Goal: Task Accomplishment & Management: Complete application form

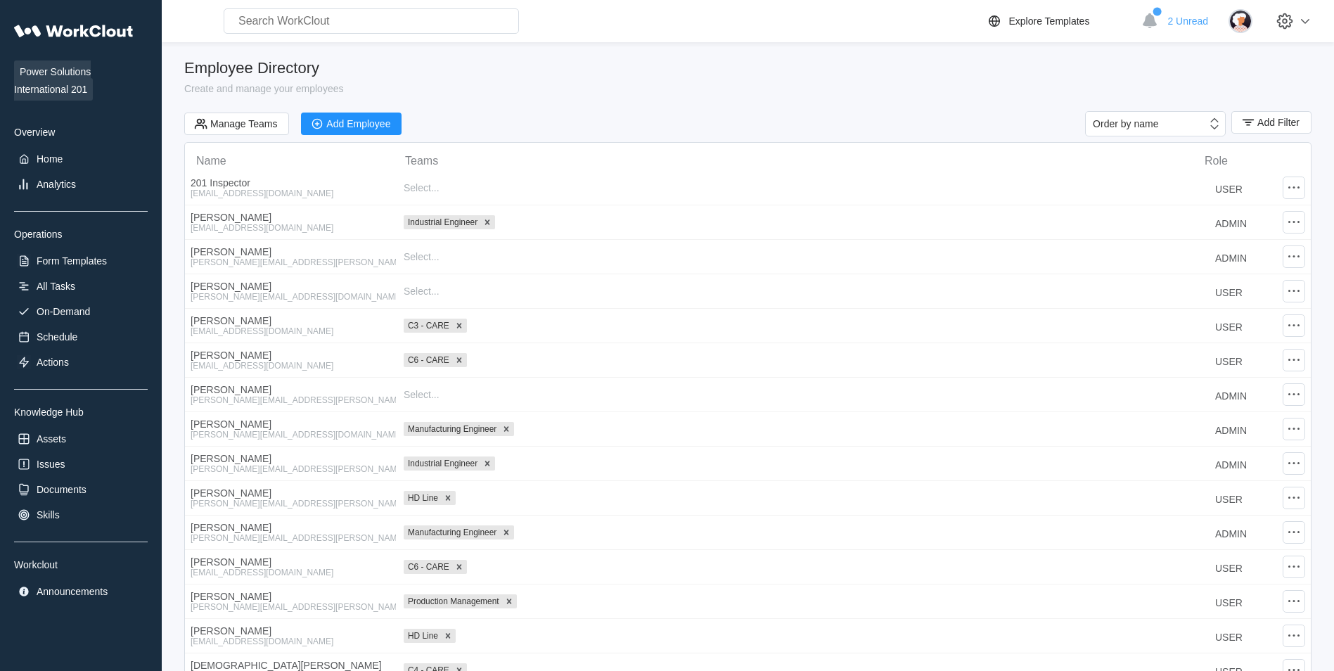
select select "20"
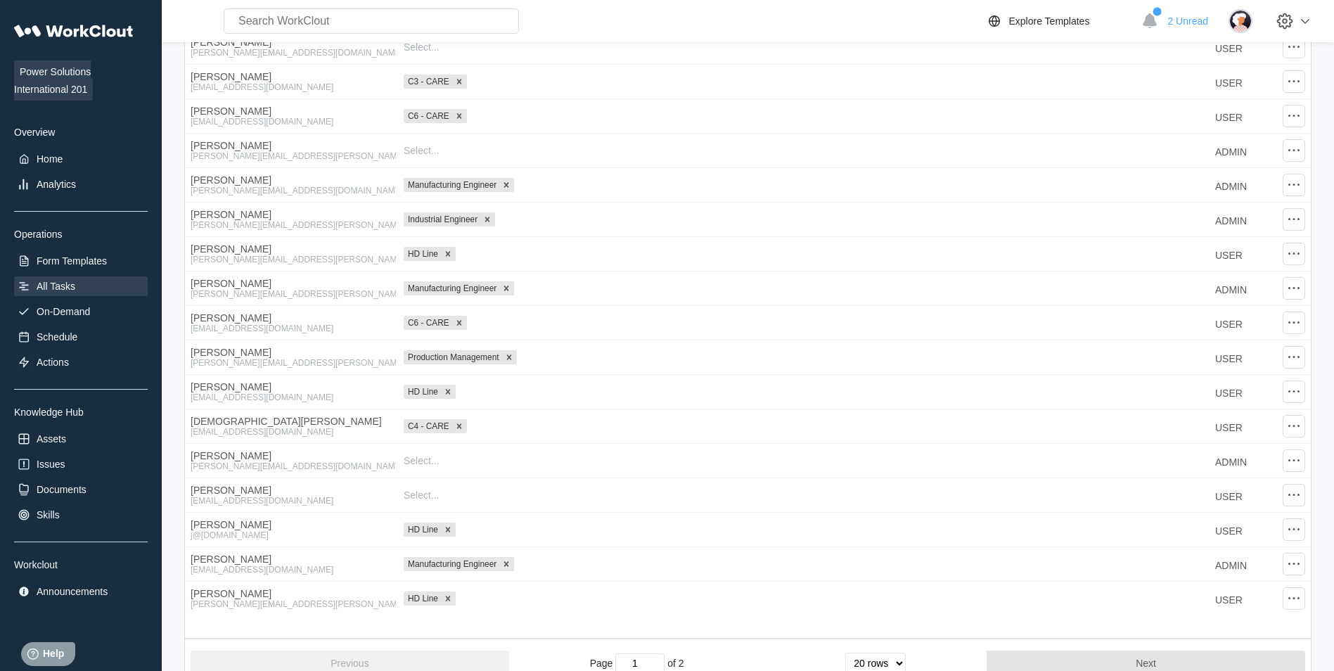
click at [59, 290] on div "All Tasks" at bounding box center [56, 286] width 39 height 11
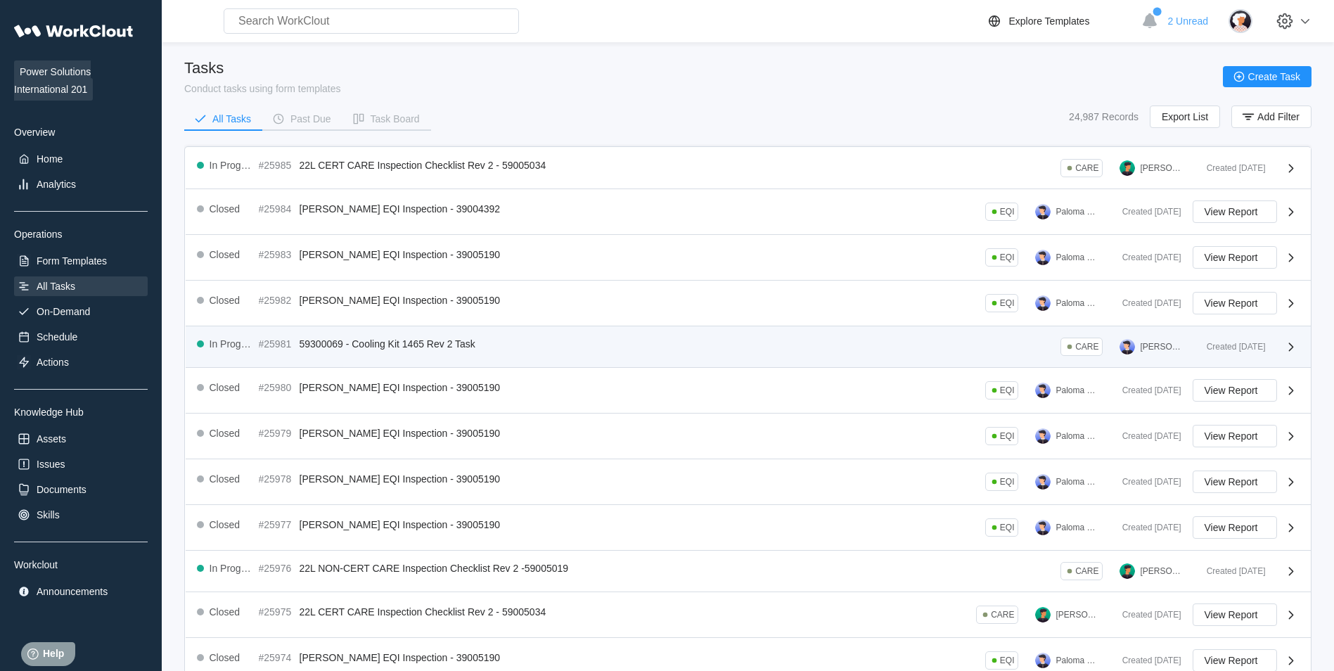
click at [480, 354] on div "In Progress #25981 59300069 - Cooling Kit 1465 Rev 2 Task CARE [PERSON_NAME]" at bounding box center [696, 346] width 998 height 18
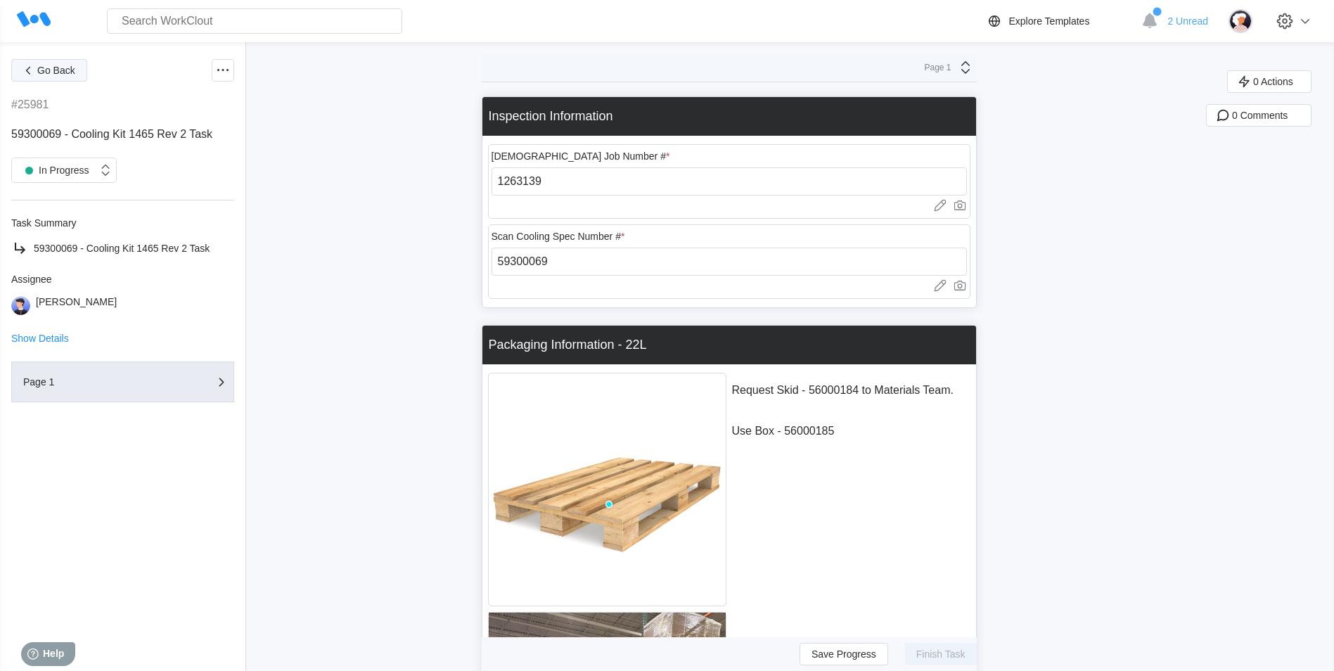
click at [72, 72] on span "Go Back" at bounding box center [56, 70] width 38 height 10
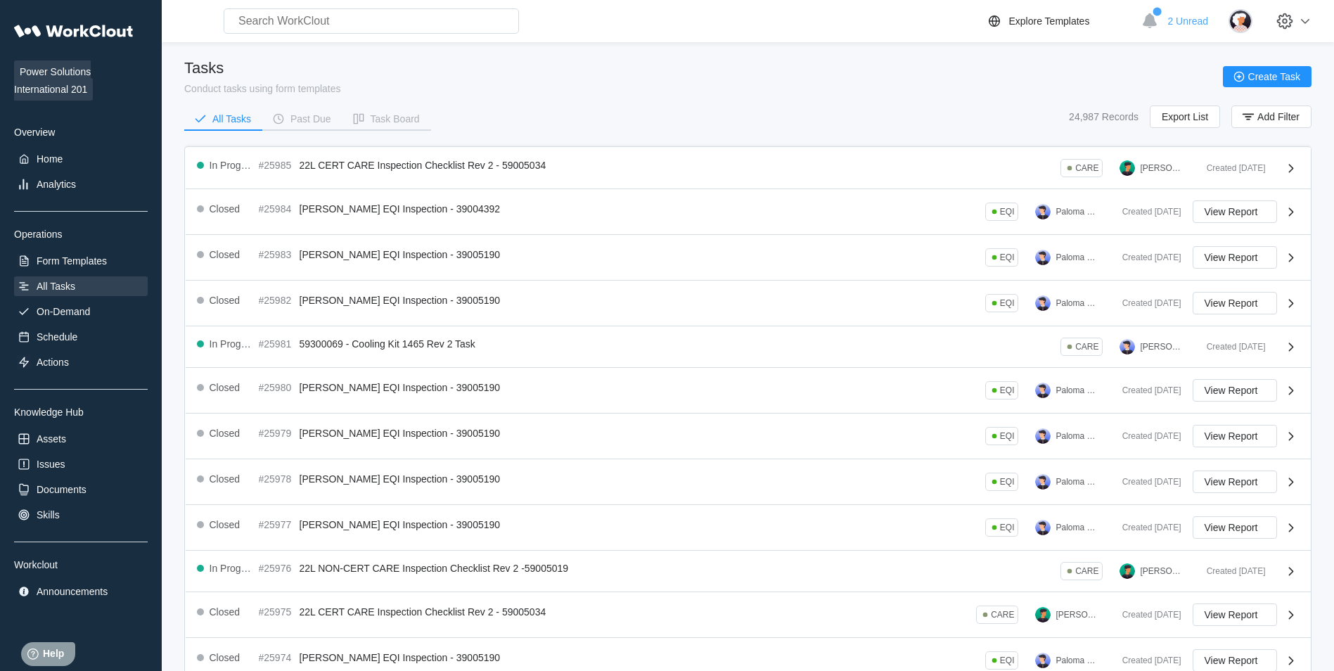
click at [52, 245] on div "Power Solutions International 201 Overview Home Analytics Operations Form Templ…" at bounding box center [81, 309] width 134 height 584
click at [62, 252] on div "Form Templates" at bounding box center [81, 261] width 134 height 20
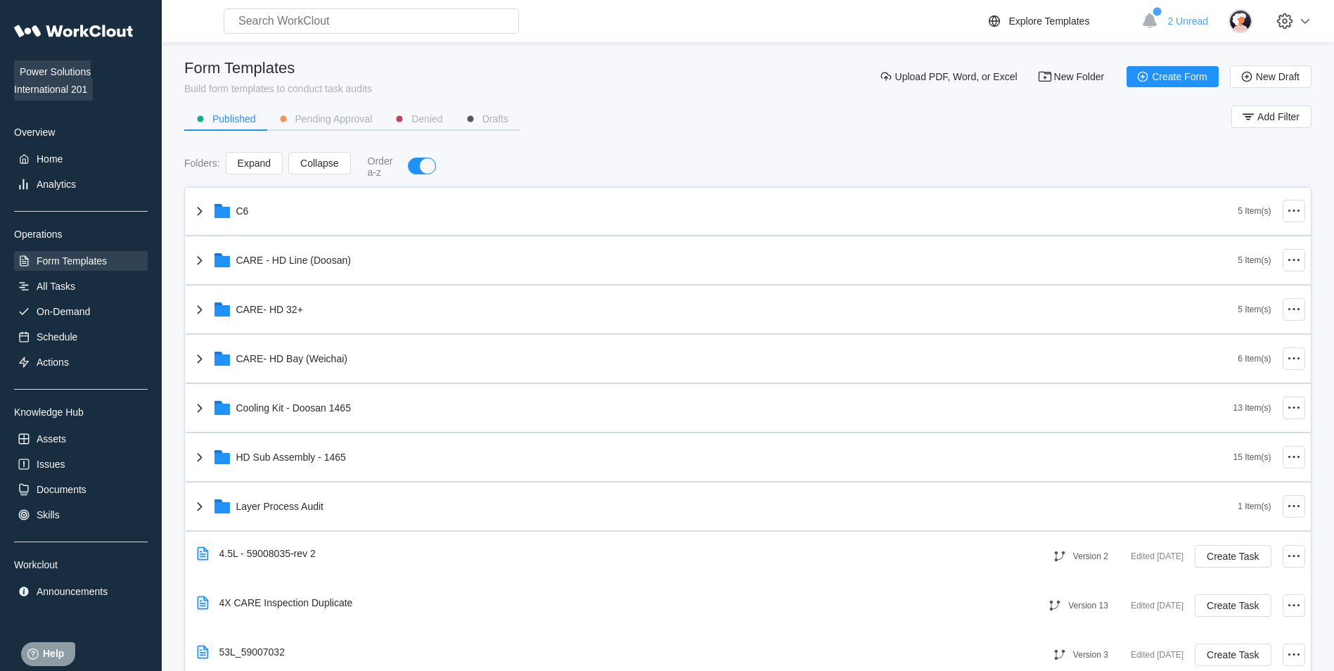
scroll to position [396, 0]
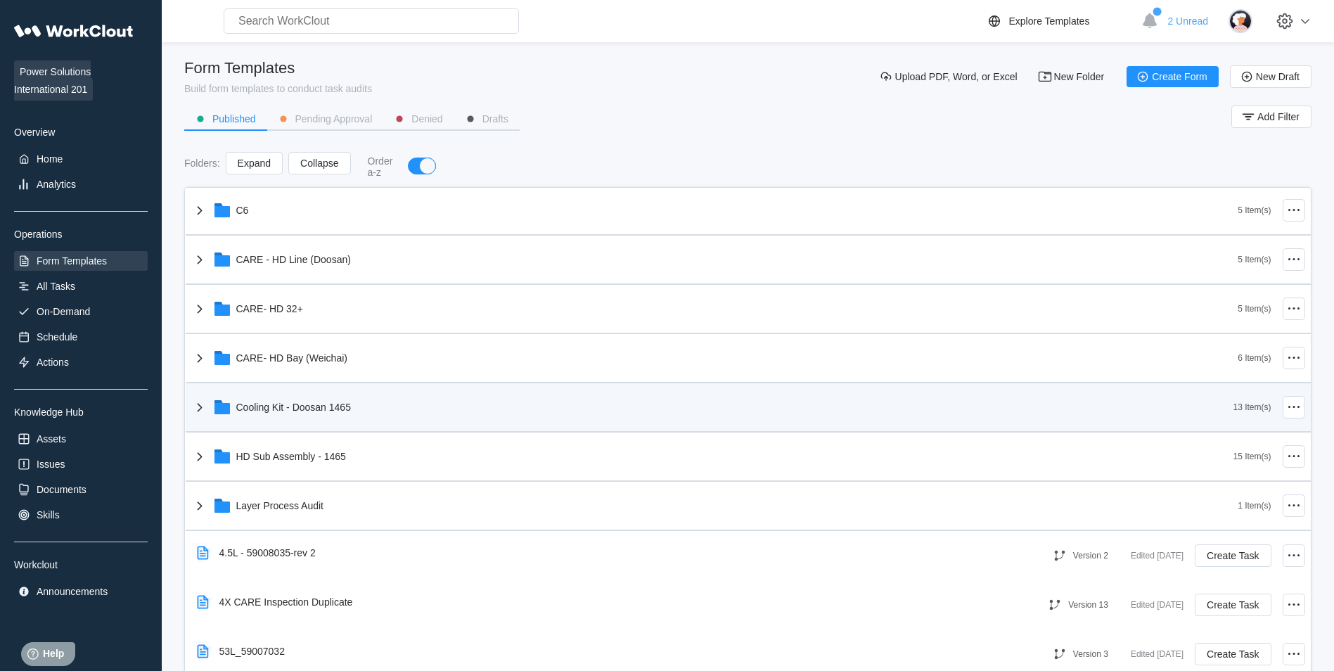
click at [463, 401] on div "Cooling Kit - Doosan 1465" at bounding box center [712, 407] width 1042 height 37
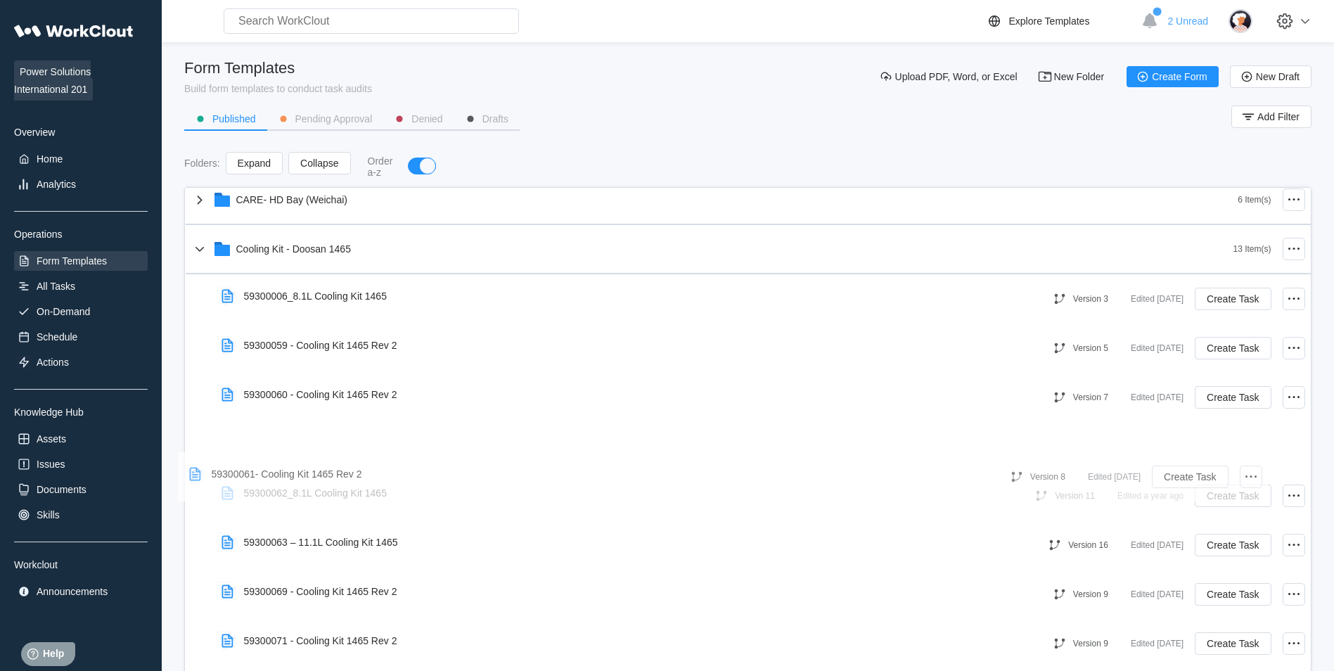
scroll to position [0, 1]
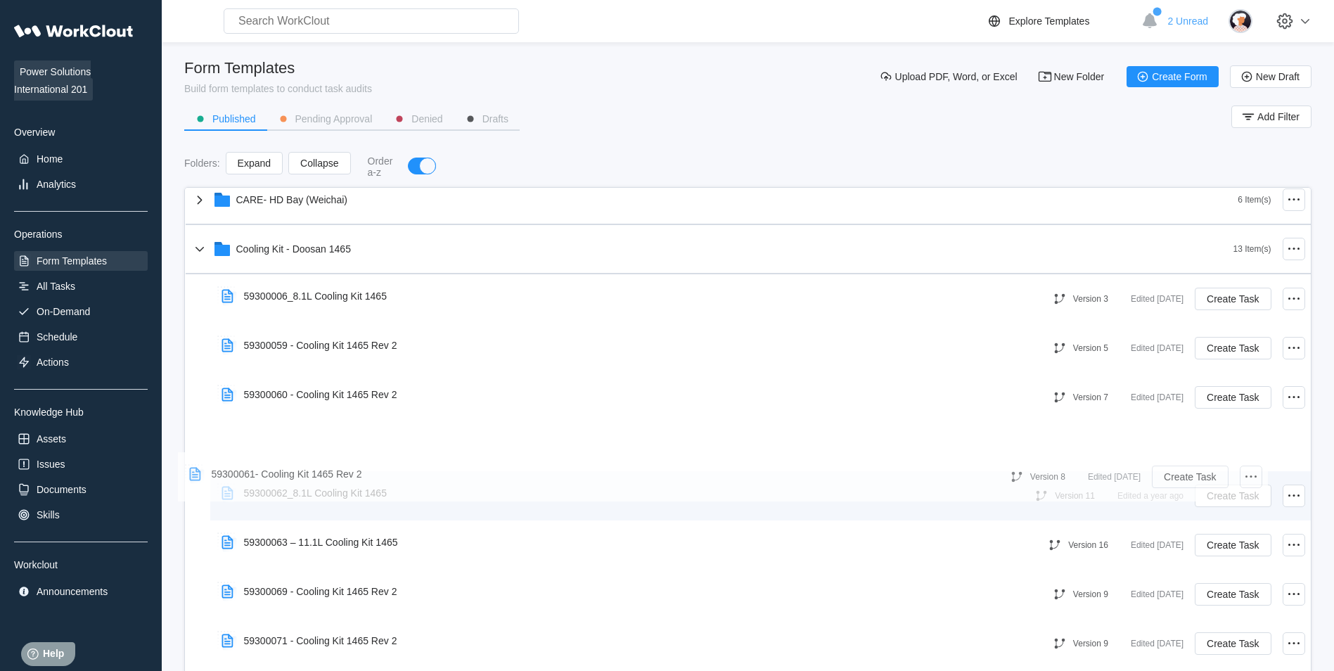
drag, startPoint x: 1081, startPoint y: 448, endPoint x: 1036, endPoint y: 487, distance: 59.3
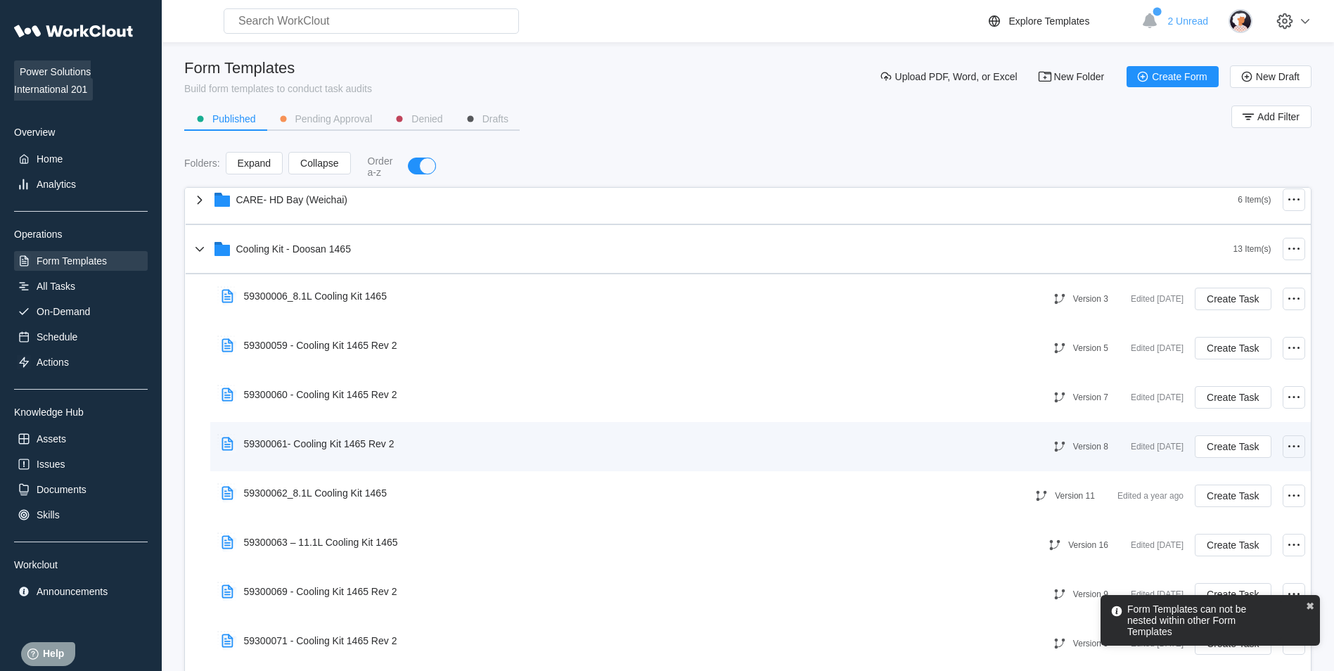
click at [1285, 444] on icon at bounding box center [1293, 446] width 17 height 17
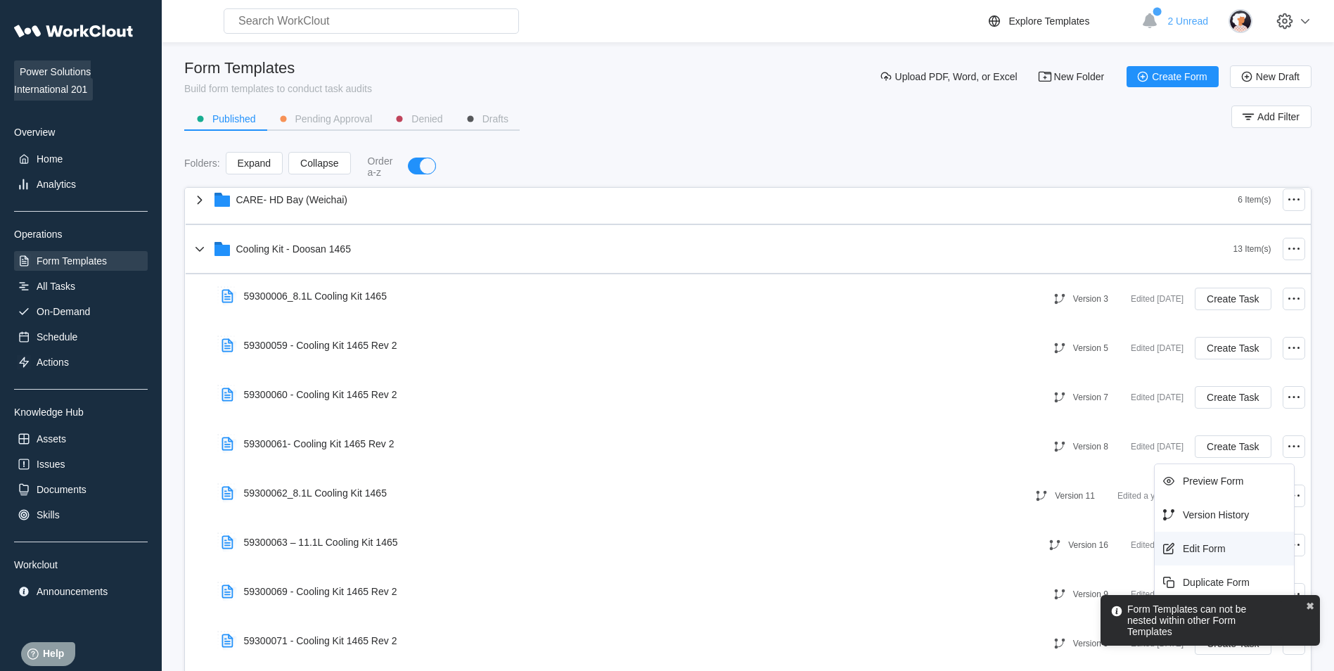
click at [1210, 542] on div "Edit Form" at bounding box center [1224, 548] width 128 height 22
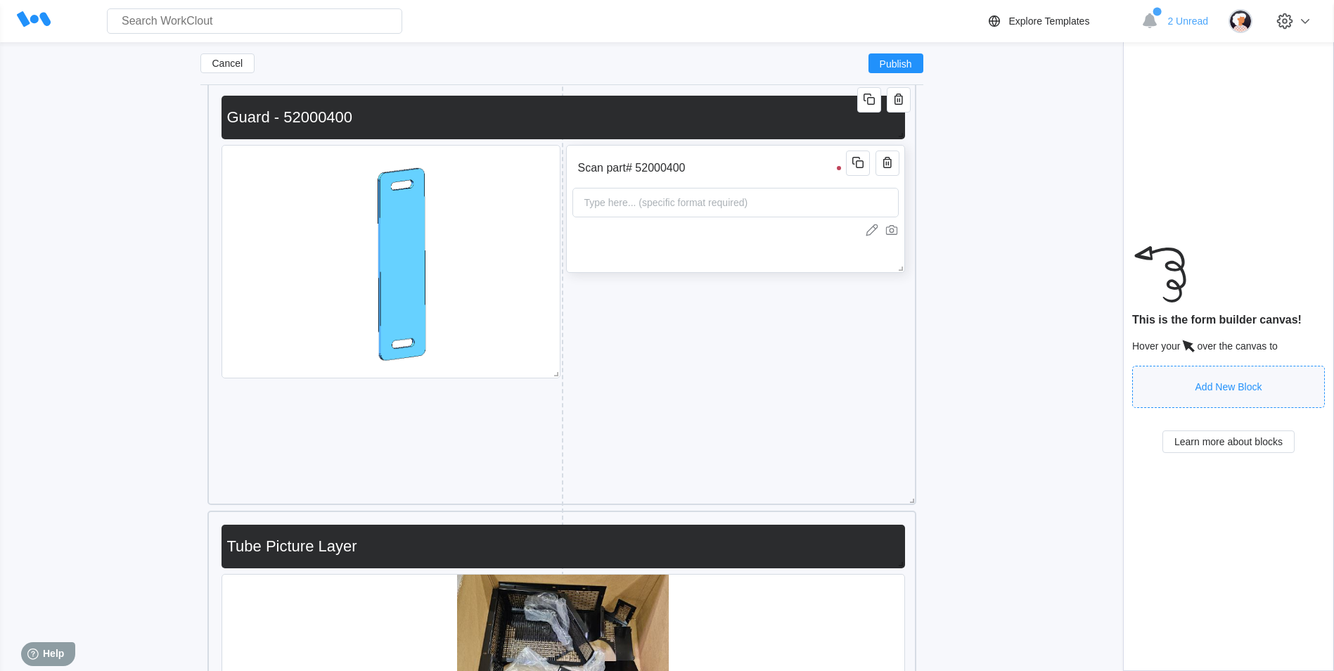
scroll to position [9659, 0]
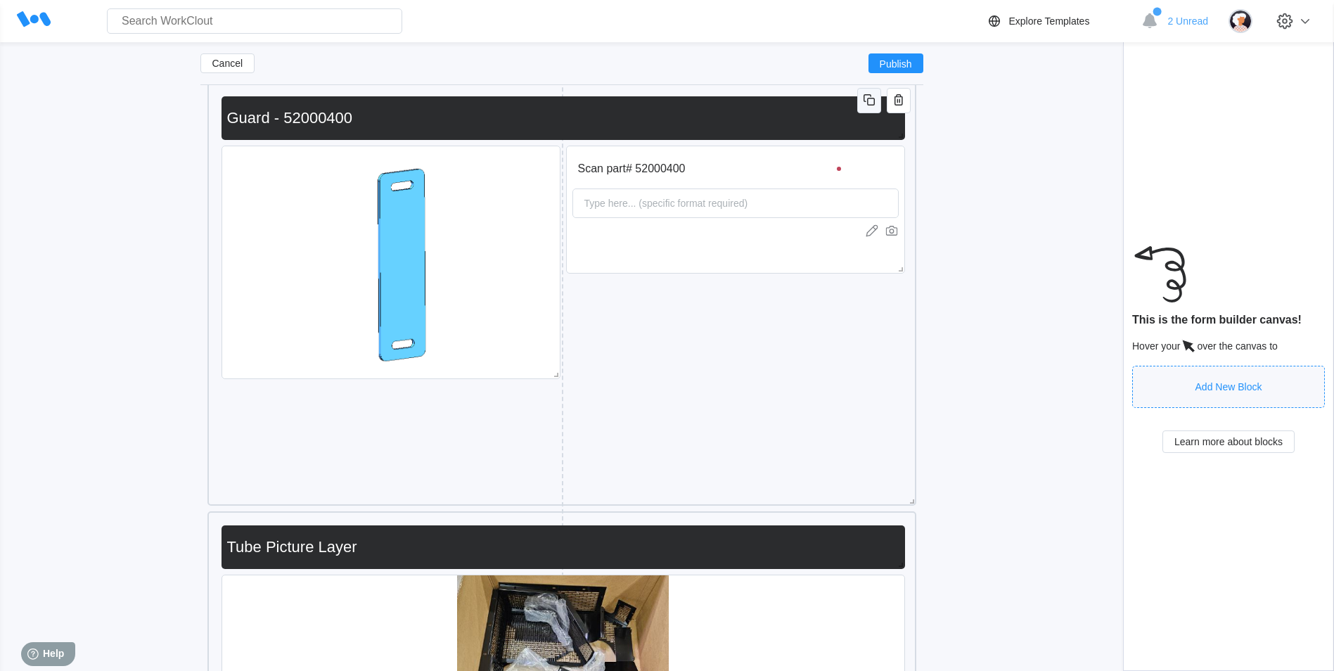
click at [868, 104] on icon "button" at bounding box center [869, 99] width 17 height 17
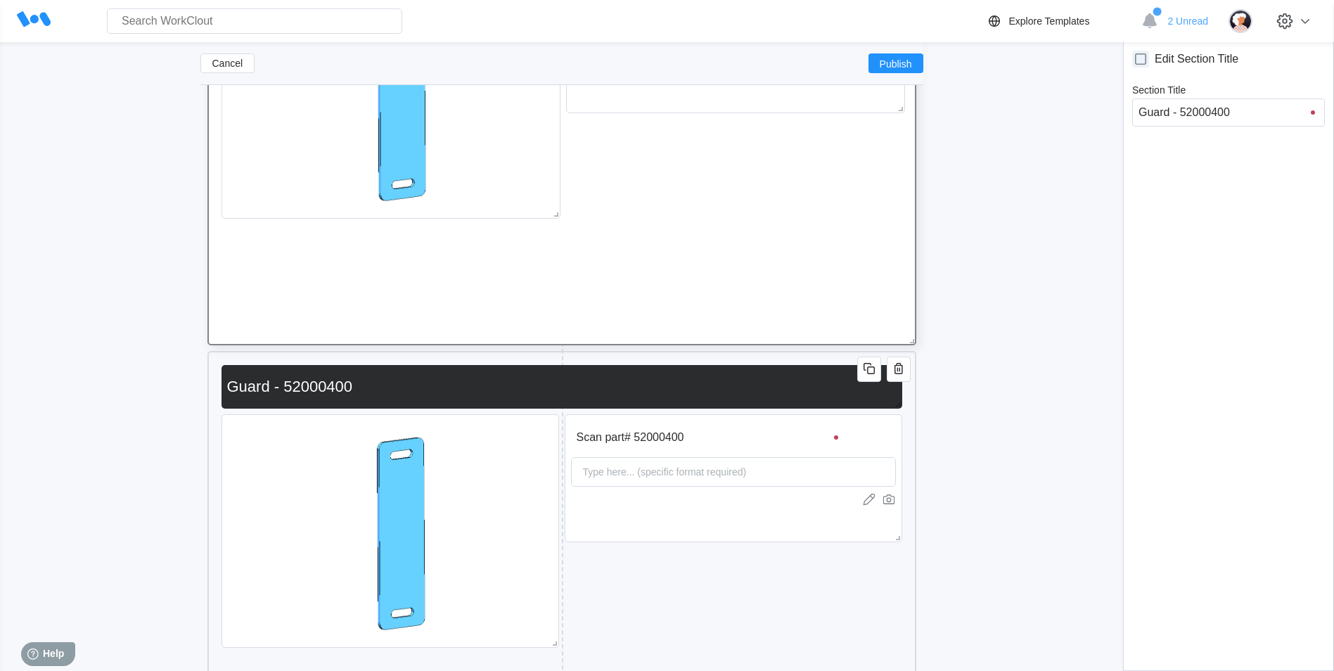
scroll to position [9820, 0]
click at [561, 382] on input "Guard - 52000400" at bounding box center [558, 386] width 675 height 28
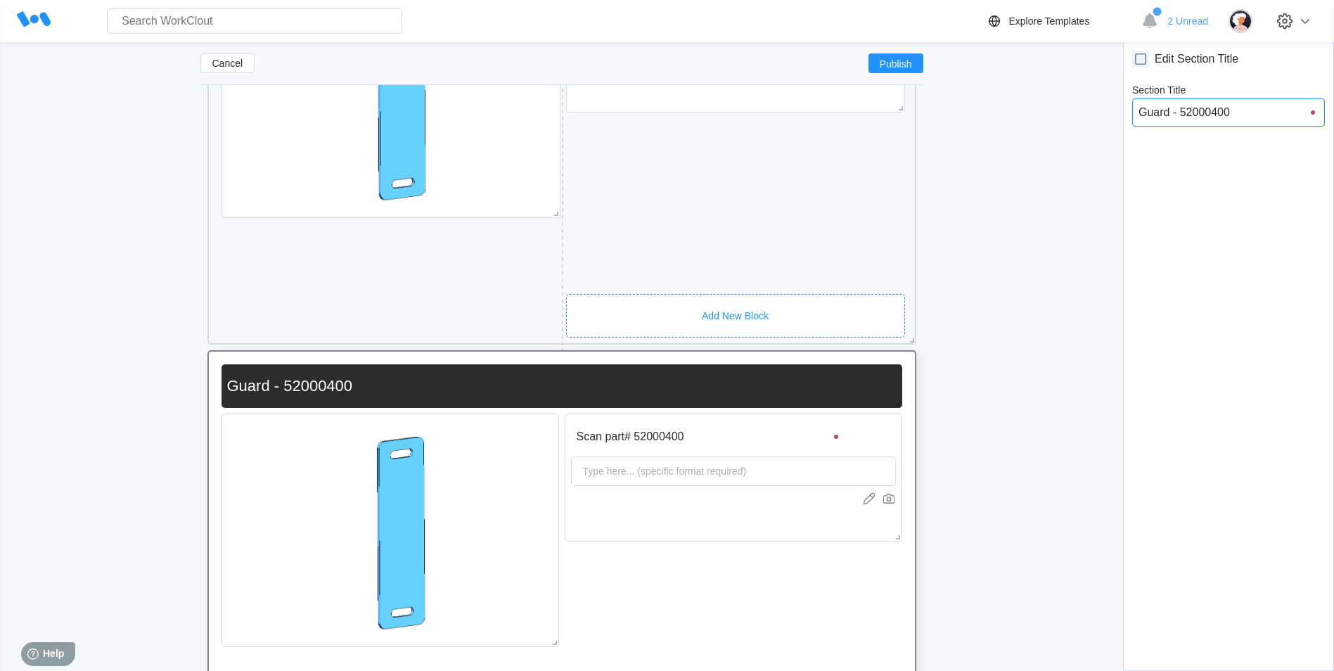
drag, startPoint x: 1242, startPoint y: 111, endPoint x: 1052, endPoint y: 112, distance: 190.5
type input "SH"
type input "SHi"
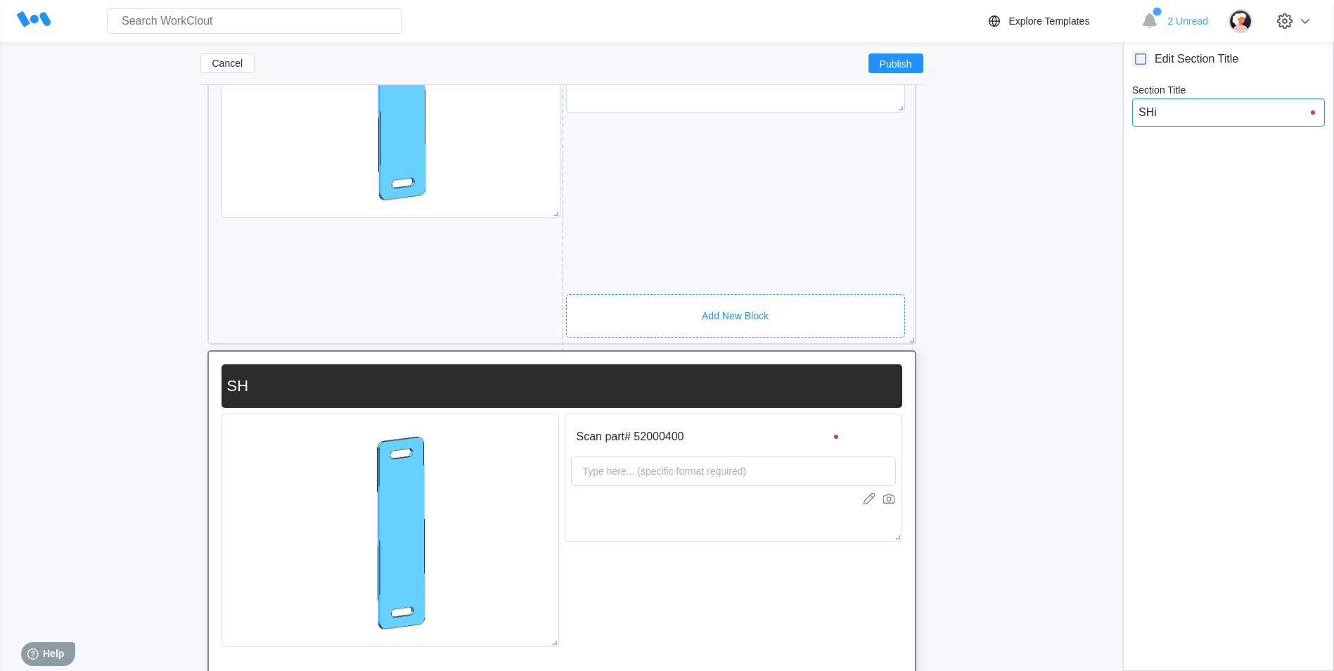
type input "SHi"
type input "SHip"
type input "SHipl"
type input "SHiplo"
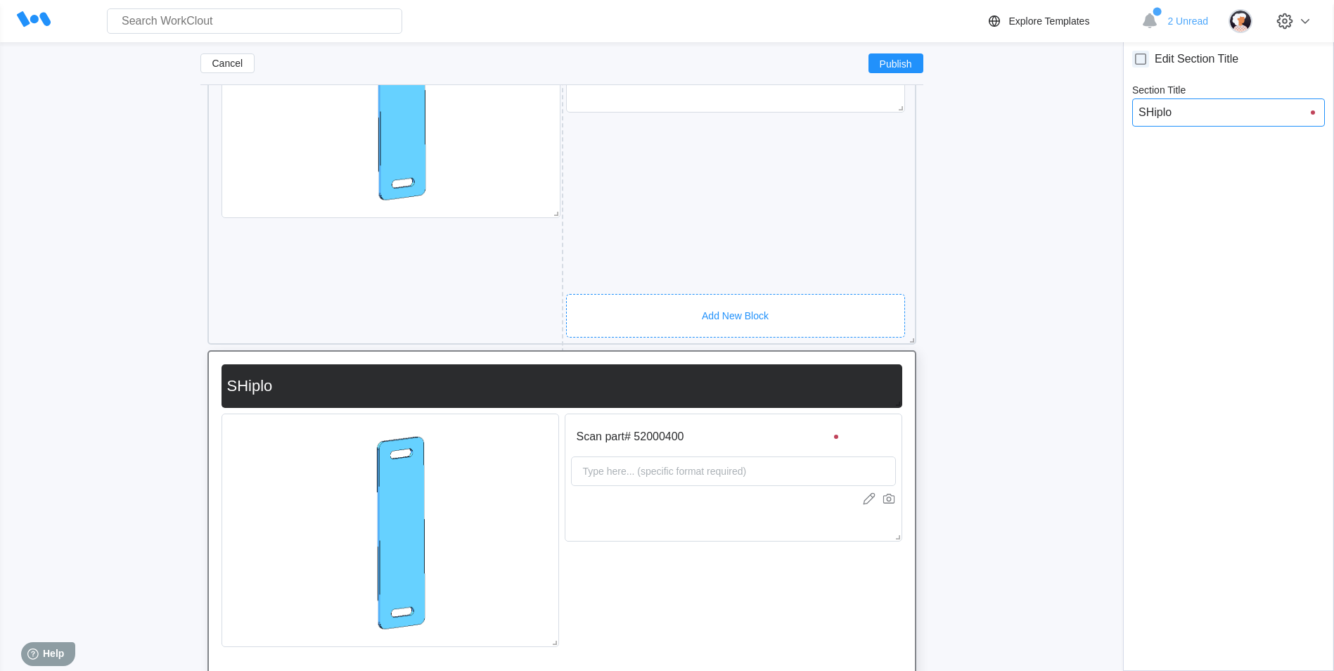
type input "SHipl"
type input "SHip"
type input "SHi"
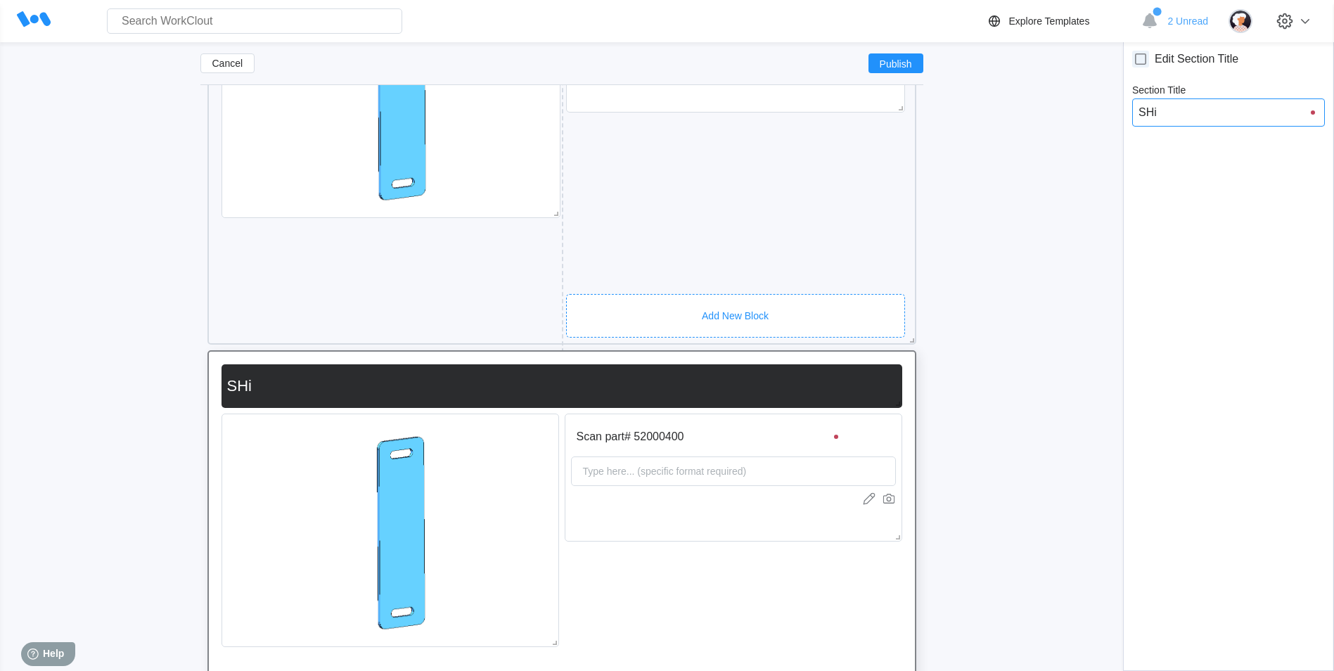
type input "SH"
type input "S"
type input "Sh"
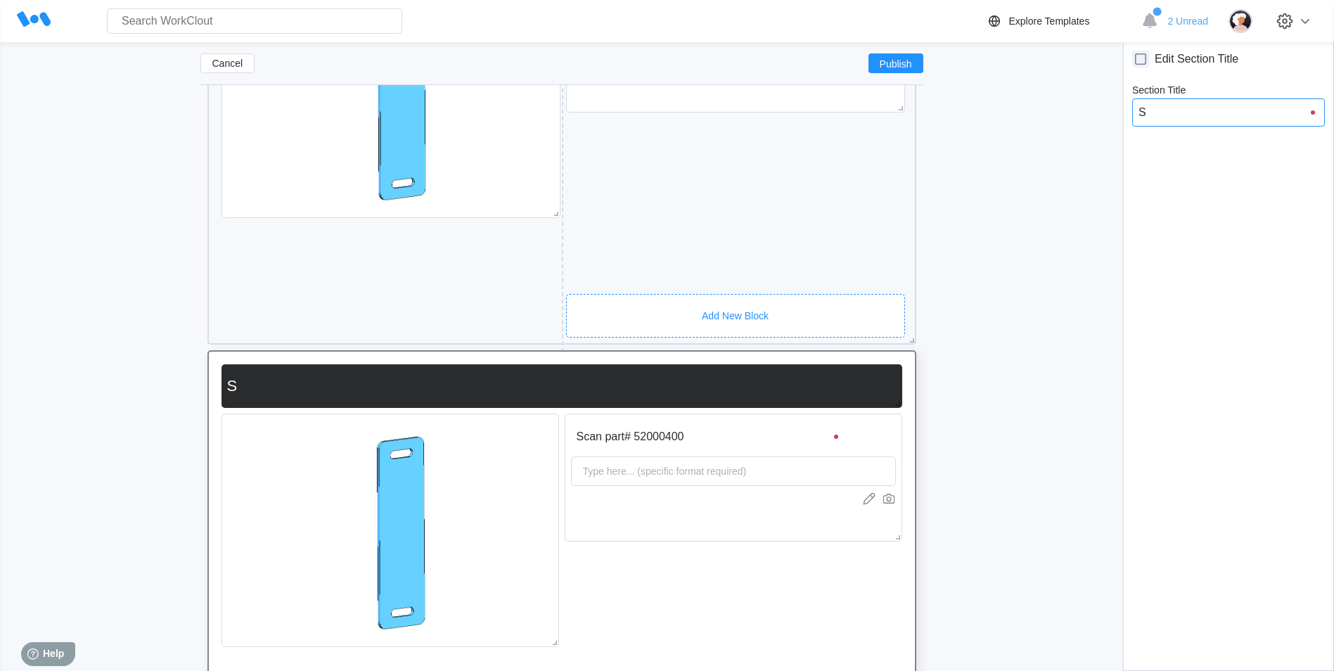
type input "Sh"
type input "Shi"
type input "Ship"
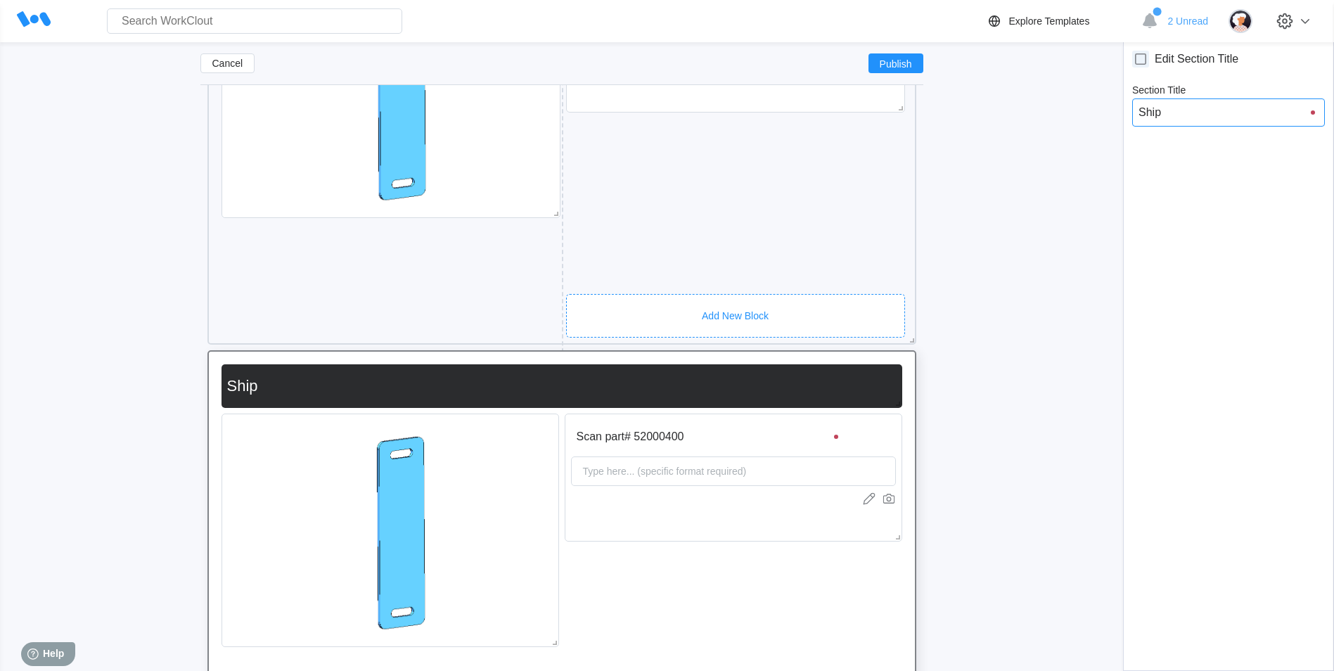
type input "Shipl"
type input "Shiplo"
type input "Shiploos"
type input "Shiploose"
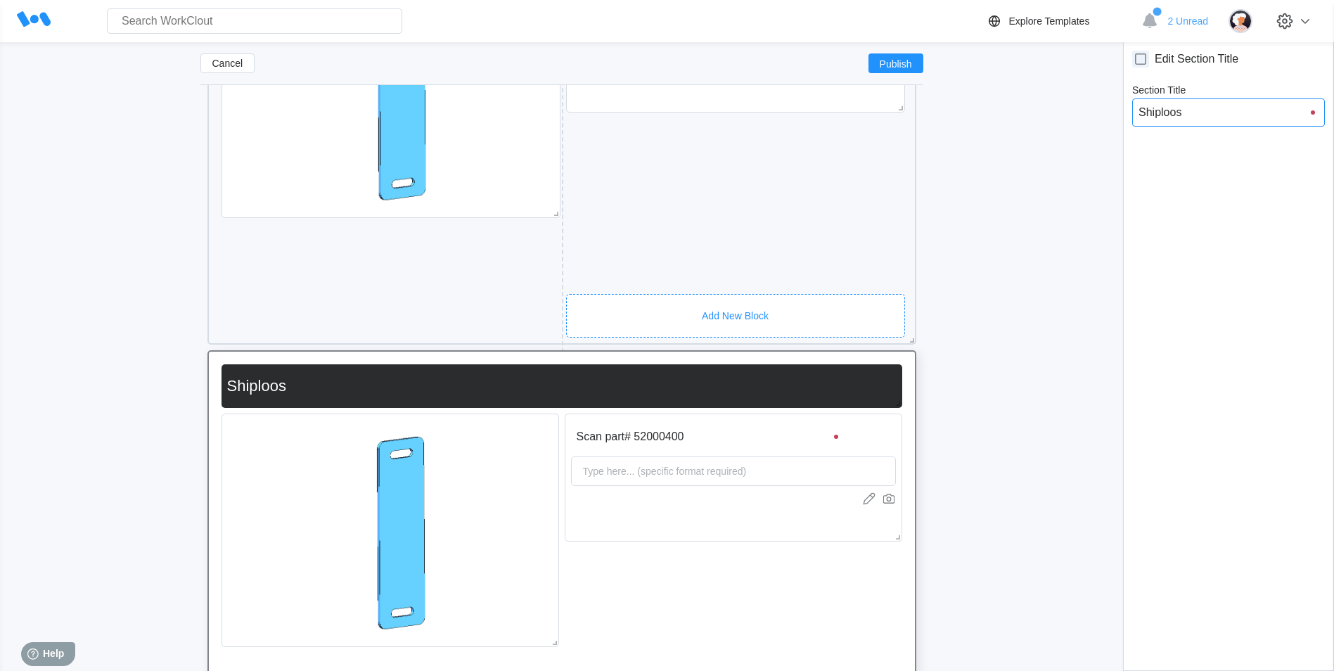
type input "Shiploose"
click at [416, 390] on input "Shiploose" at bounding box center [558, 386] width 675 height 28
type input "Shiploose I"
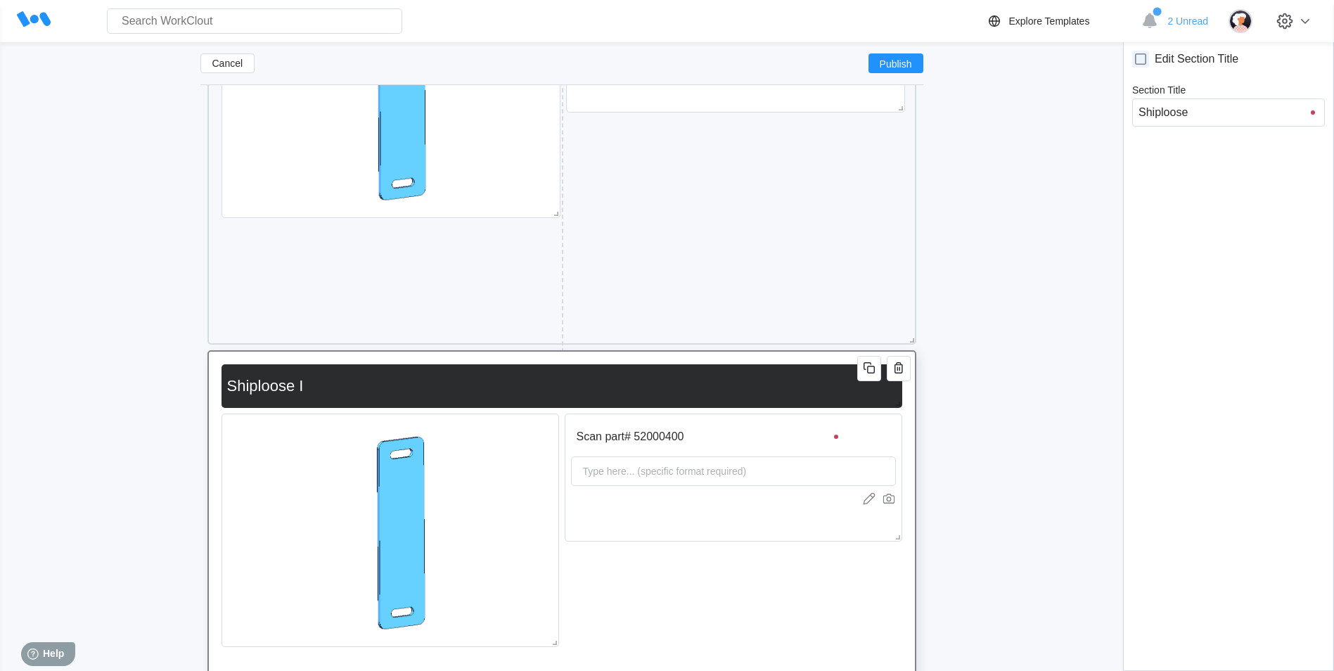
type input "Shiploose I"
type input "Shiploose It"
type input "Shiploose Ite"
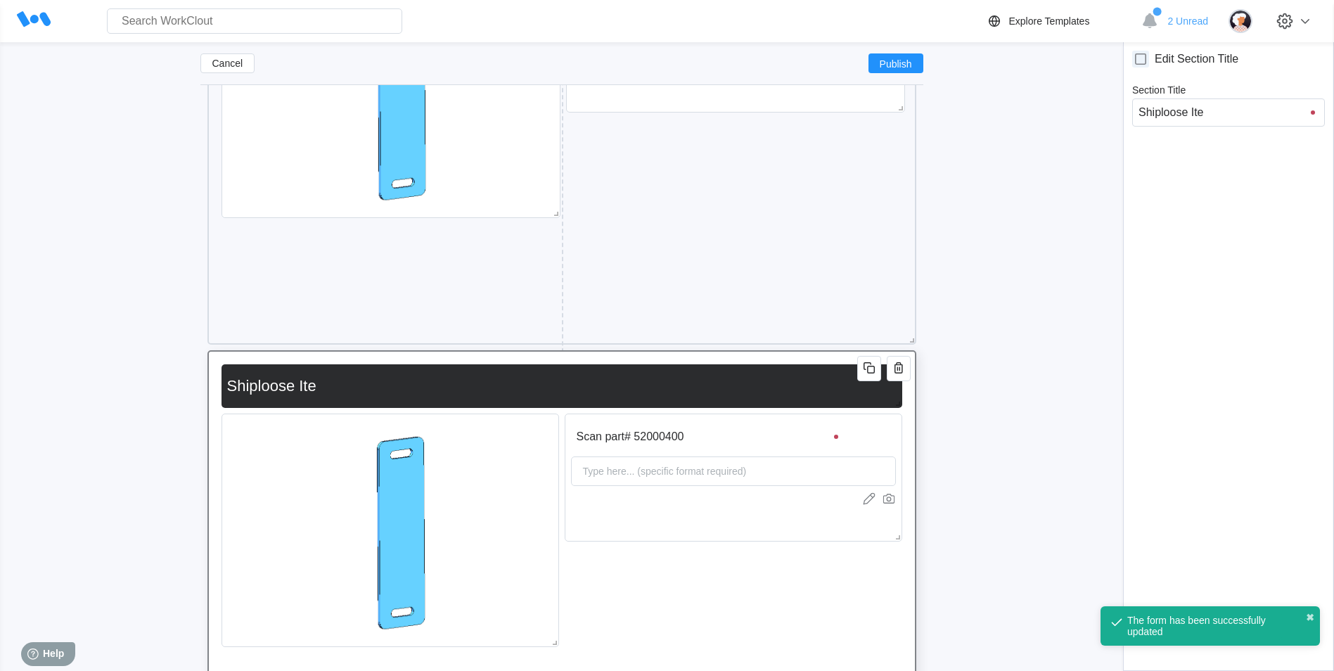
type input "Shiploose Item"
type input "Shiploose Item C"
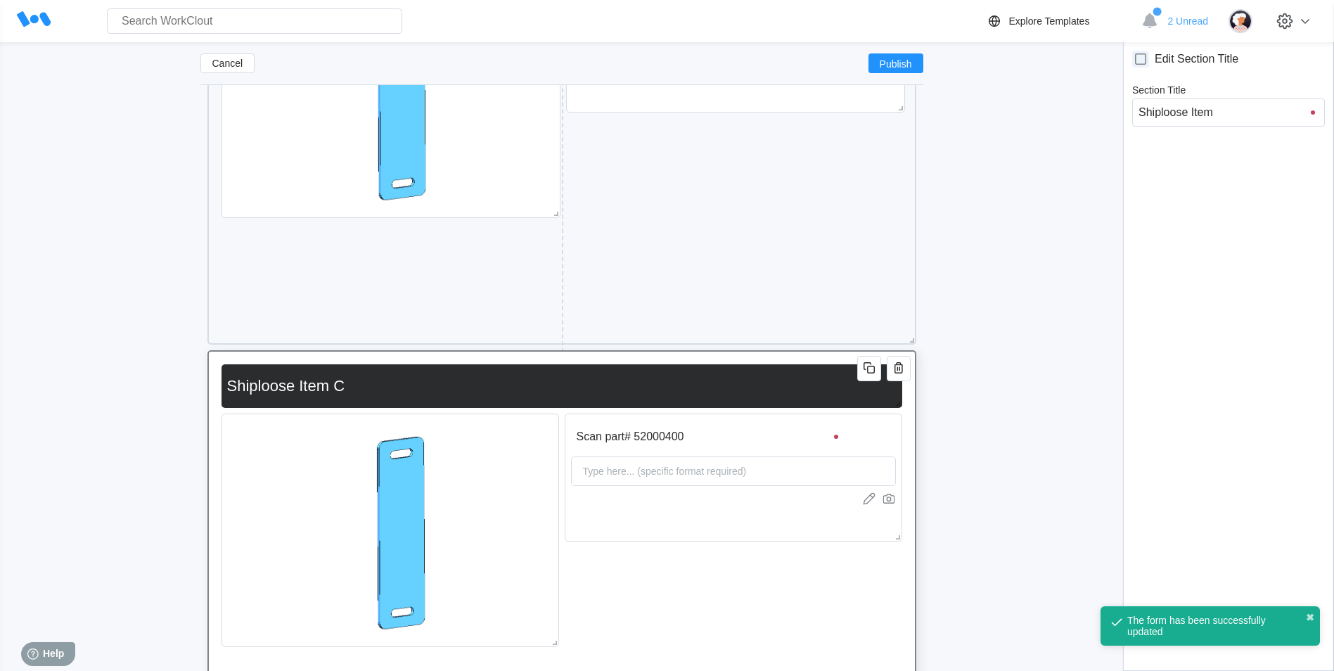
type input "Shiploose Item C"
type input "Shiploose Item Cjhe"
type input "Shiploose Item Cjh"
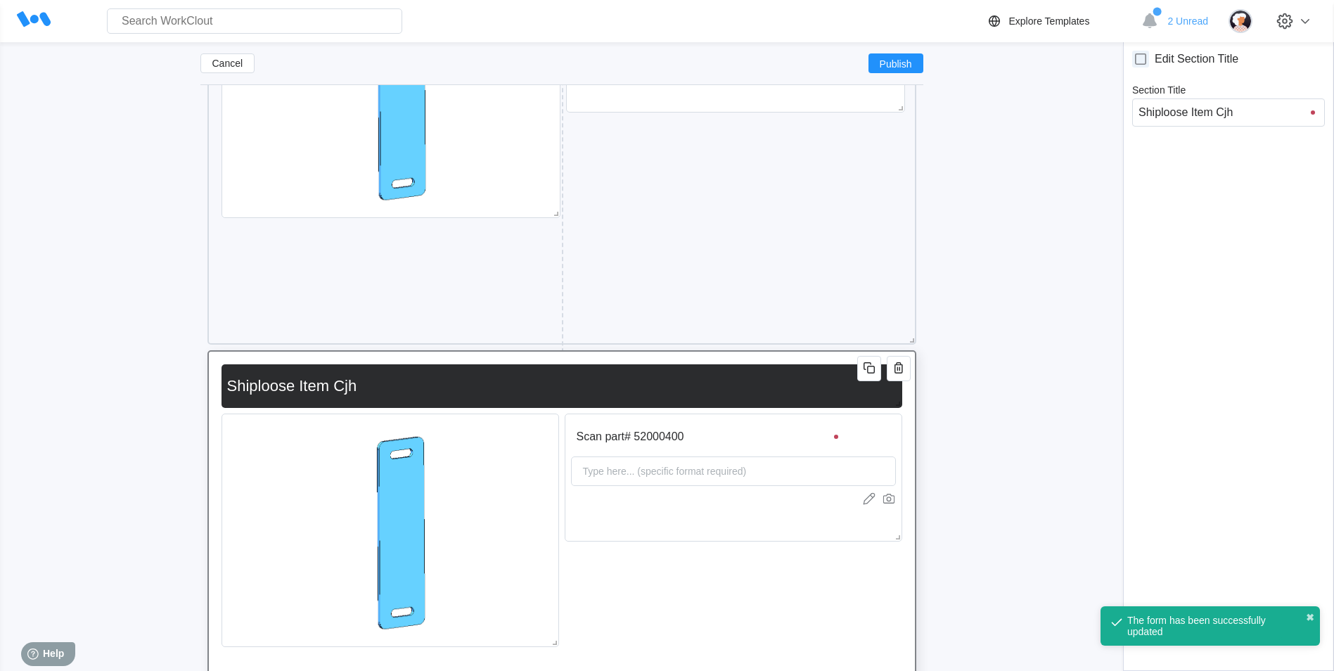
type input "Shiploose Item Cj"
type input "Shiploose Item C"
type input "Shiploose Item Che"
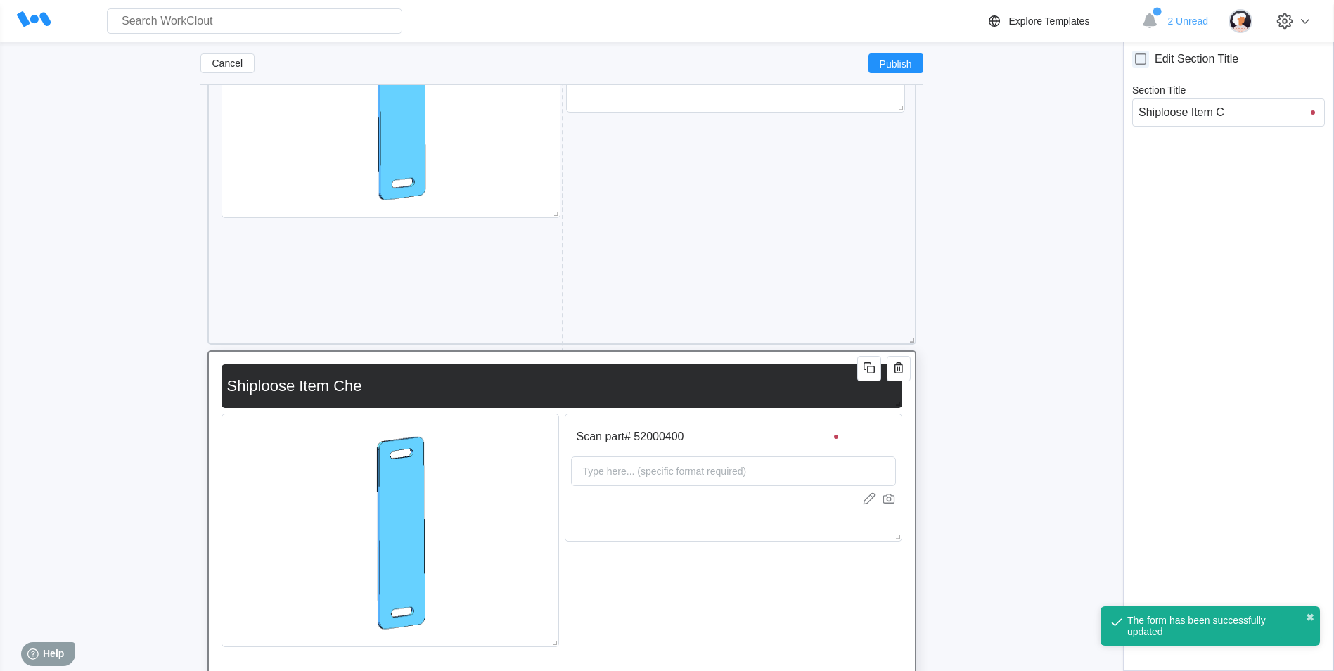
type input "Shiploose Item Che"
type input "Shiploose Item Chec"
type input "Shiploose Item Check"
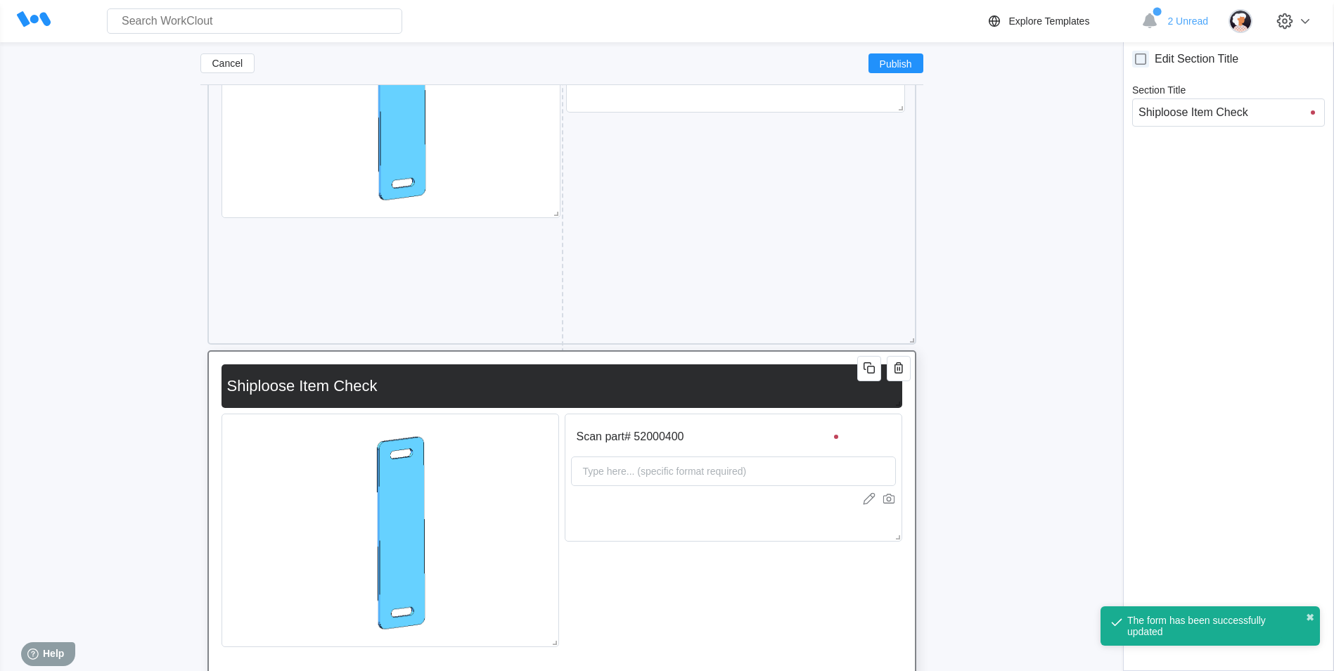
type input "Shiploose Item Checkl"
type input "Shiploose Item Checkls"
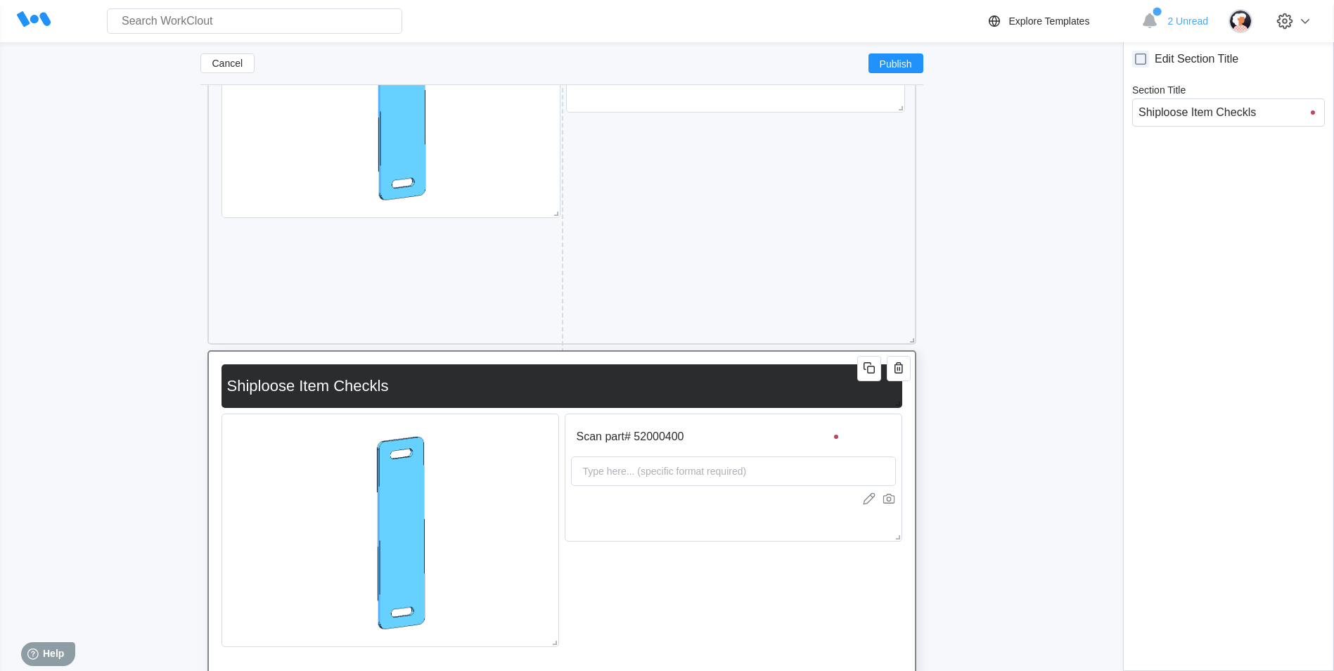
type input "Shiploose Item Checkl"
type input "Shiploose Item Checkli"
type input "Shiploose Item Checklis"
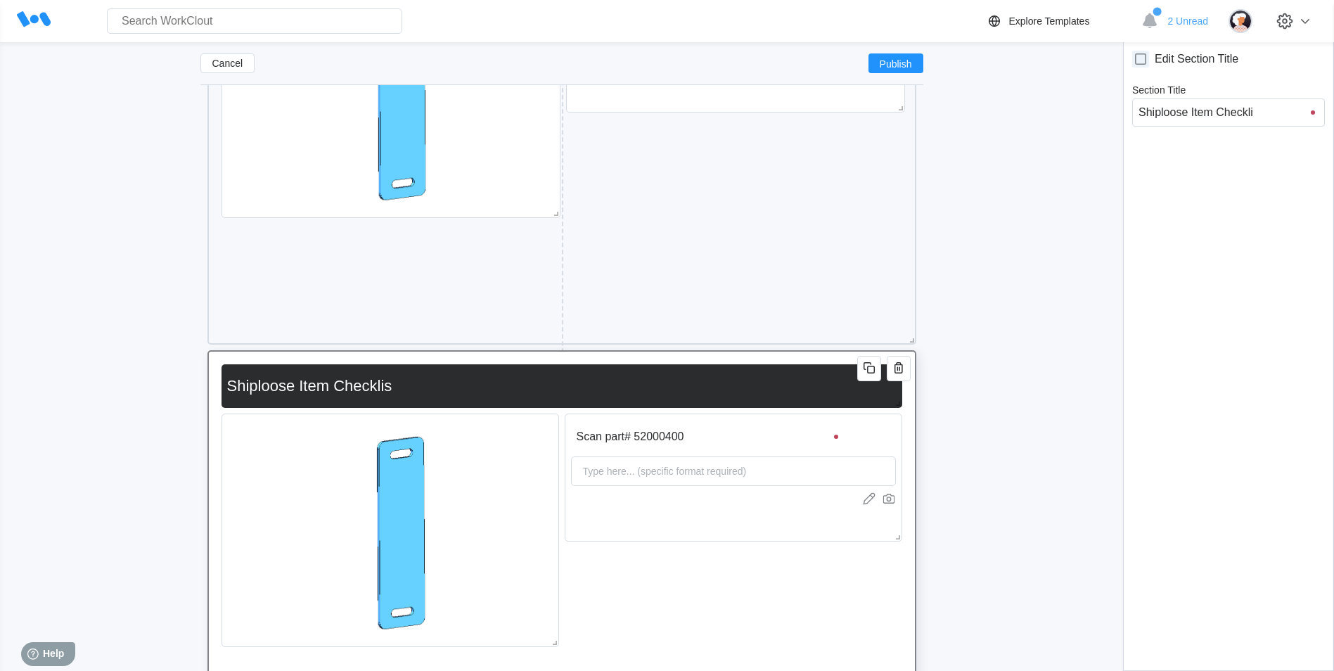
type input "Shiploose Item Checklis"
type input "Shiploose Item Checklist"
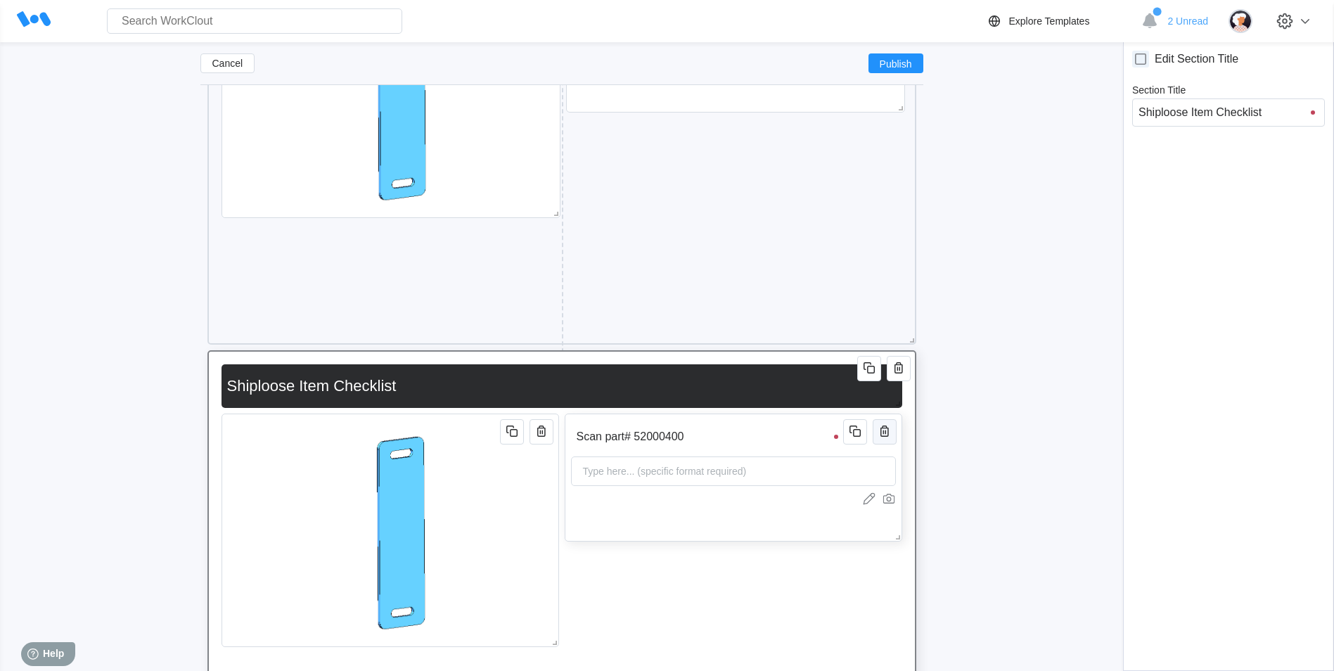
type input "Shiploose Item Checklist"
click at [880, 432] on icon "button" at bounding box center [884, 430] width 8 height 11
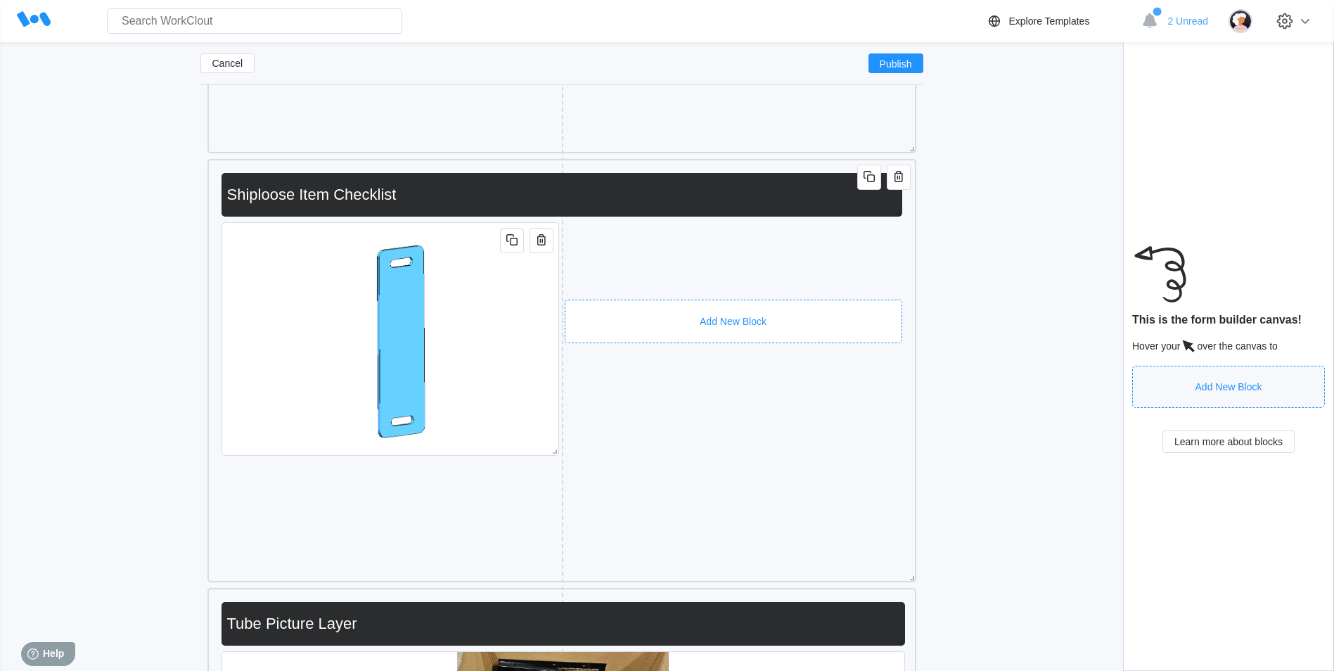
scroll to position [10013, 0]
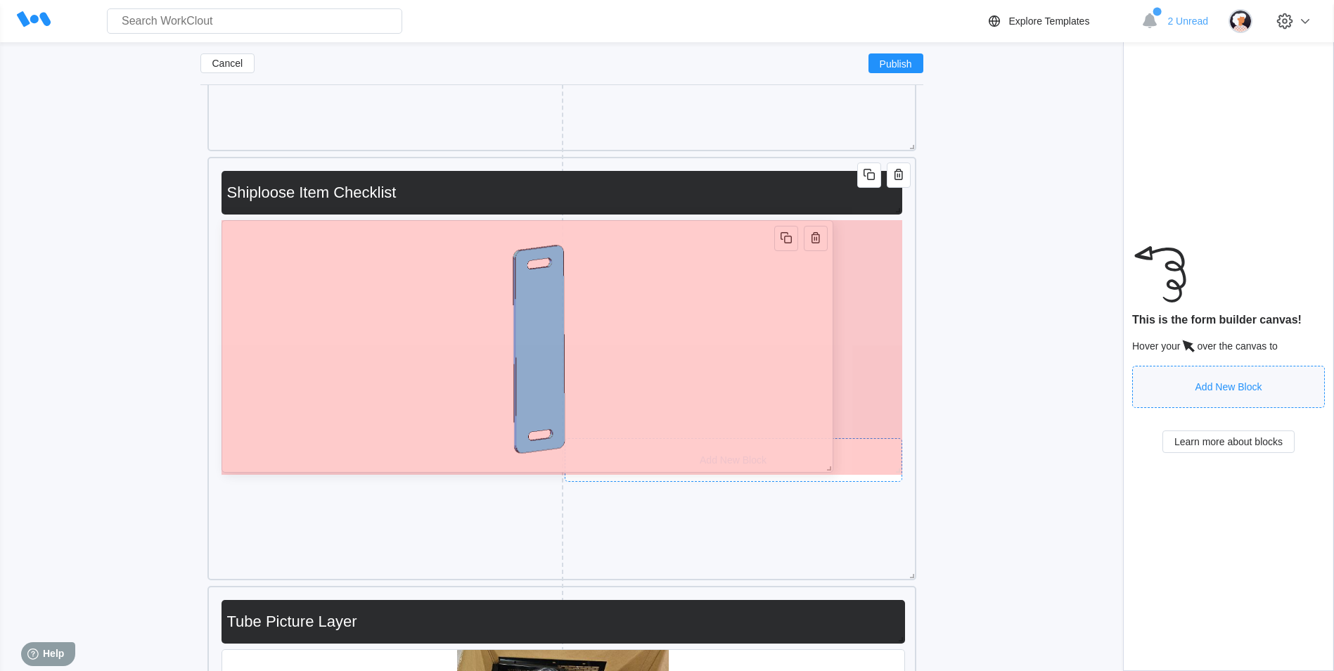
drag, startPoint x: 553, startPoint y: 451, endPoint x: 843, endPoint y: 469, distance: 290.9
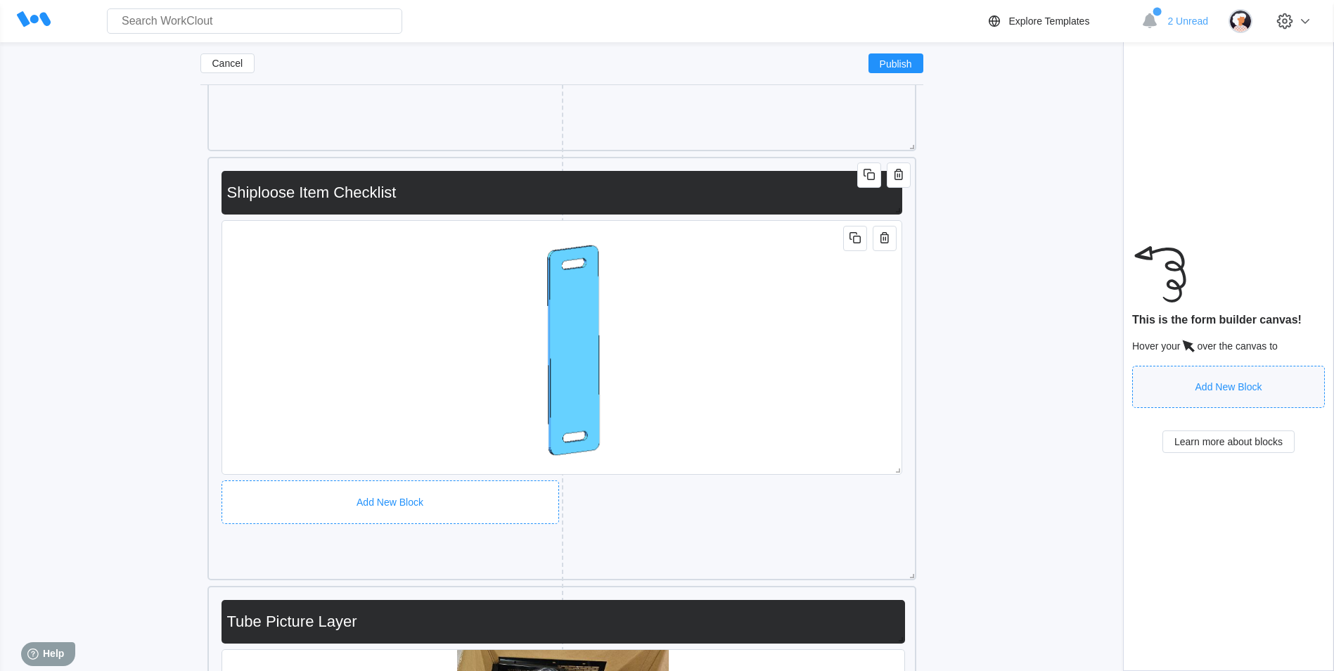
click at [562, 480] on div "Shiploose Item Checklist" at bounding box center [561, 368] width 695 height 409
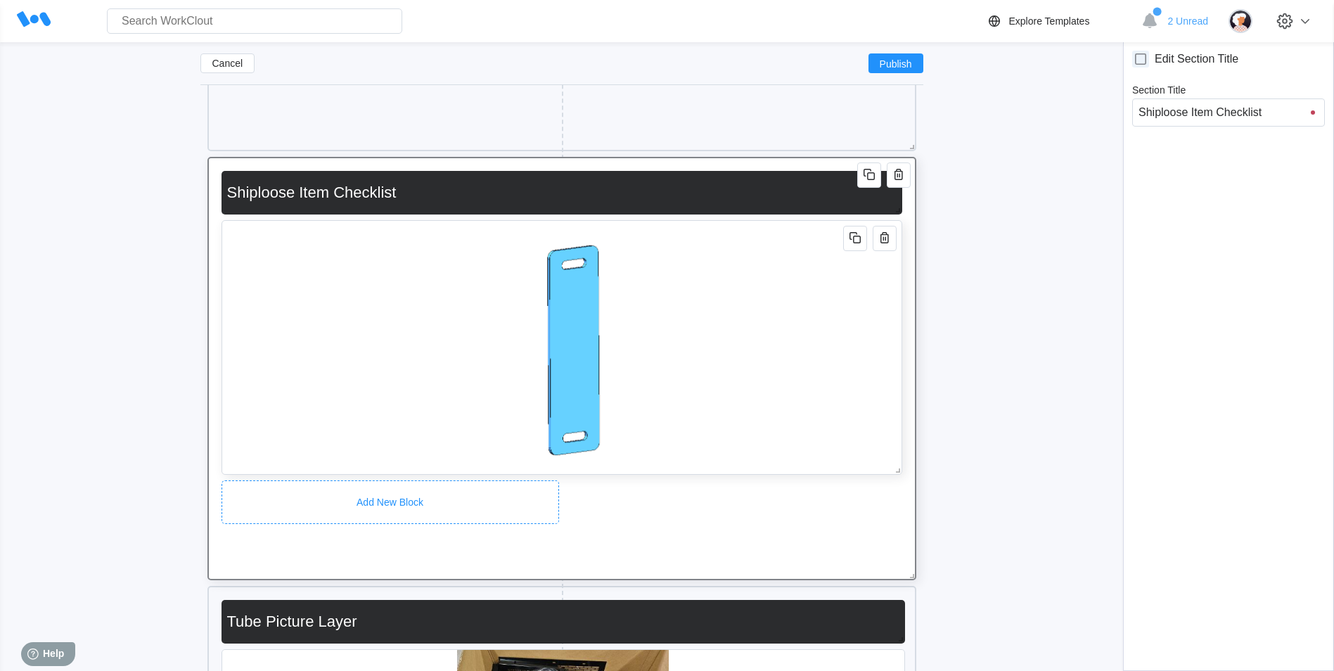
click at [645, 408] on img at bounding box center [562, 347] width 212 height 253
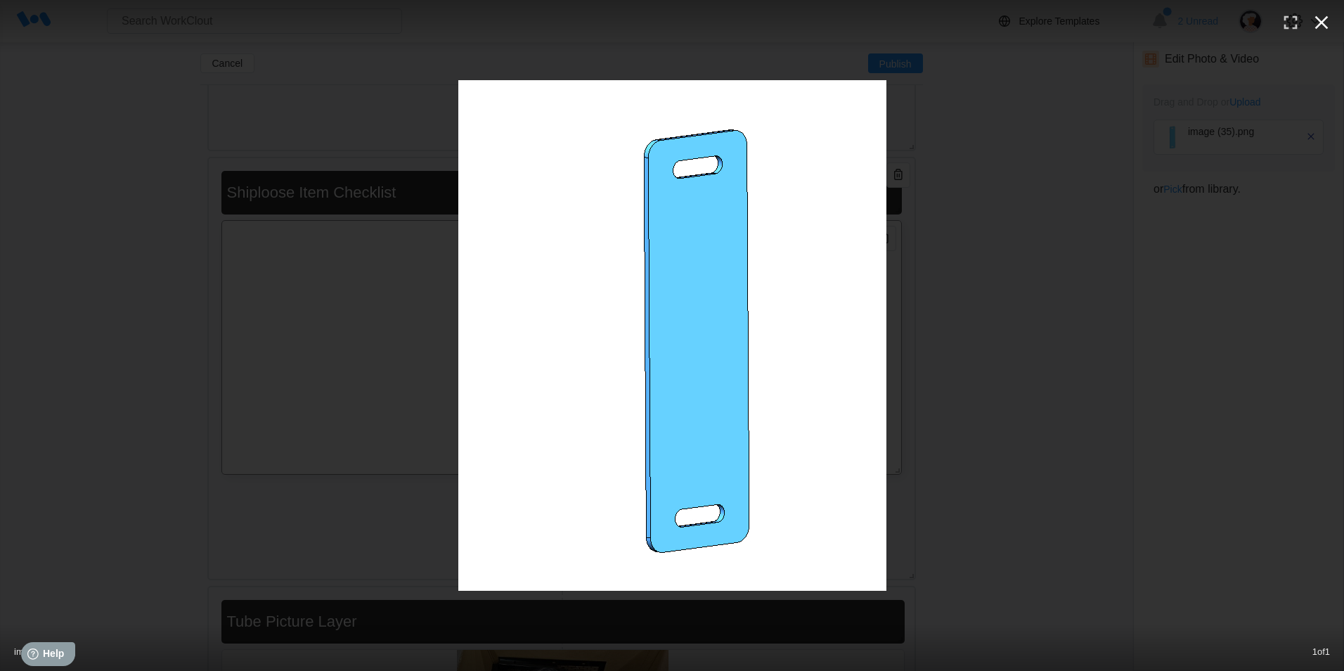
click at [1318, 25] on icon "button" at bounding box center [1322, 22] width 22 height 22
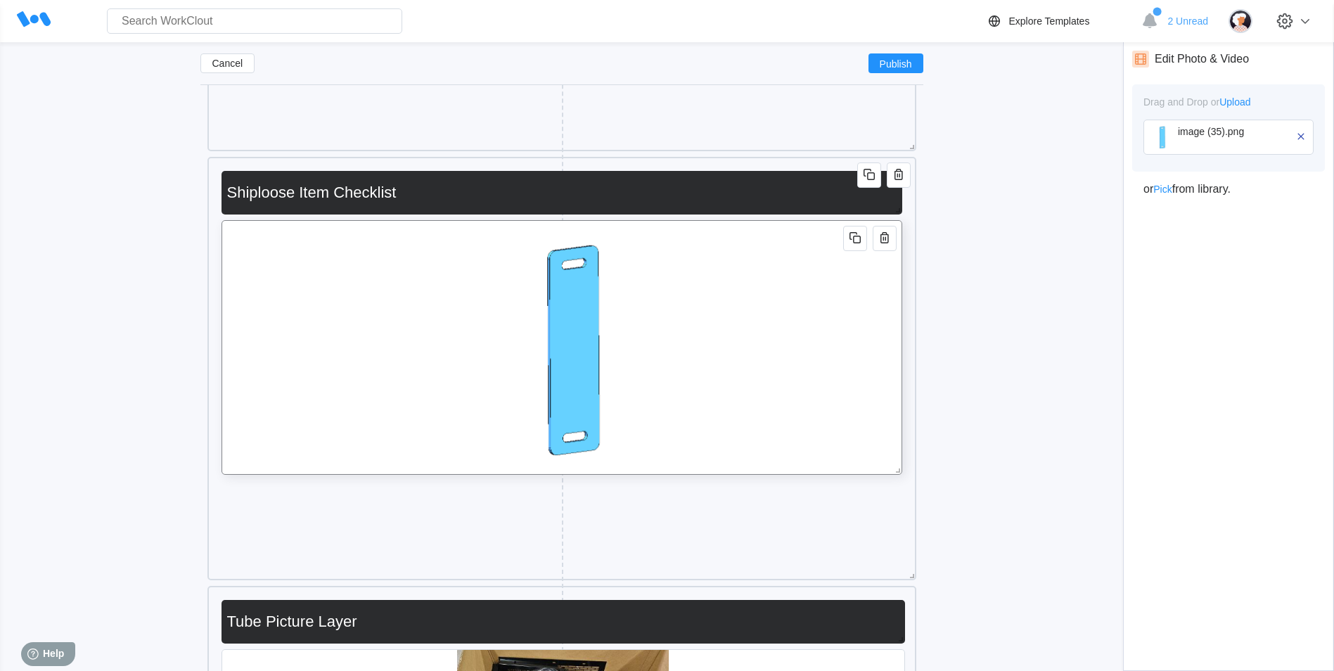
click at [621, 352] on img at bounding box center [562, 347] width 212 height 253
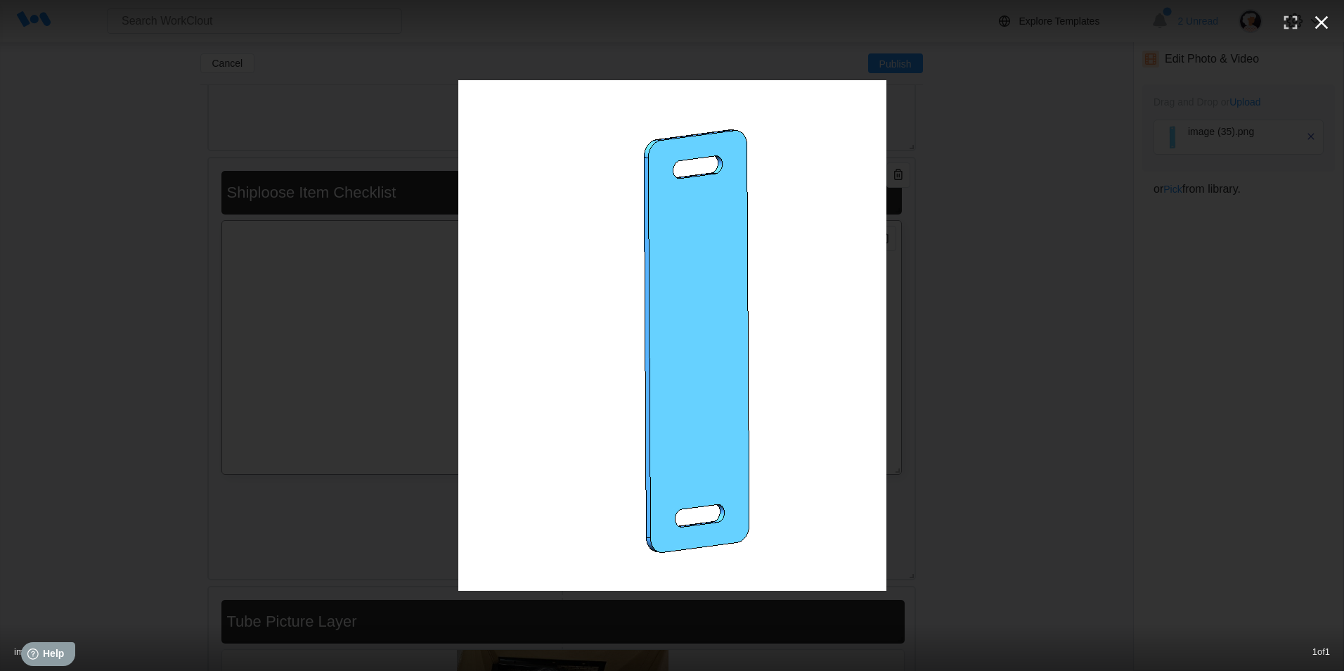
click at [1320, 15] on icon "button" at bounding box center [1322, 22] width 22 height 22
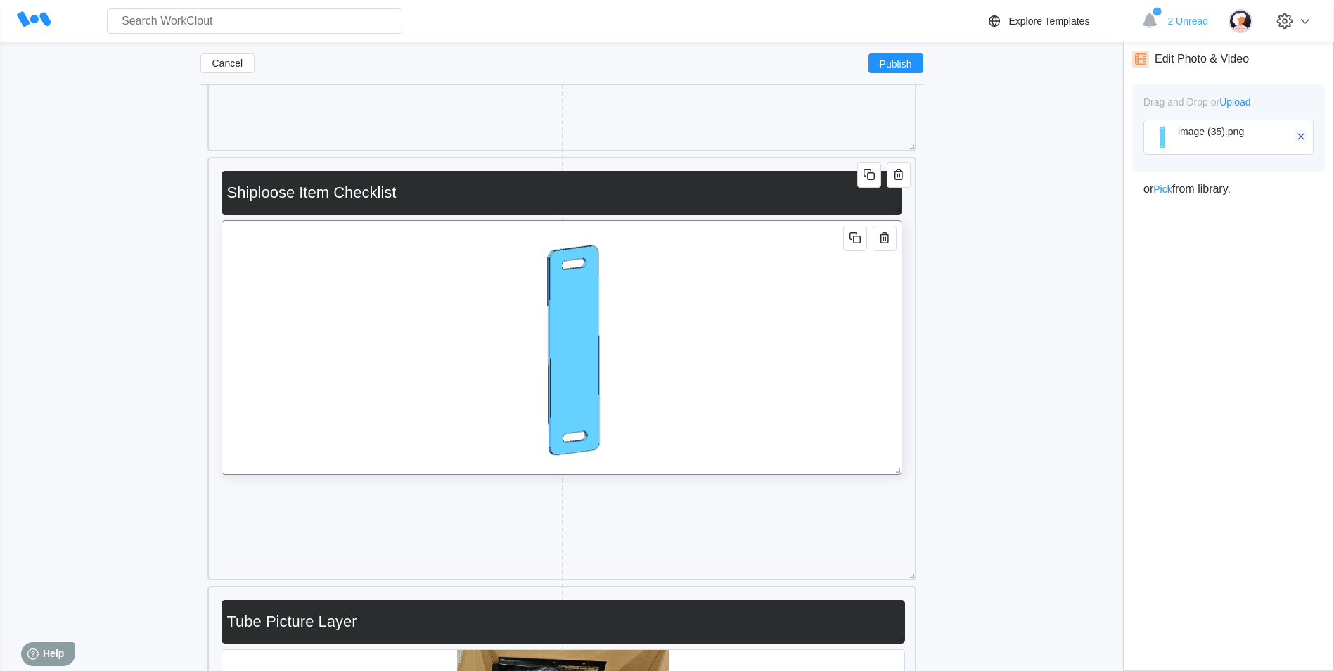
click at [1299, 133] on icon "button" at bounding box center [1300, 136] width 13 height 13
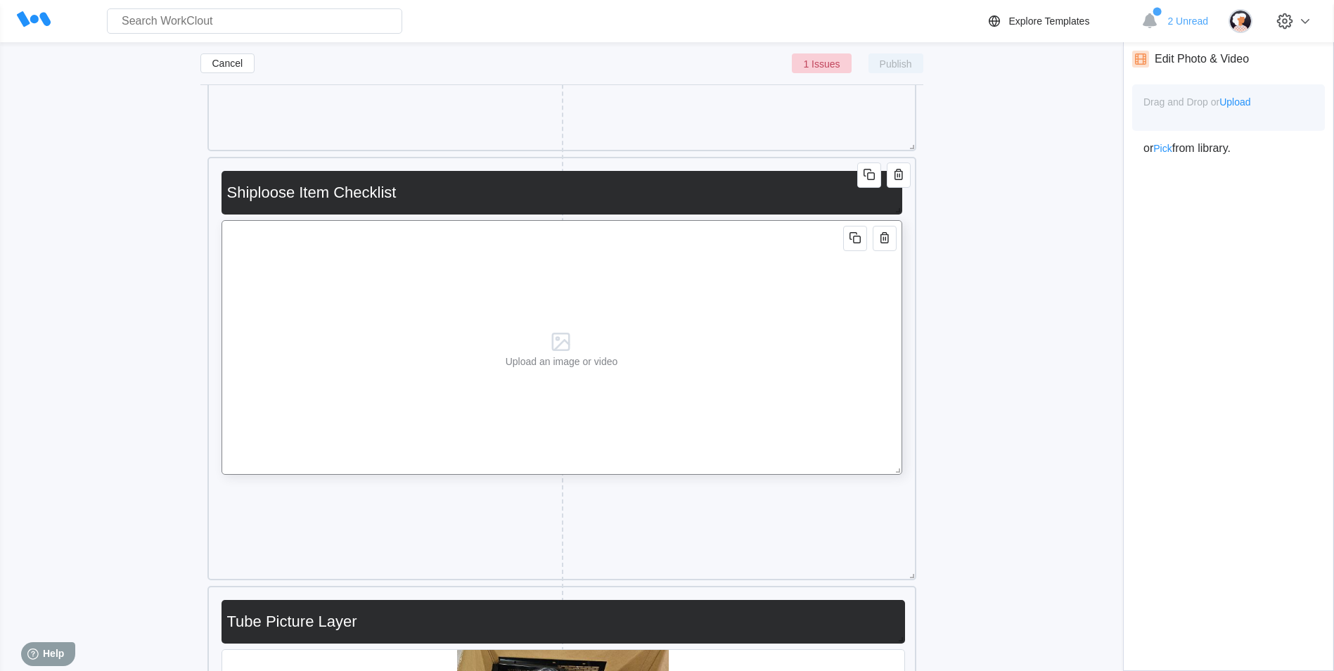
click at [1228, 104] on span "Upload" at bounding box center [1234, 101] width 31 height 11
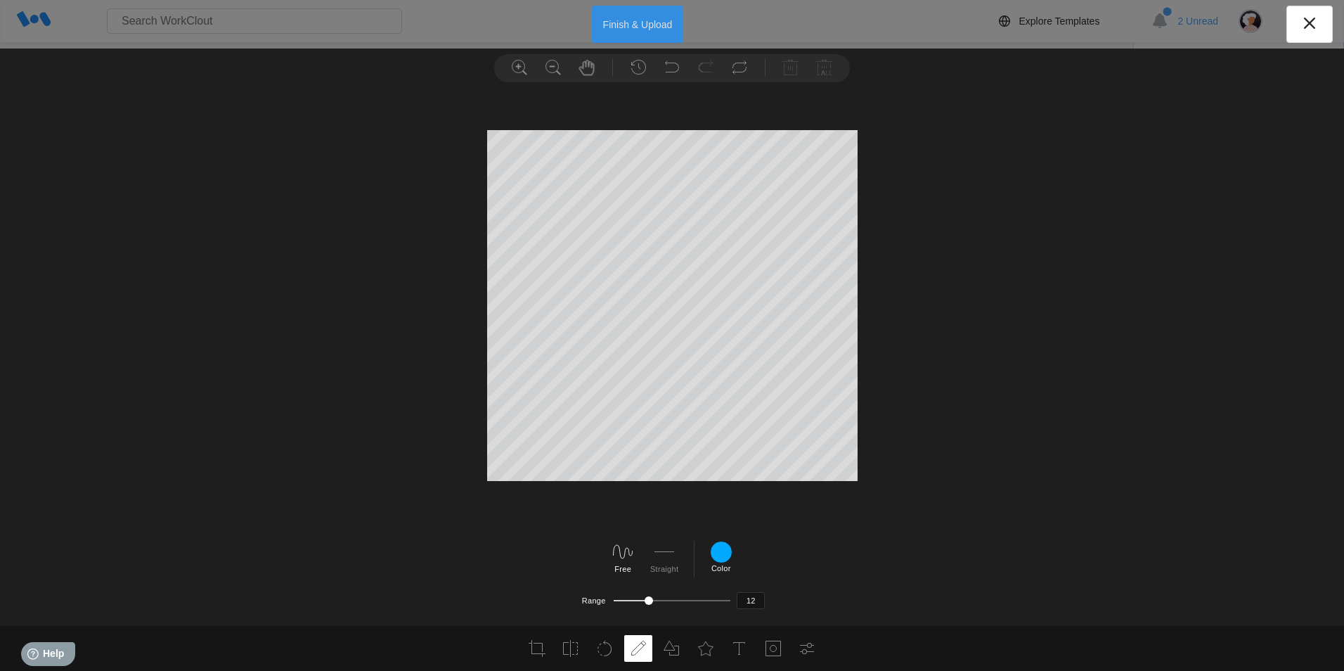
click at [622, 24] on button "Finish & Upload" at bounding box center [638, 24] width 92 height 37
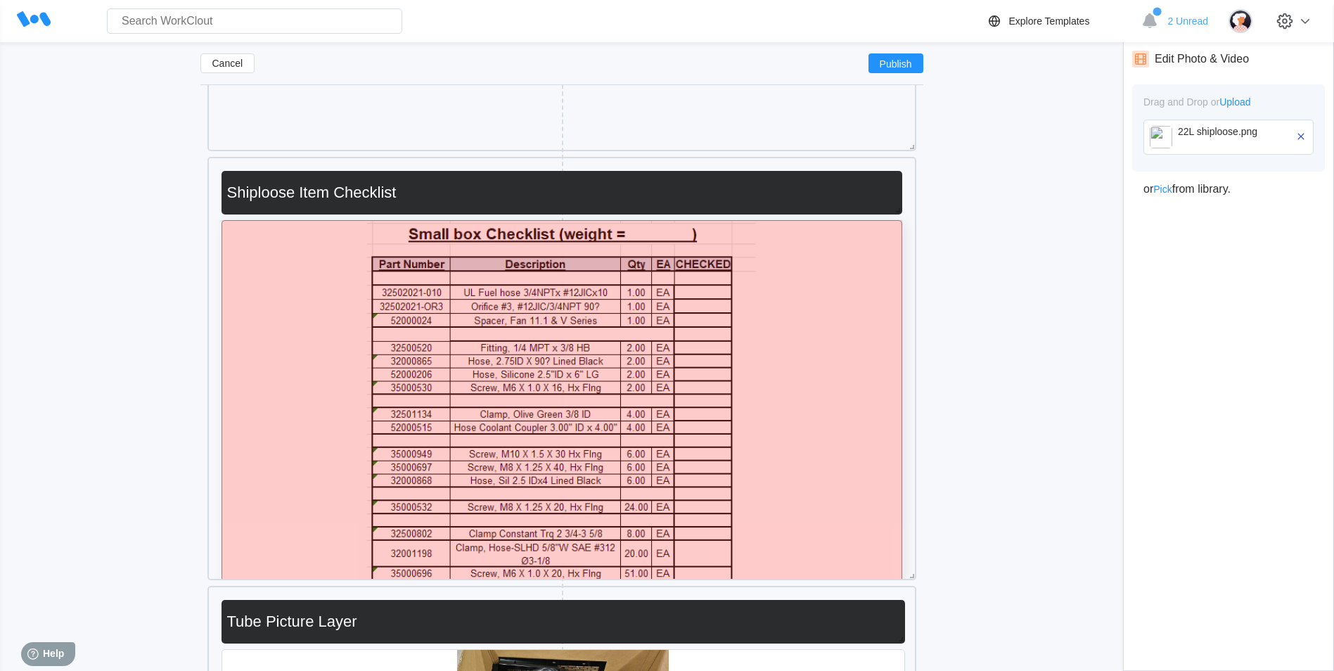
drag, startPoint x: 897, startPoint y: 472, endPoint x: 925, endPoint y: 588, distance: 118.7
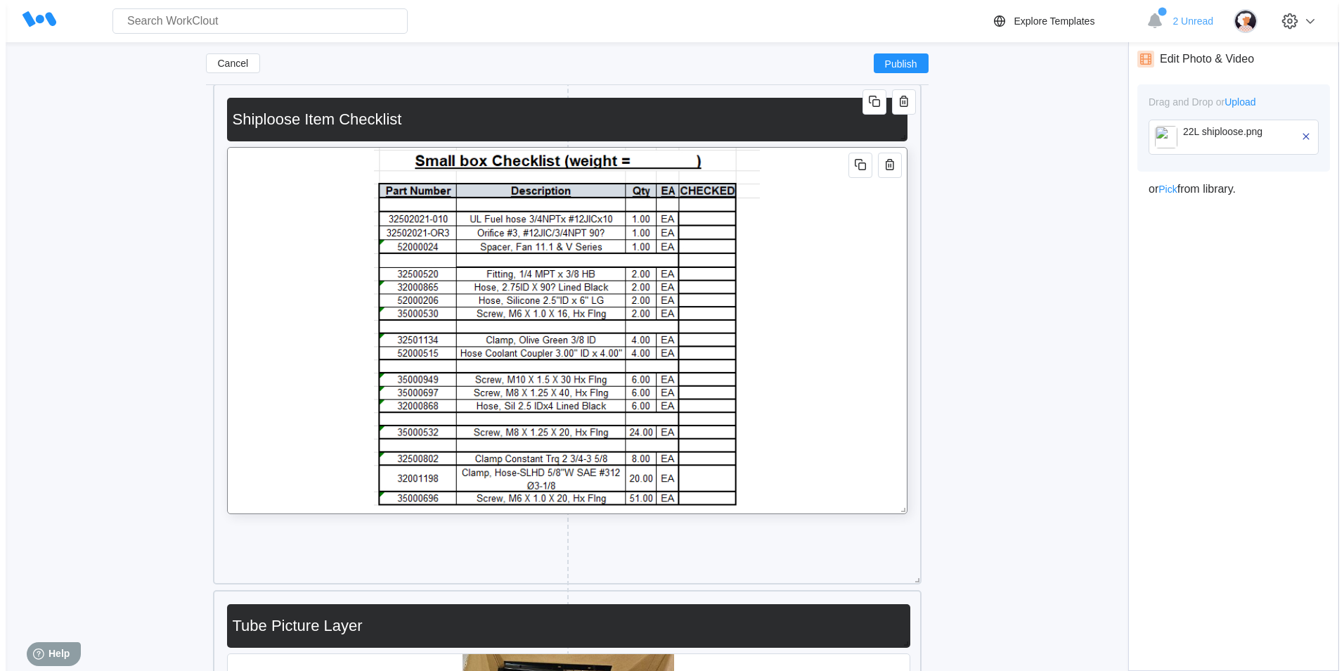
scroll to position [10088, 0]
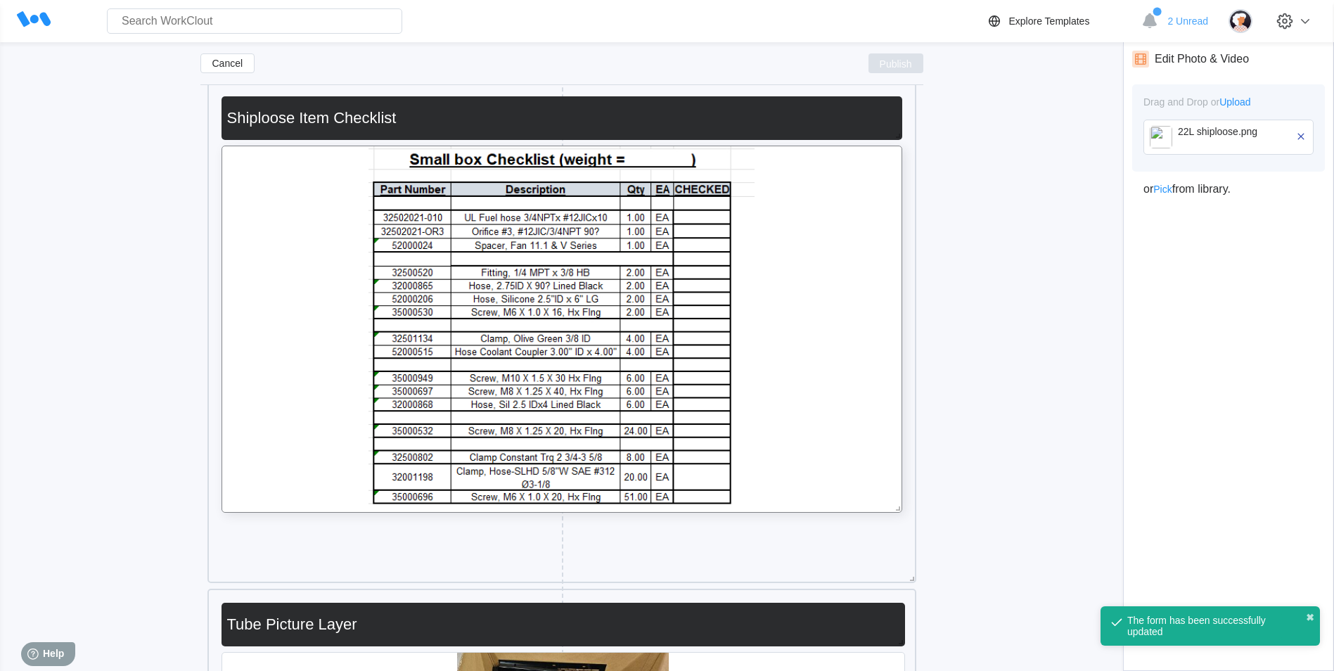
click at [896, 65] on span "Publish" at bounding box center [896, 63] width 32 height 8
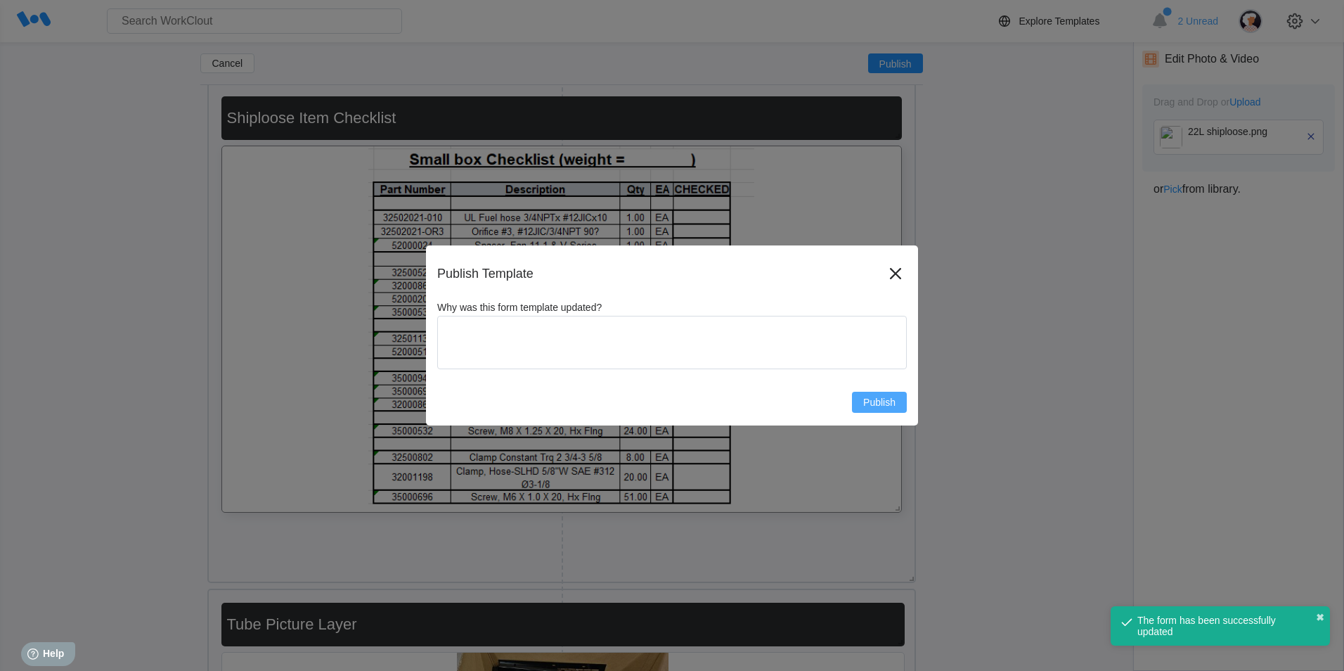
click at [873, 400] on span "Publish" at bounding box center [879, 402] width 32 height 10
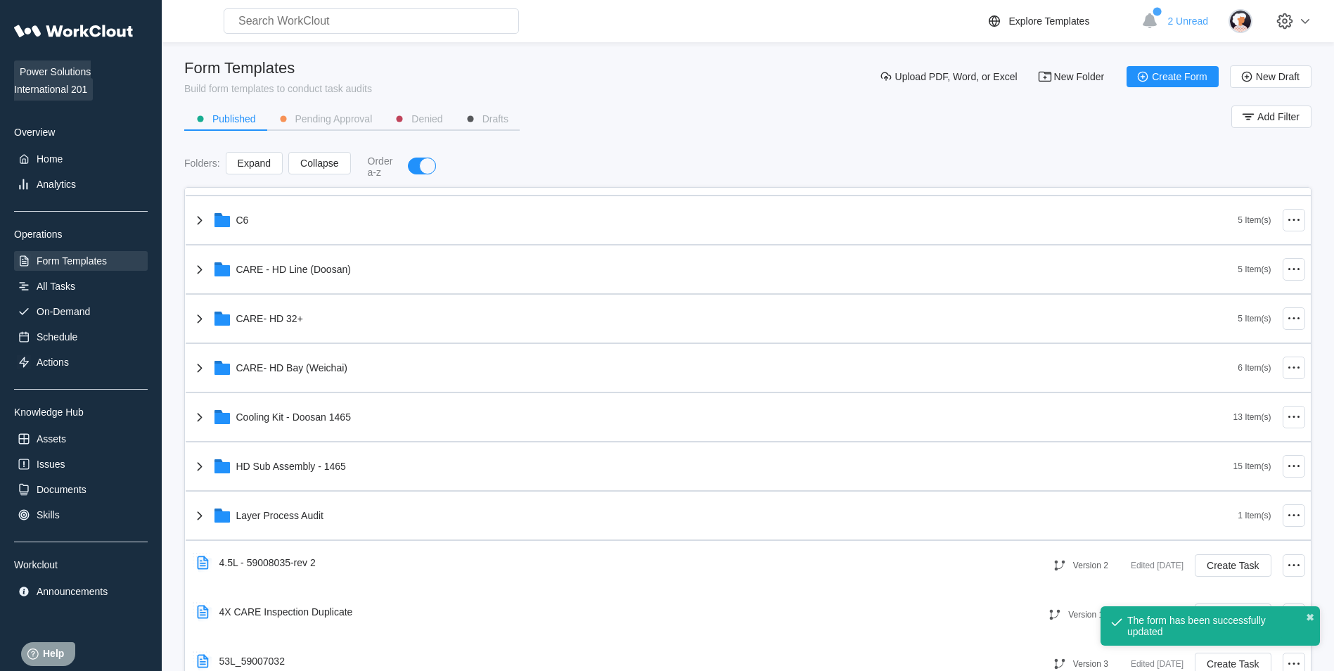
scroll to position [387, 0]
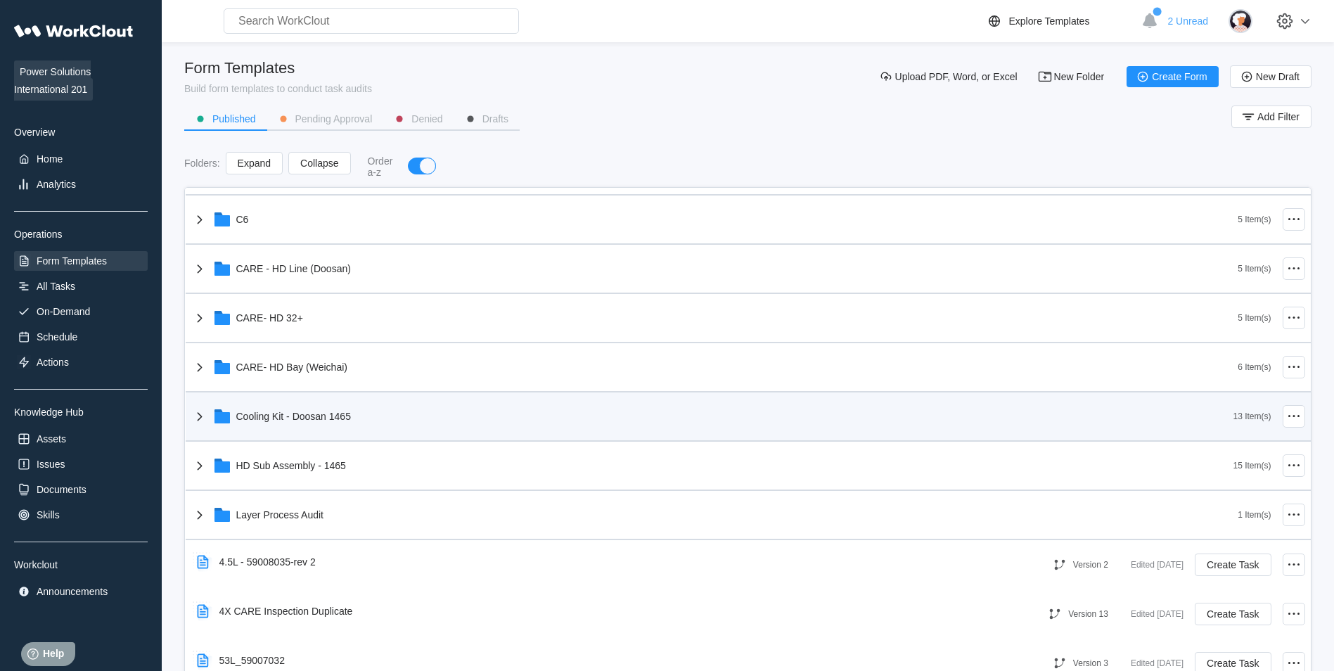
click at [499, 421] on div "Cooling Kit - Doosan 1465" at bounding box center [712, 416] width 1042 height 37
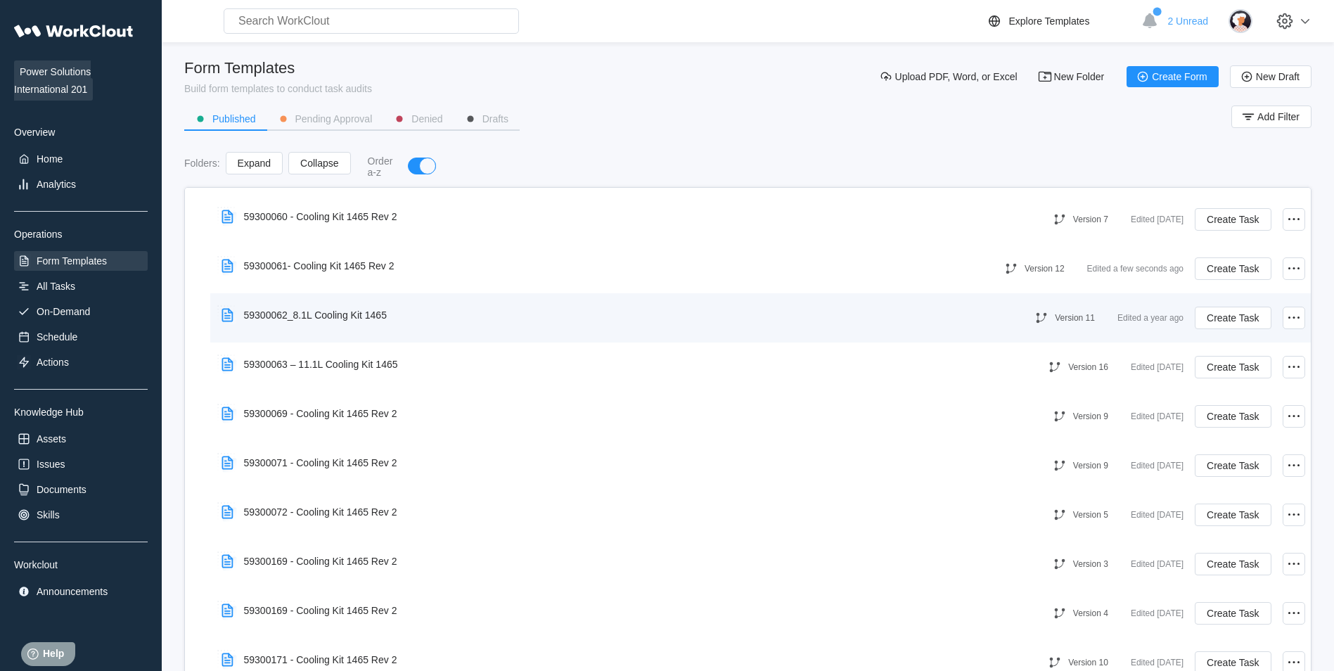
scroll to position [745, 0]
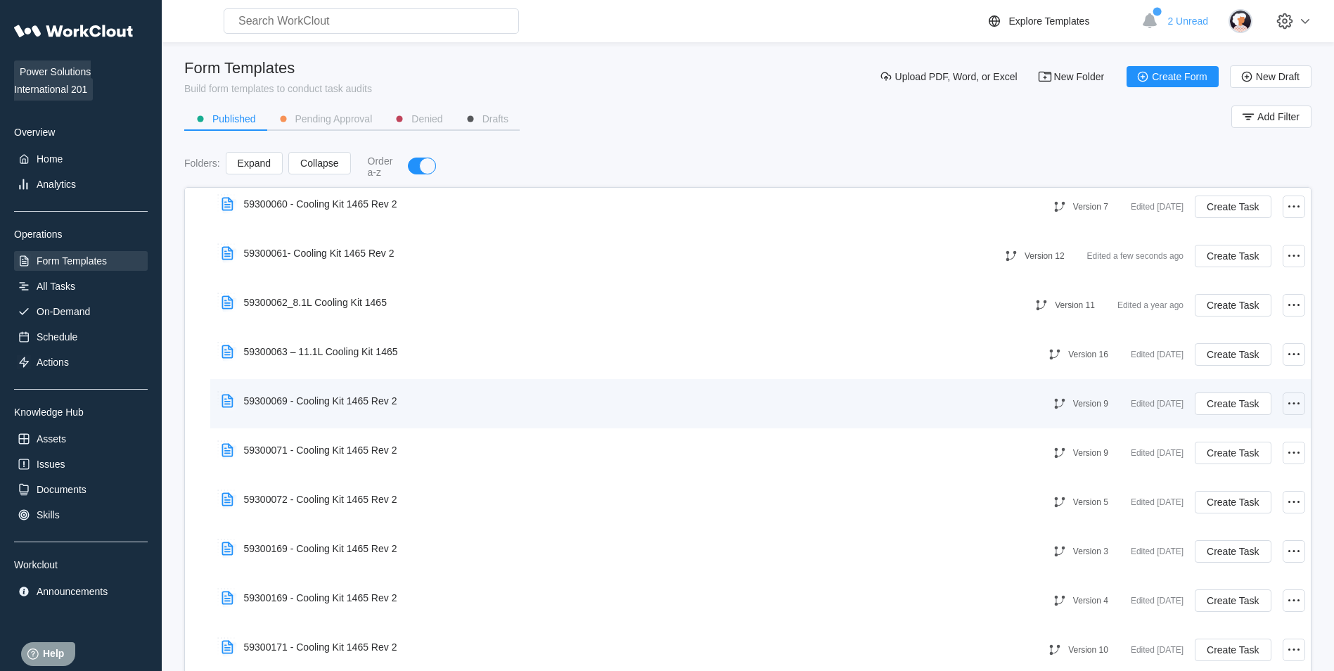
click at [1287, 406] on icon at bounding box center [1293, 403] width 17 height 17
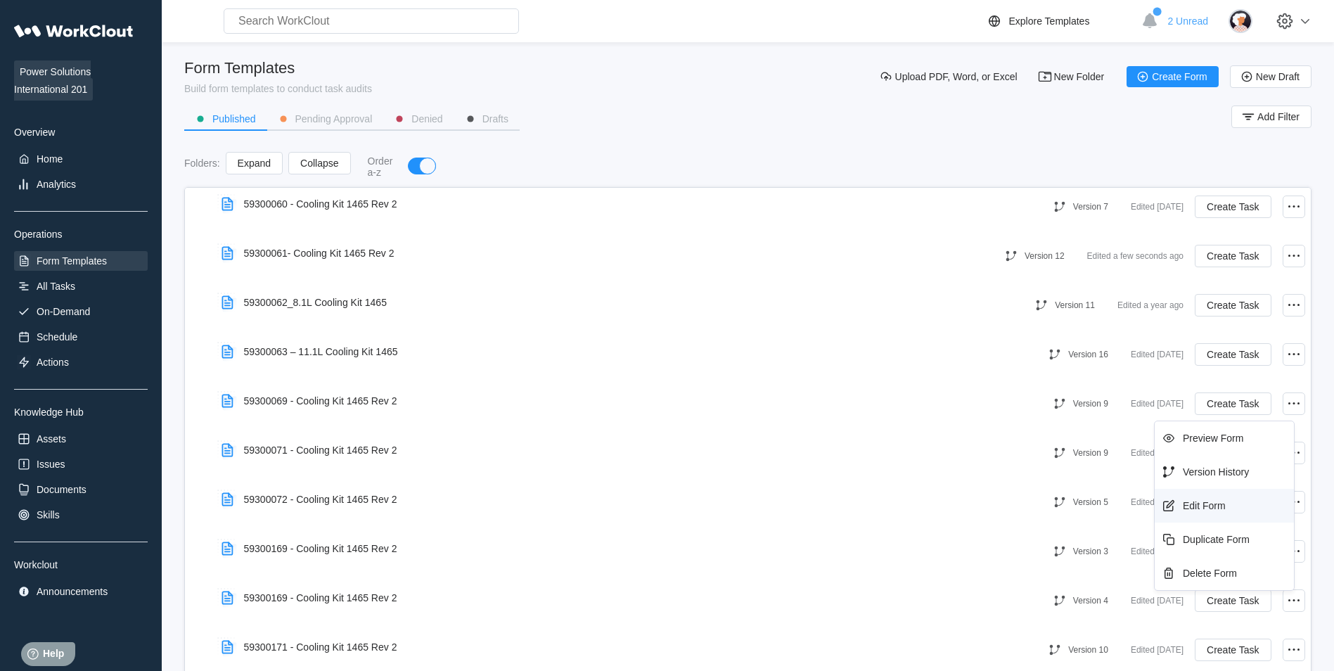
click at [1198, 511] on div "Edit Form" at bounding box center [1224, 505] width 128 height 22
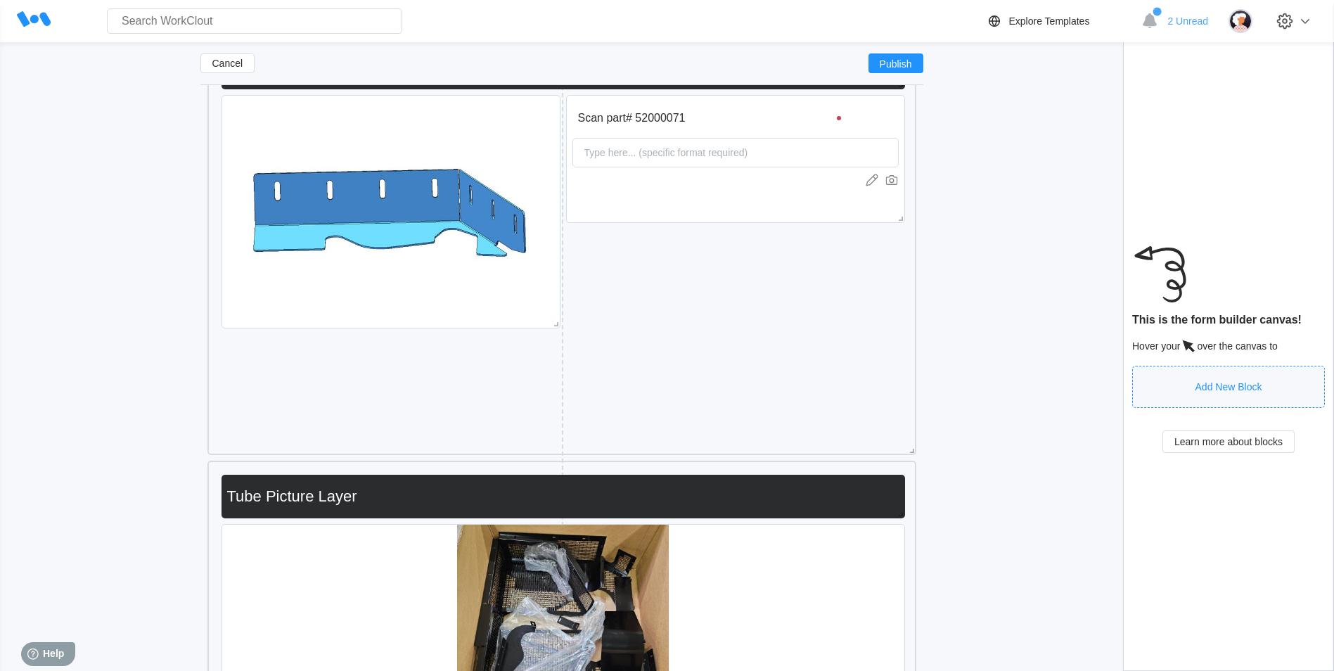
scroll to position [9785, 0]
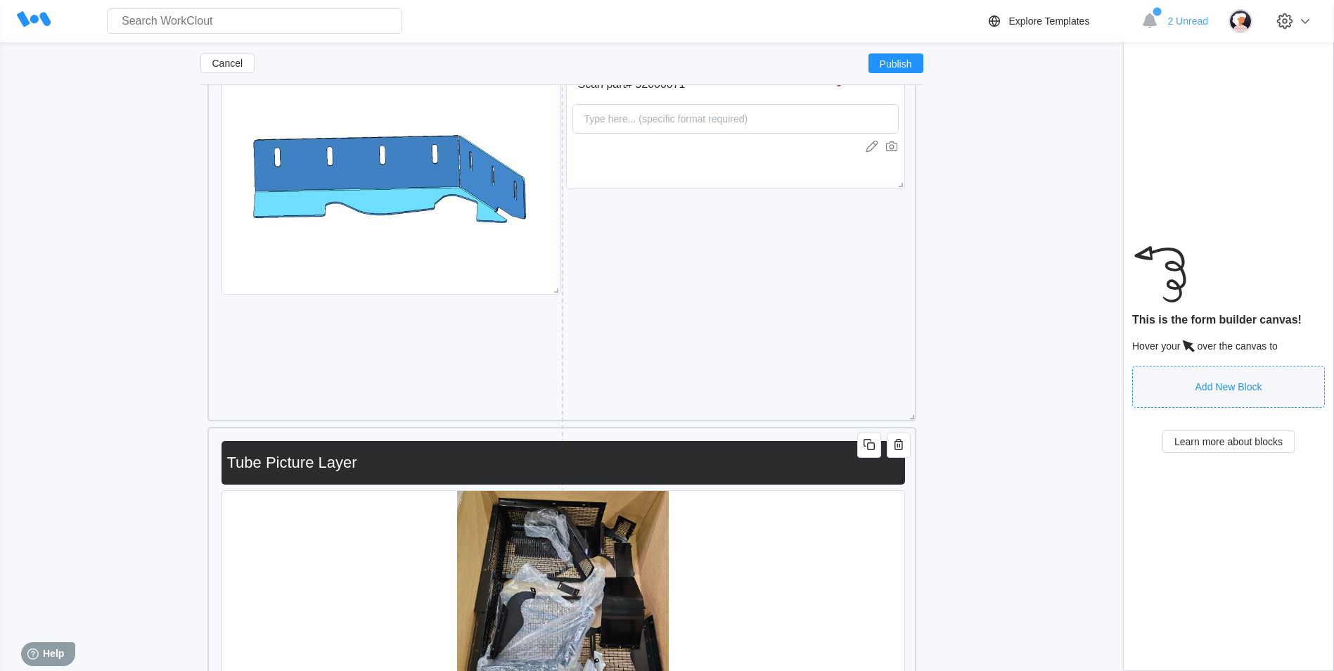
click at [260, 466] on input "Tube Picture Layer" at bounding box center [560, 463] width 678 height 28
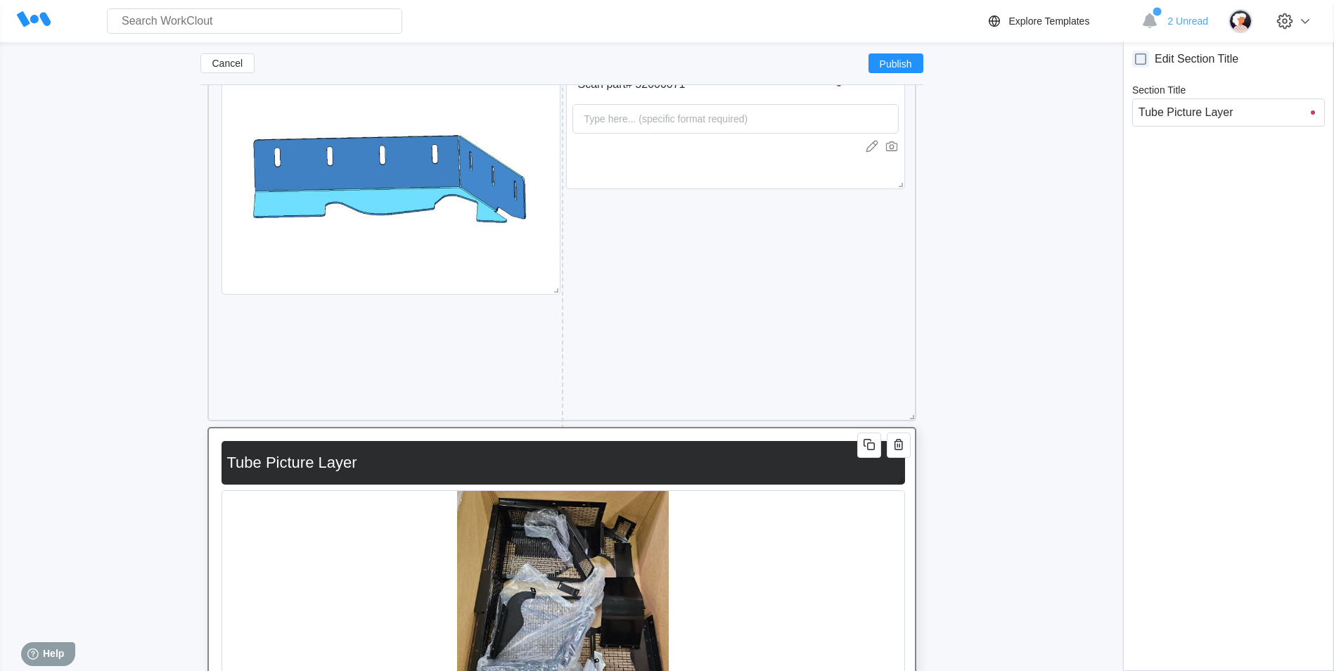
type input "Tub Picture Layer"
type input "Tu Picture Layer"
type input "T Picture Layer"
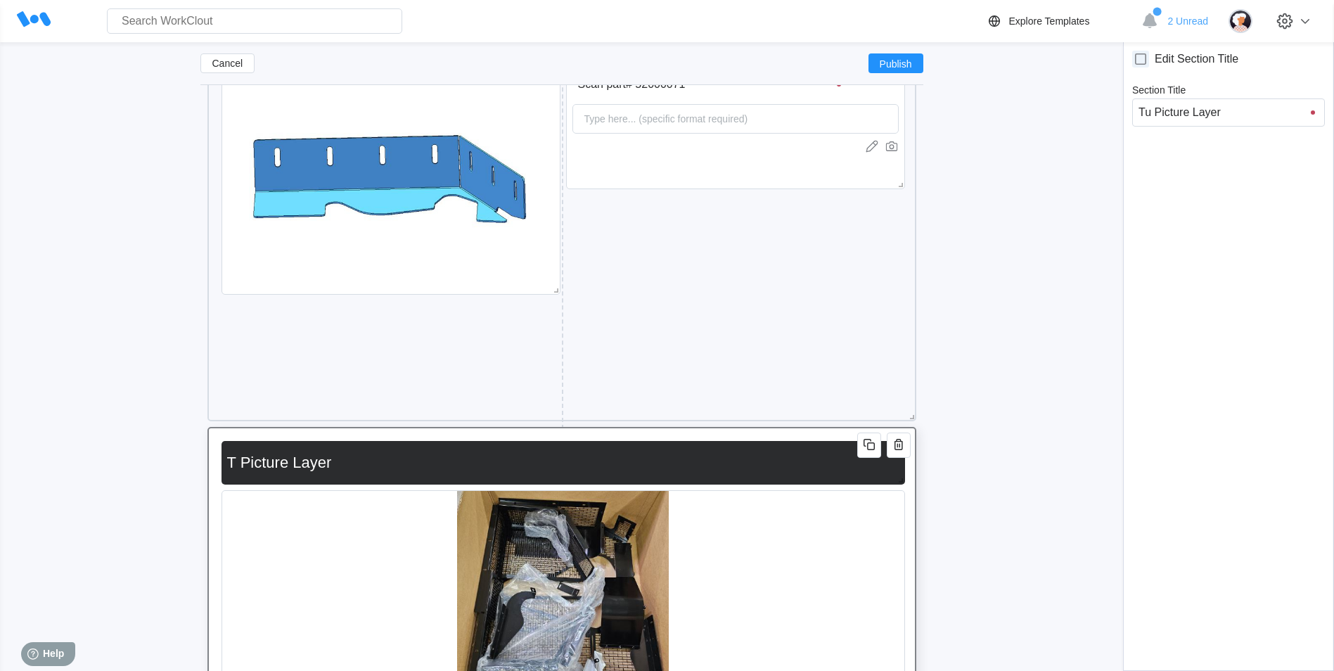
type input "T Picture Layer"
type input "Picture Layer"
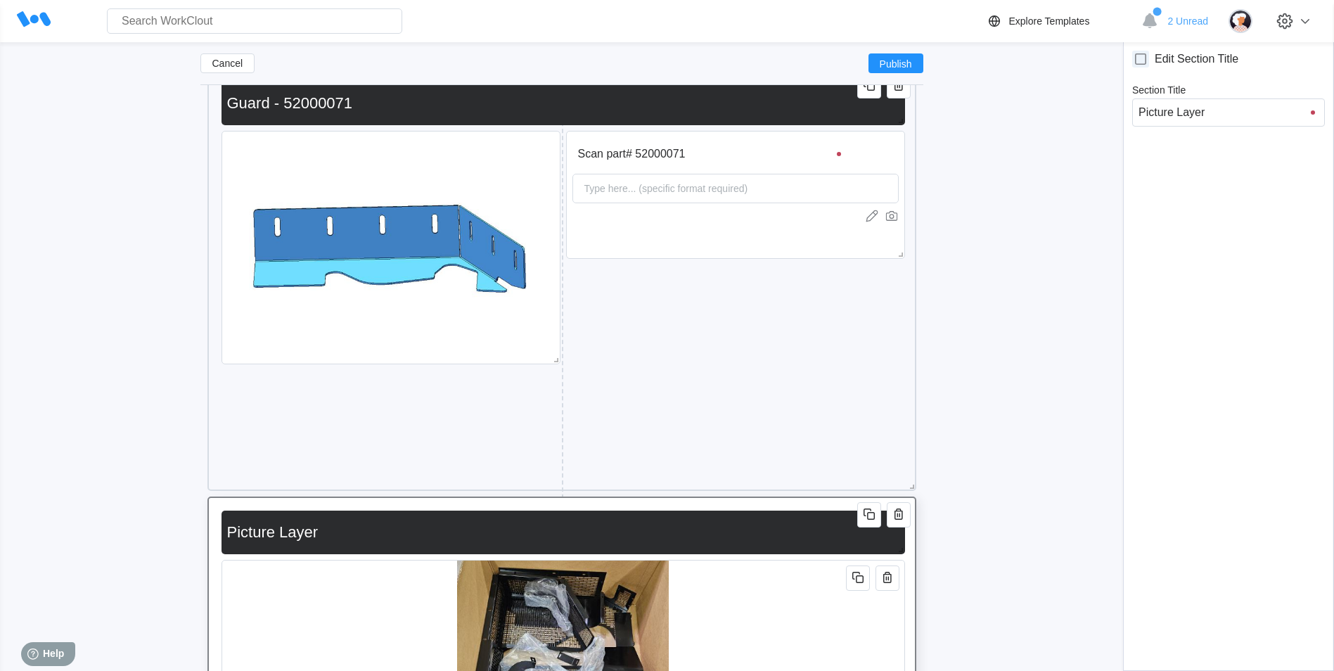
scroll to position [9706, 0]
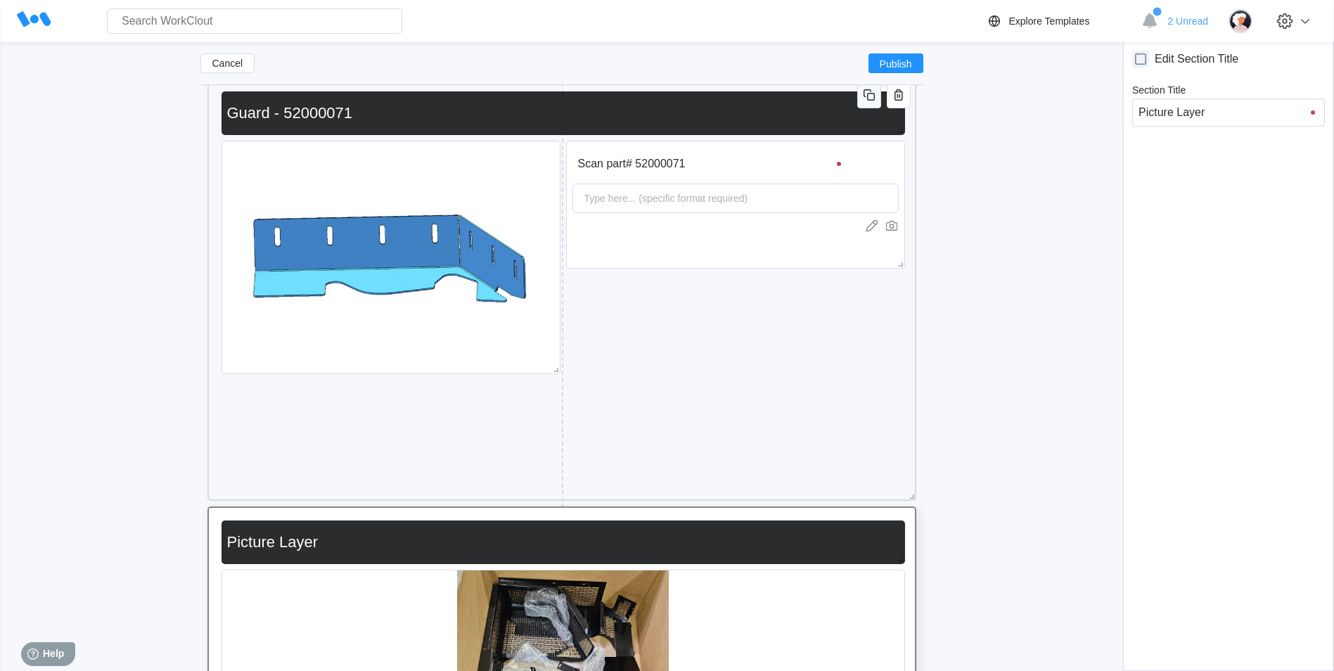
type input "Picture Layer"
click at [867, 105] on span "button" at bounding box center [869, 95] width 17 height 18
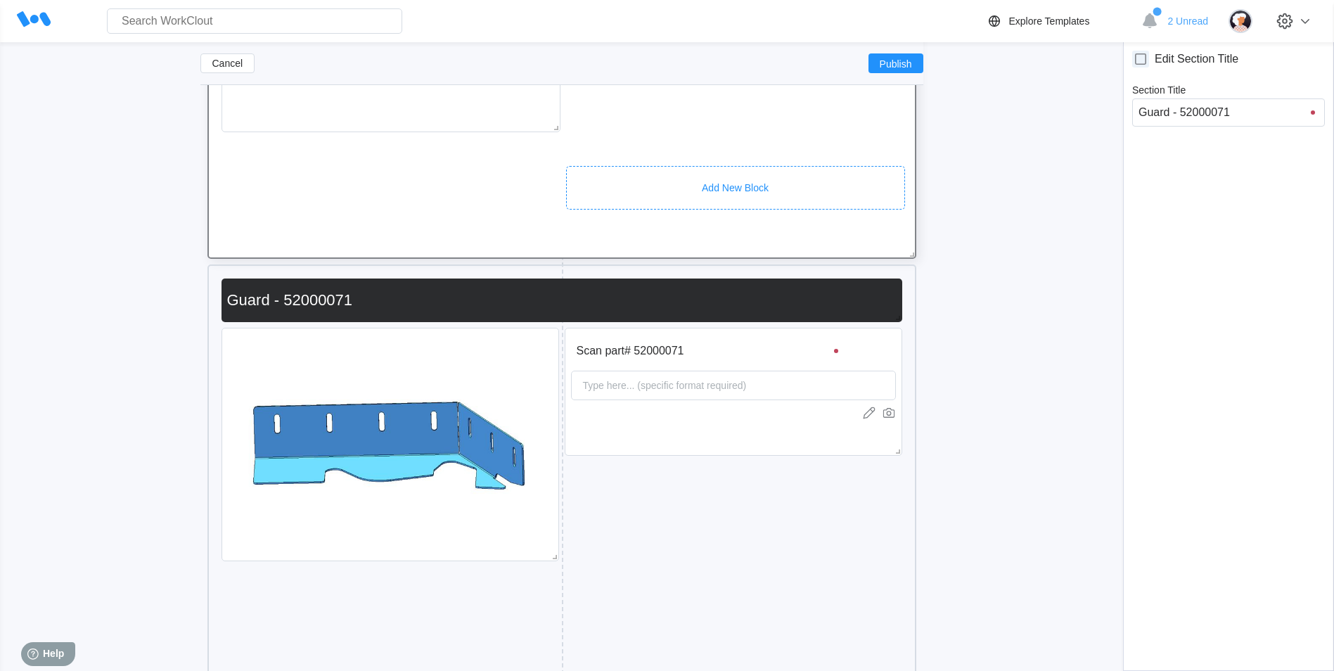
scroll to position [9949, 0]
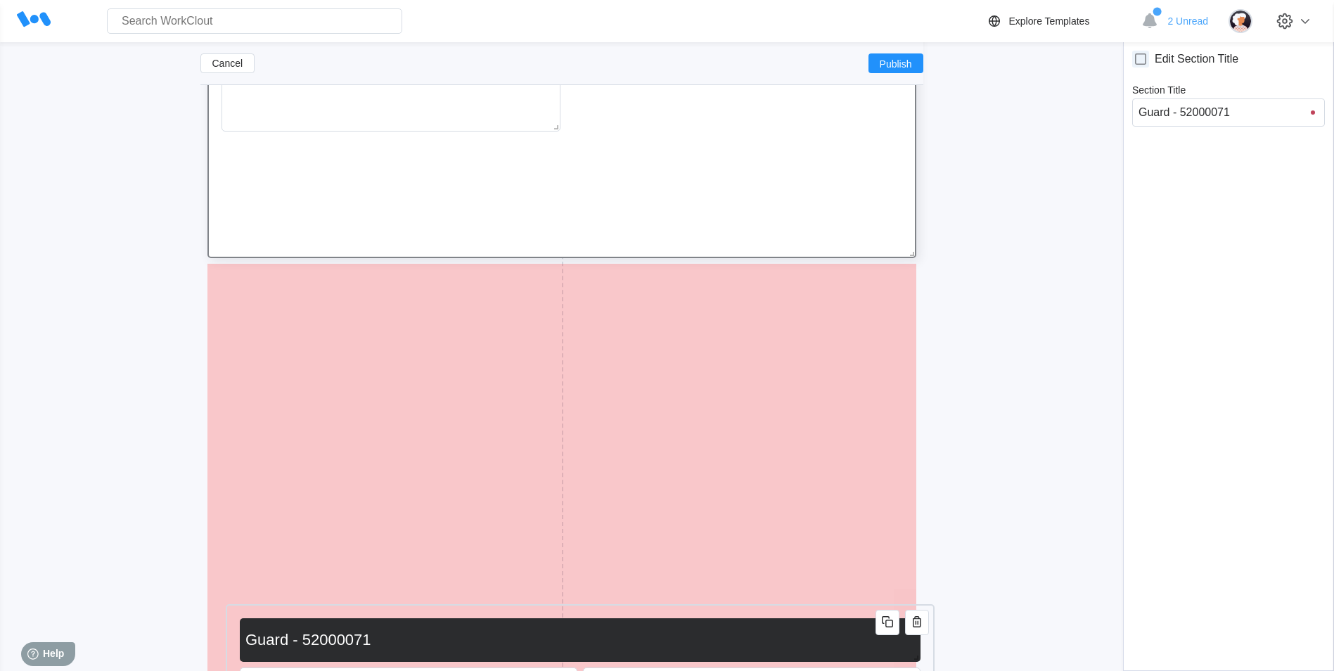
drag, startPoint x: 643, startPoint y: 278, endPoint x: 661, endPoint y: 619, distance: 340.8
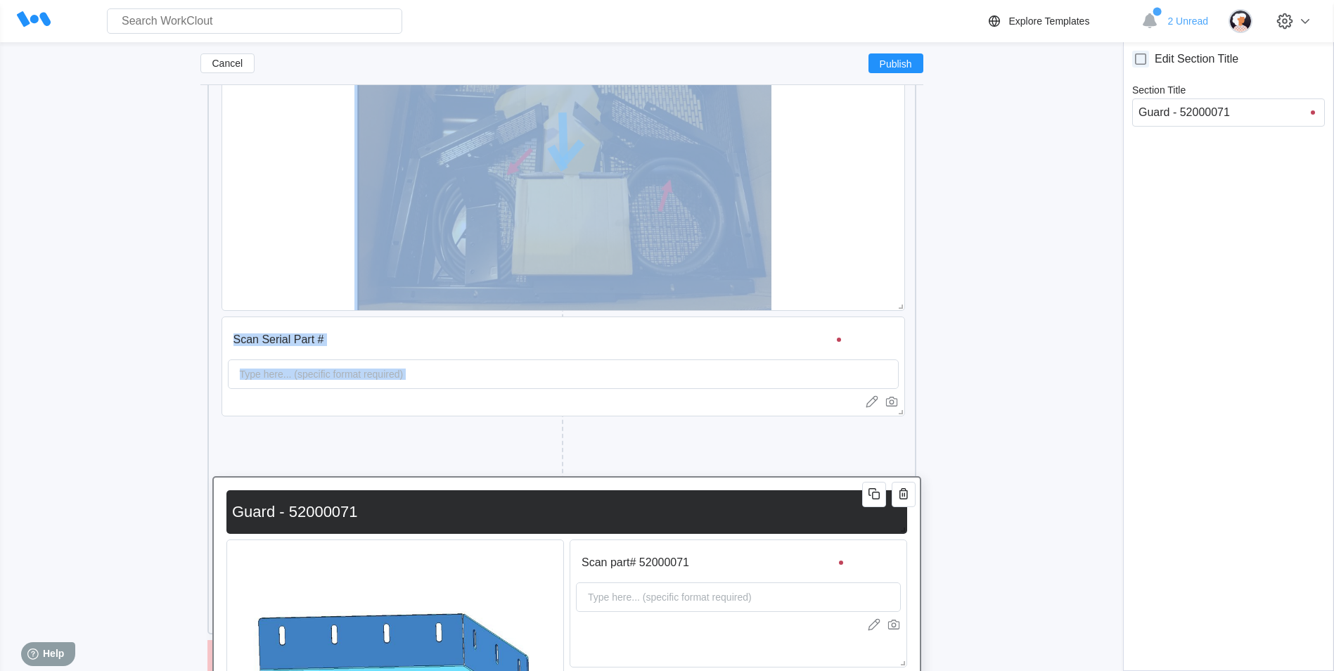
scroll to position [11451, 0]
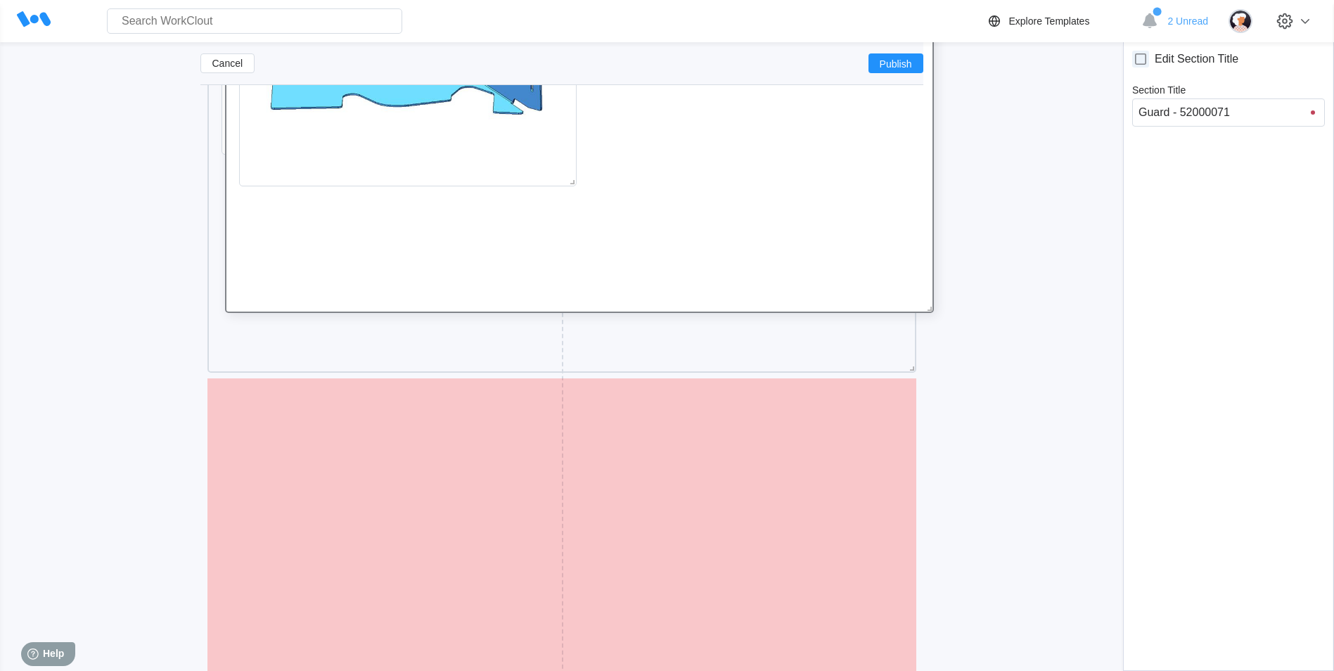
drag, startPoint x: 752, startPoint y: 449, endPoint x: 763, endPoint y: 271, distance: 178.9
click at [763, 271] on div "Scan part# 52000071 Type here... (specific format required) Guard - 52000071" at bounding box center [579, 101] width 709 height 423
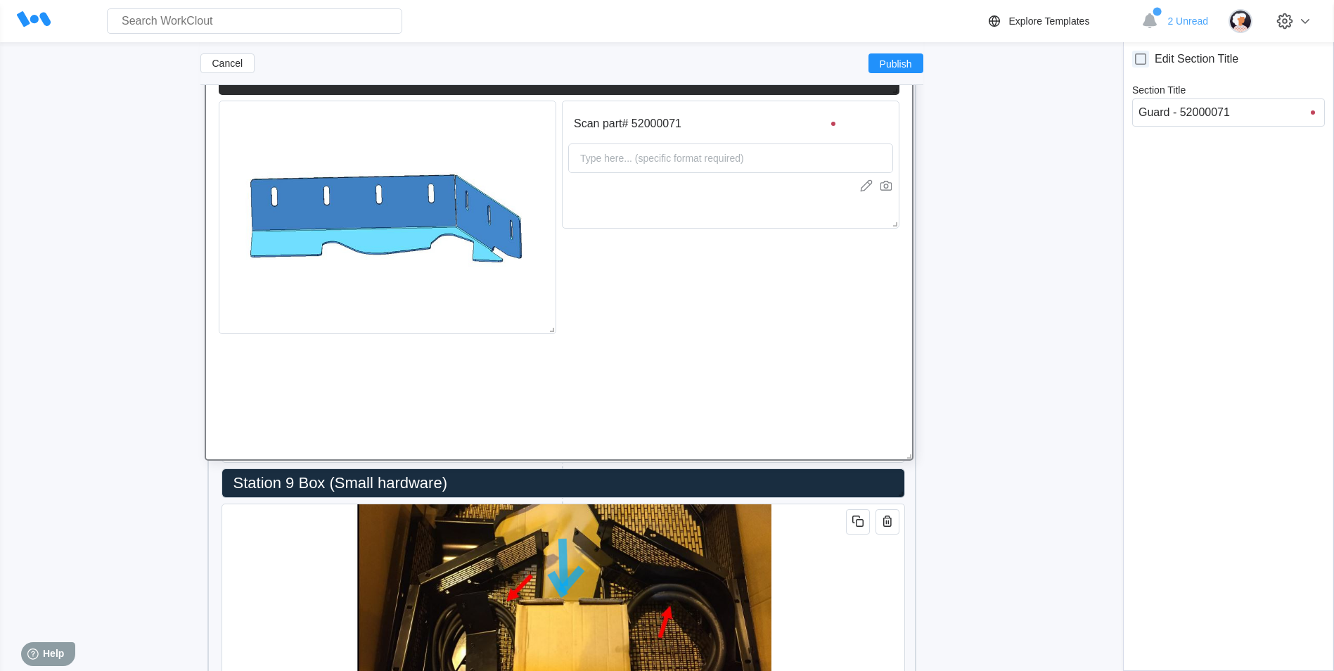
scroll to position [10657, 0]
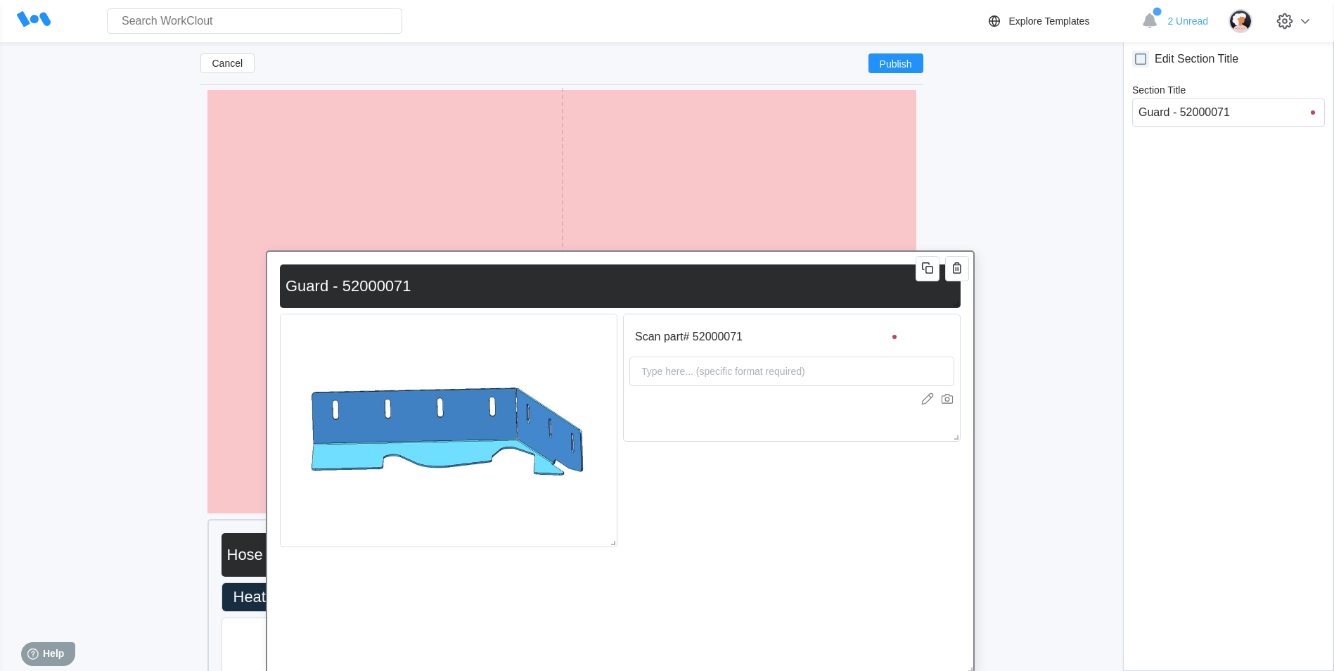
drag, startPoint x: 652, startPoint y: 626, endPoint x: 677, endPoint y: 173, distance: 453.4
click at [677, 264] on div "Guard - 52000071" at bounding box center [620, 286] width 681 height 44
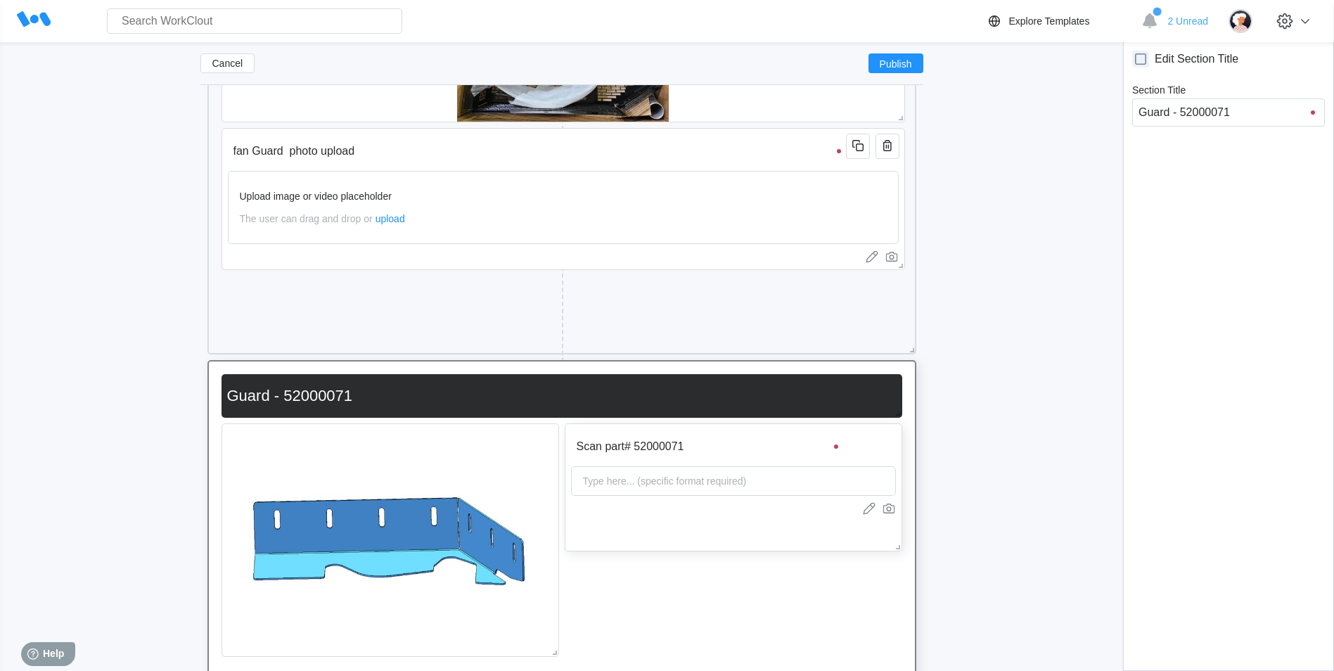
scroll to position [10389, 0]
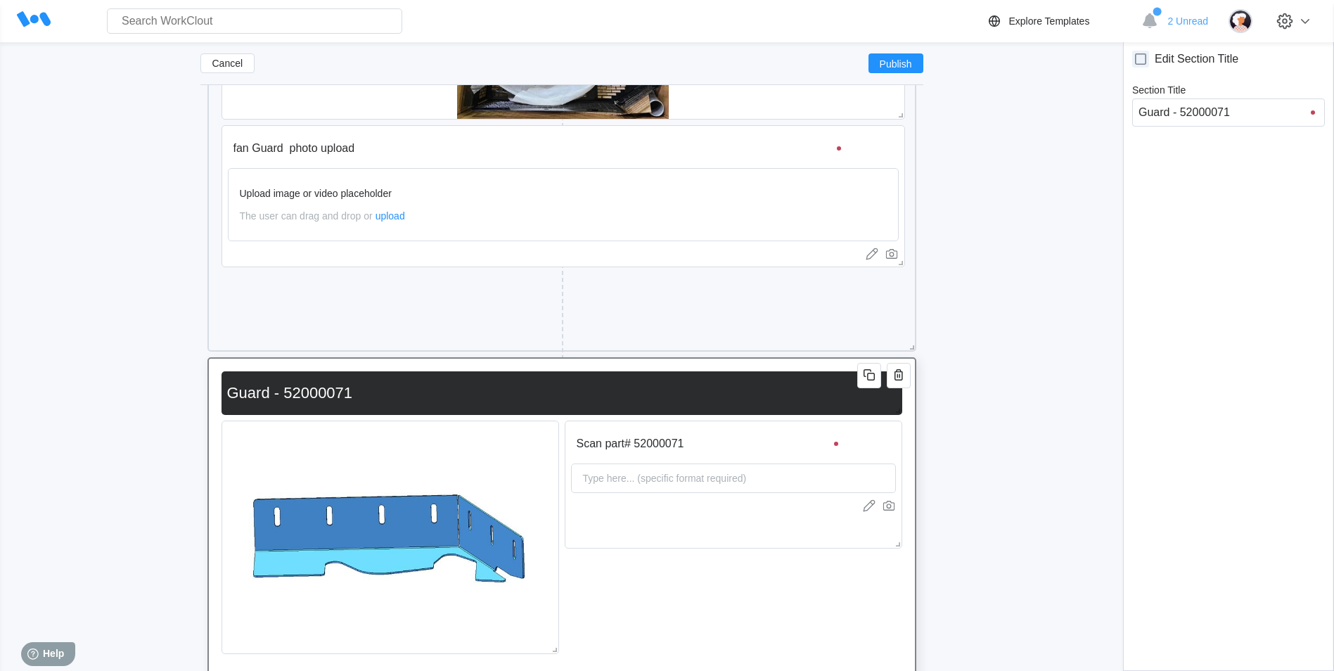
click at [421, 401] on input "Guard - 52000071" at bounding box center [558, 393] width 675 height 28
type input "Guard - 5200007"
type input "G"
type input "S"
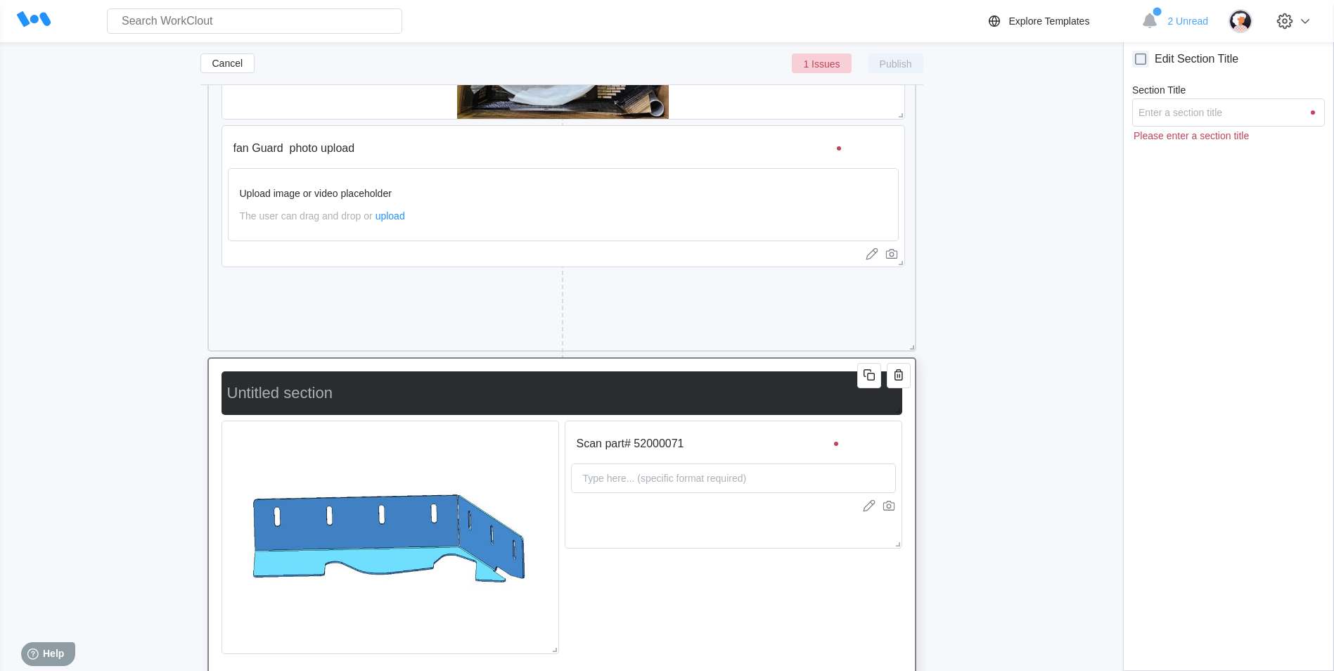
type input "S"
type input "Sh"
type input "Shi"
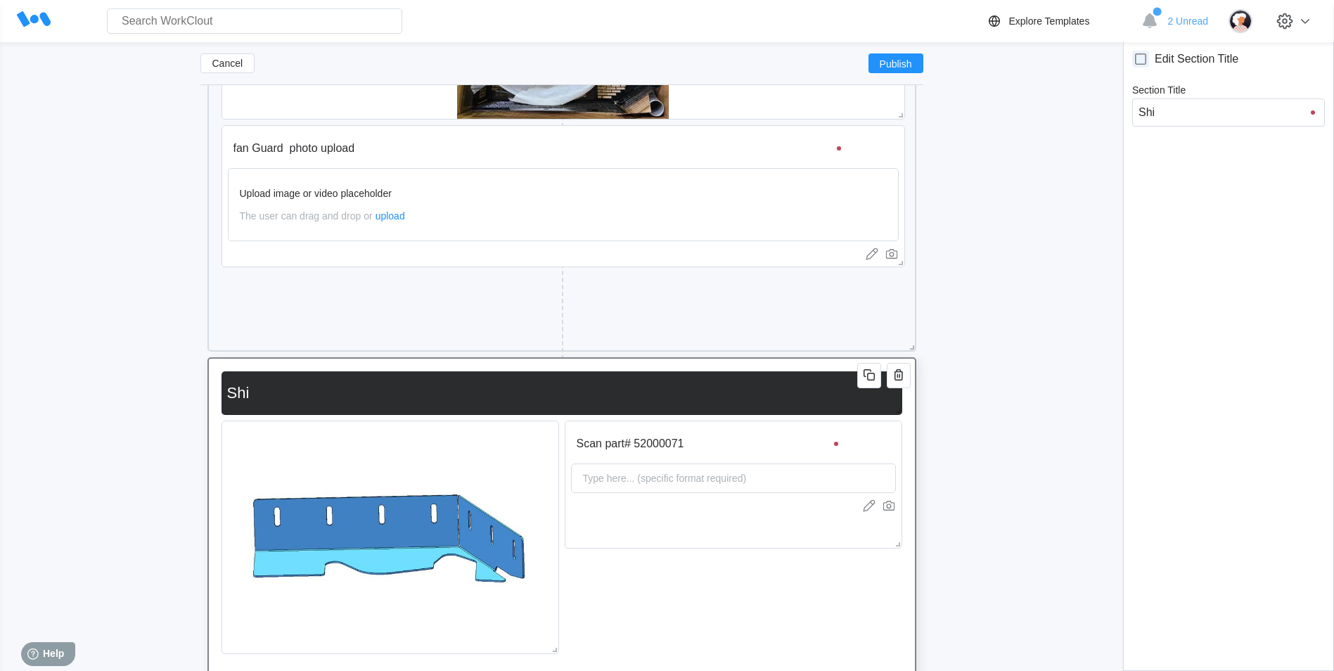
type input "Ship"
type input "ShipL"
type input "Ship"
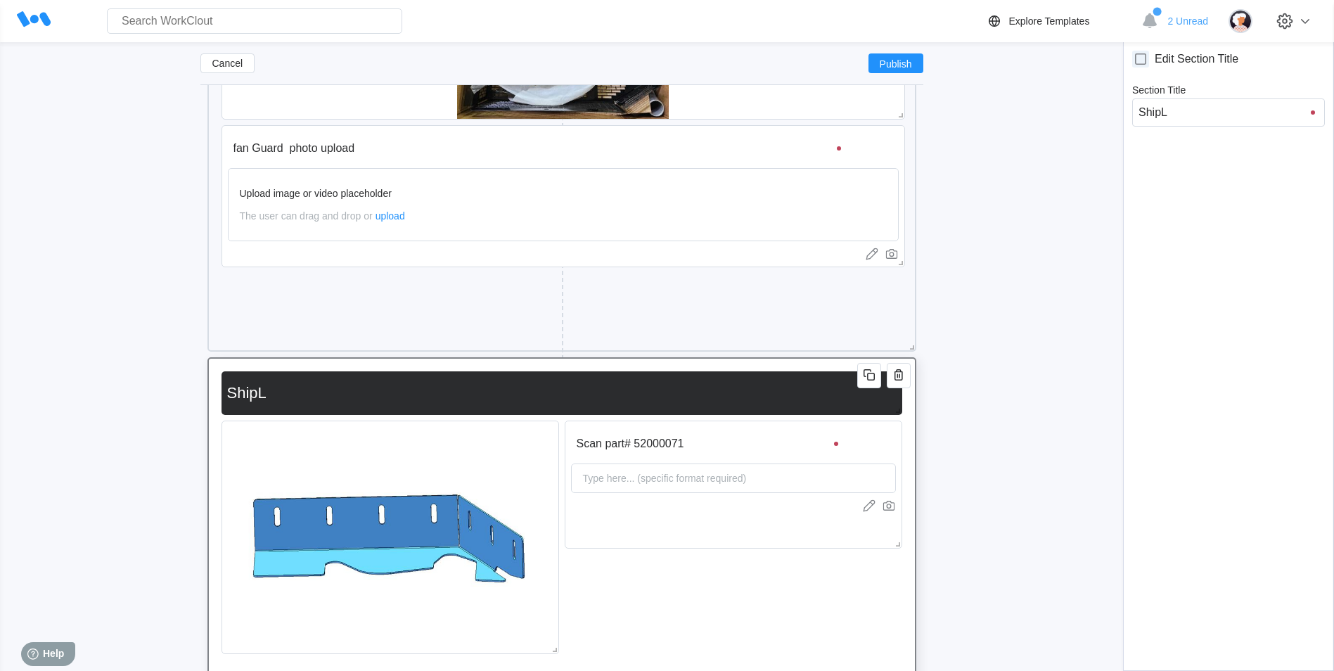
type input "Ship"
type input "Shipl"
type input "Shiplo"
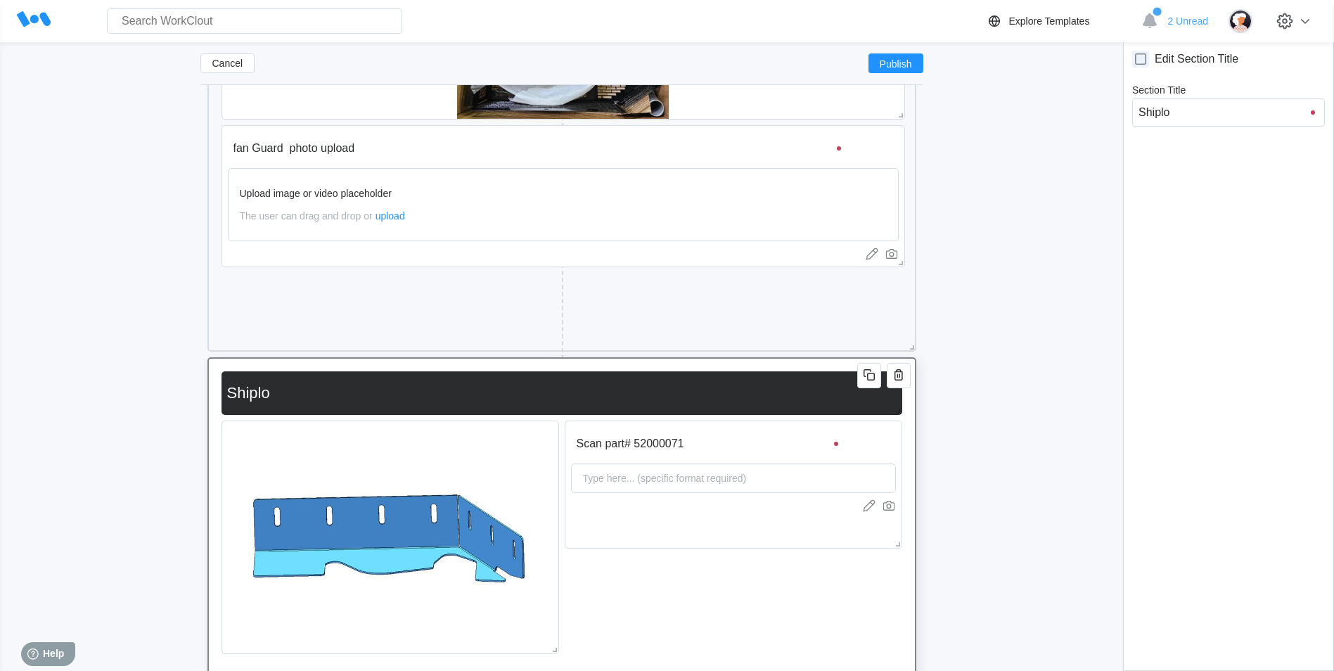
type input "Shiploo"
type input "Shiploos"
type input "Shiploose"
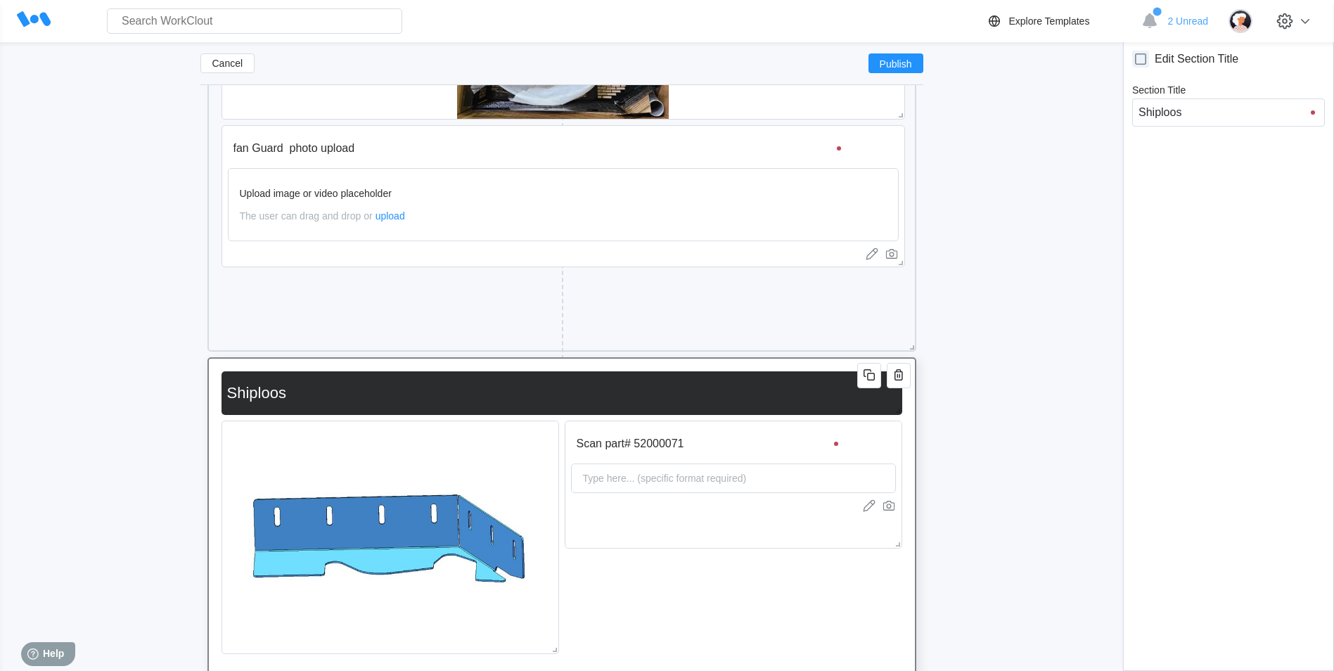
type input "Shiploose"
type input "Shiploose C"
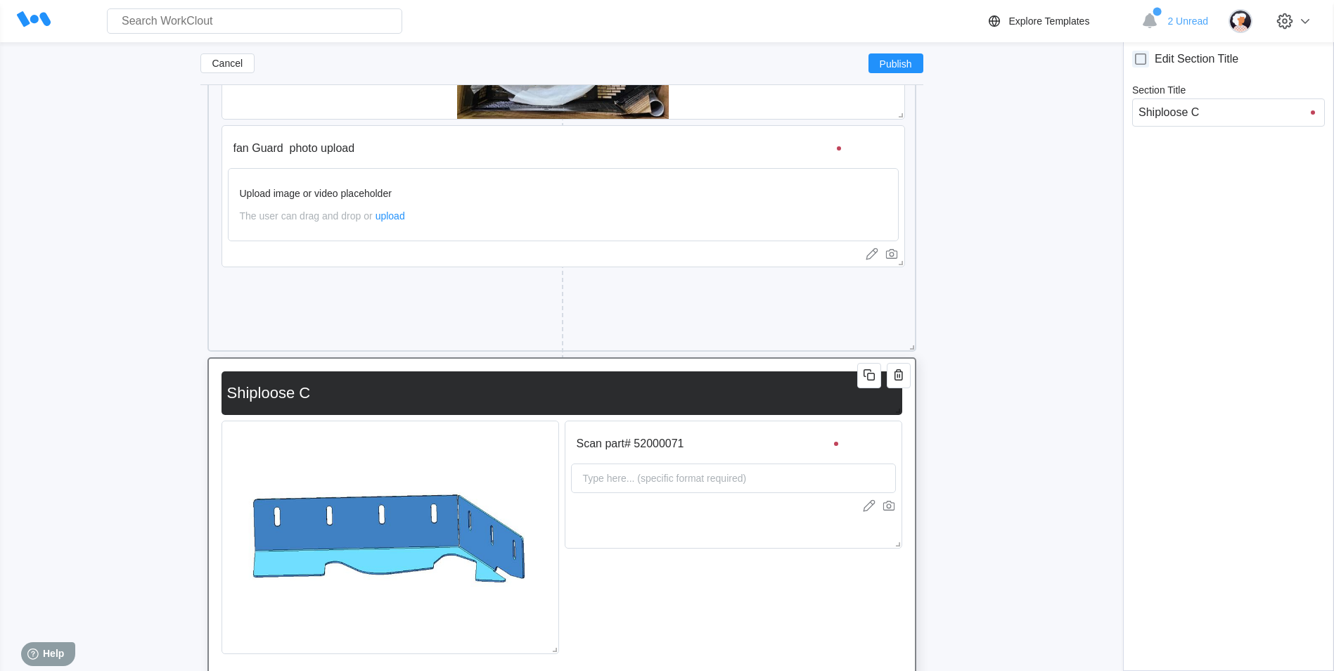
type input "Shiploose Ch"
type input "Shiploose Che"
type input "Shiploose Chec"
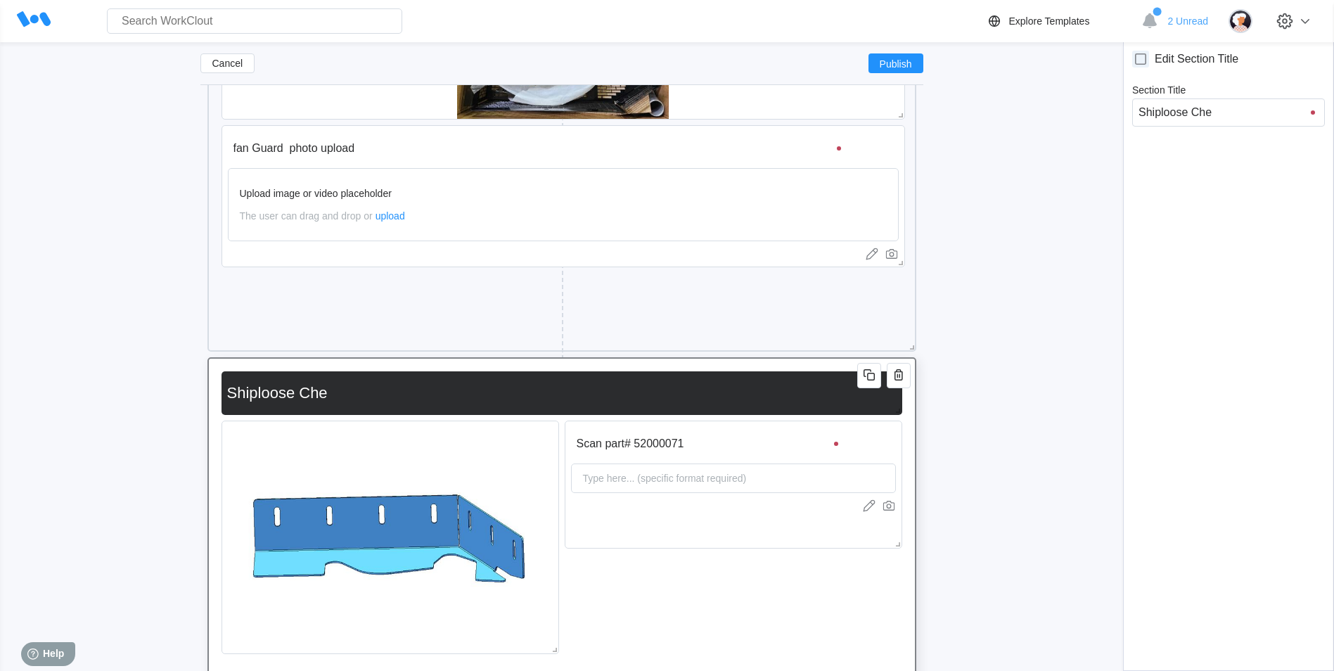
type input "Shiploose Chec"
type input "Shiploose Check"
type input "Shiploose Check;"
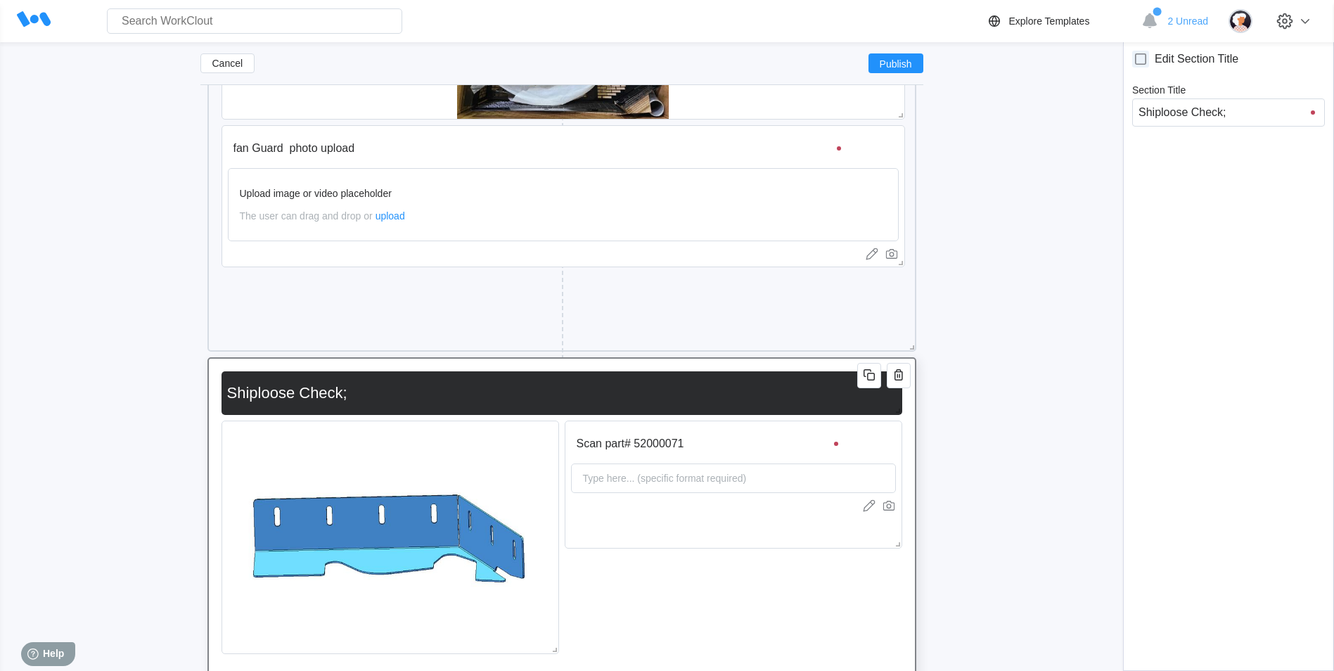
type input "Shiploose Check"
type input "Shiploose Checkl"
type input "Shiploose Checkli"
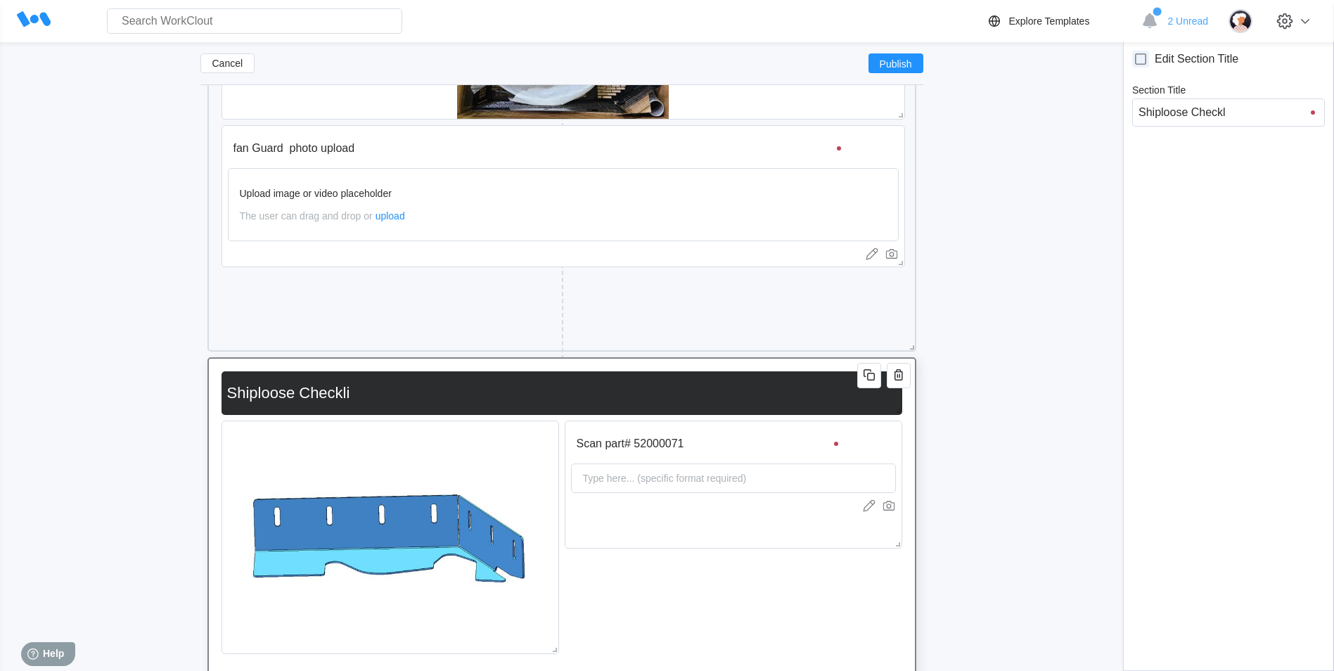
type input "Shiploose Checkli"
type input "Shiploose Checklis"
type input "Shiploose Checklist"
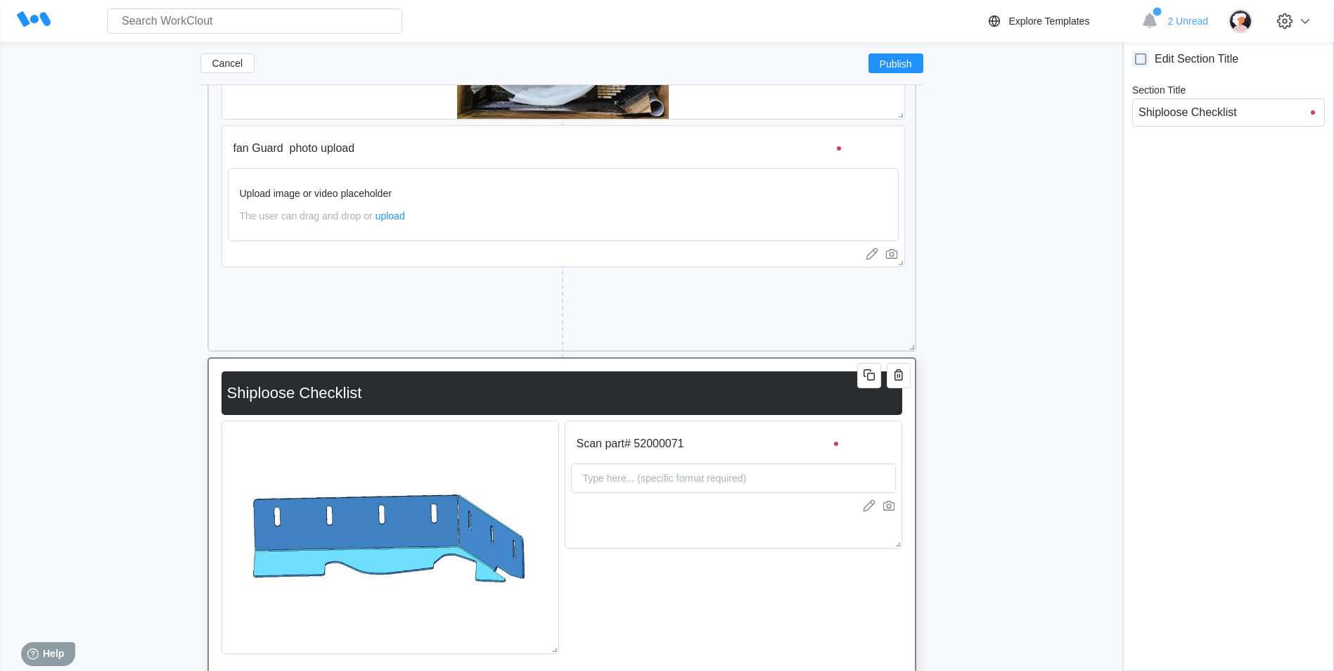
type input "Shiploose Checklist"
click at [889, 451] on button "button" at bounding box center [885, 438] width 24 height 25
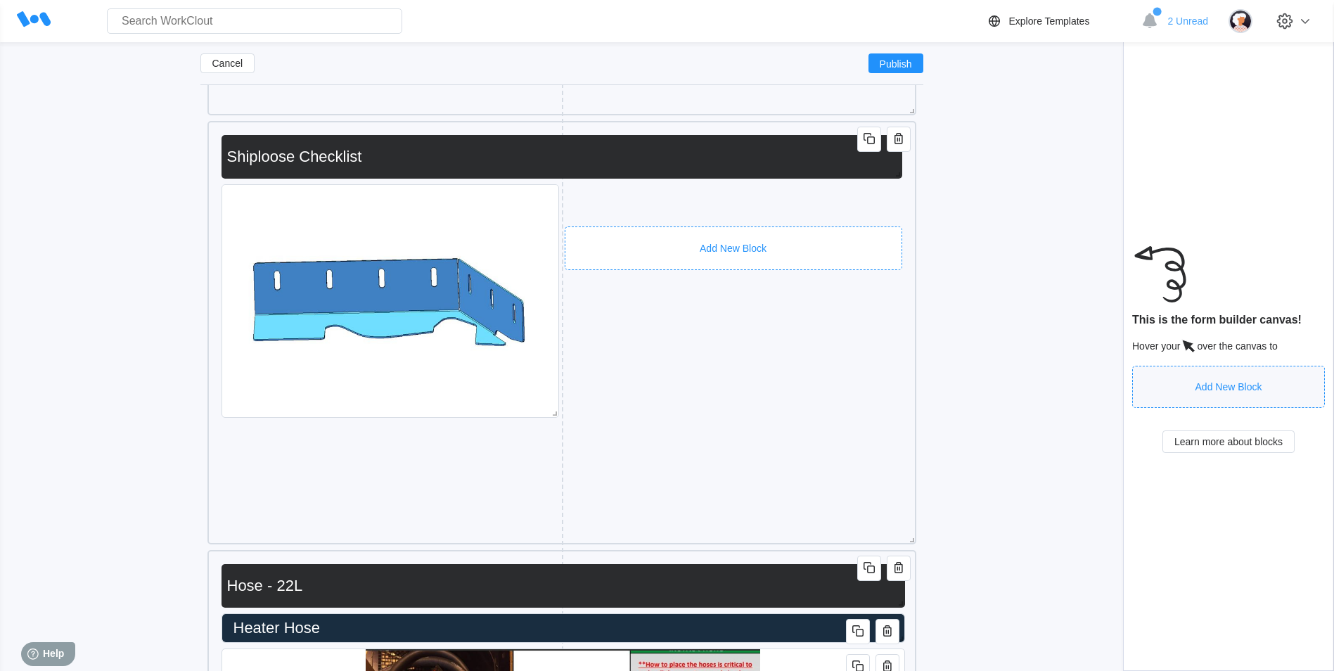
scroll to position [10626, 0]
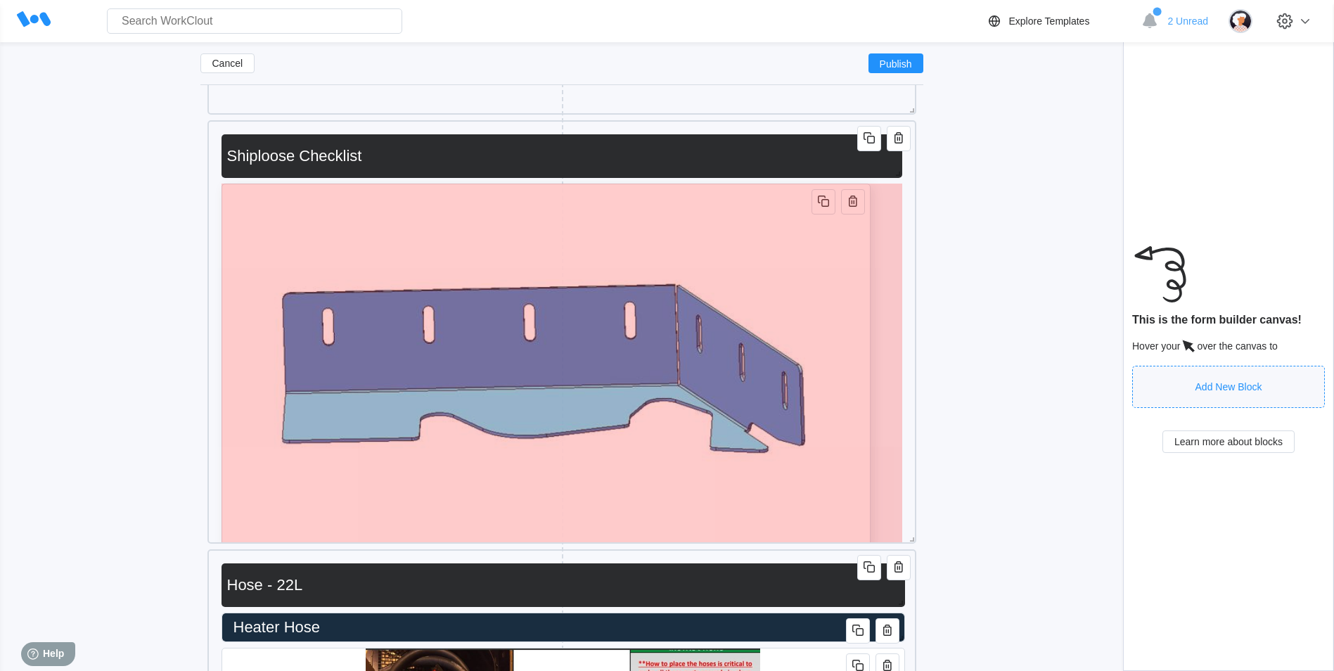
drag, startPoint x: 555, startPoint y: 415, endPoint x: 867, endPoint y: 537, distance: 334.6
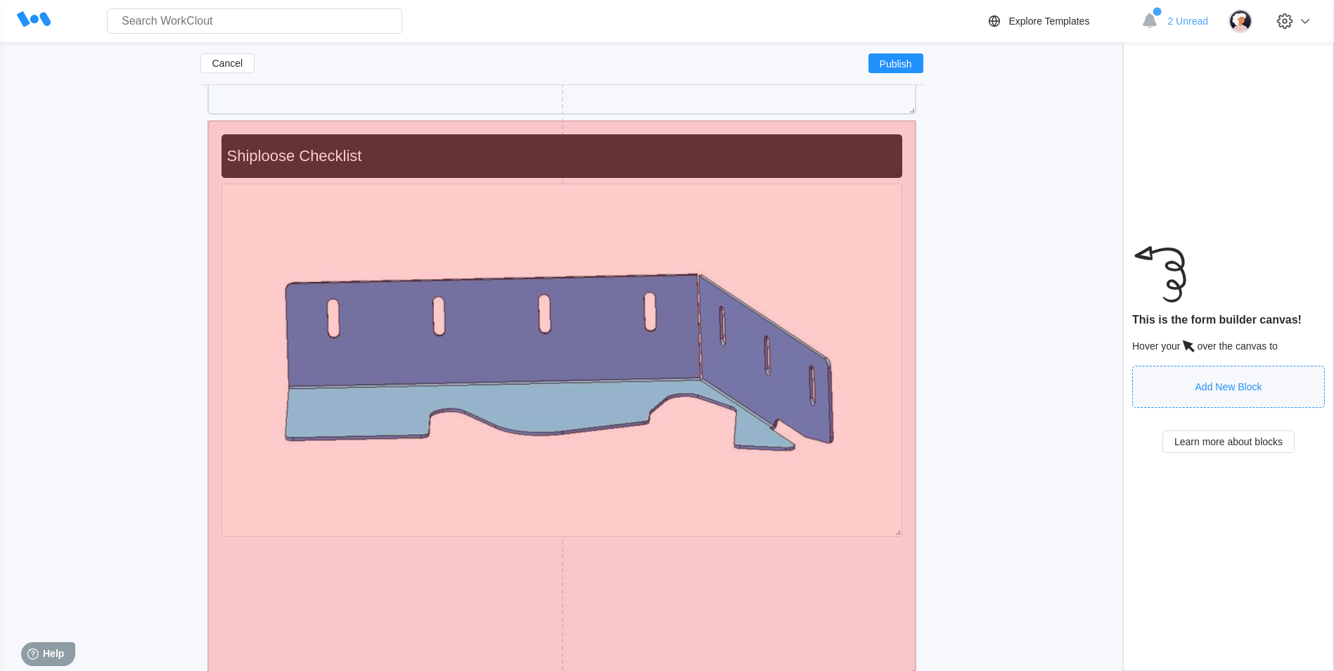
drag, startPoint x: 913, startPoint y: 615, endPoint x: 936, endPoint y: 683, distance: 71.4
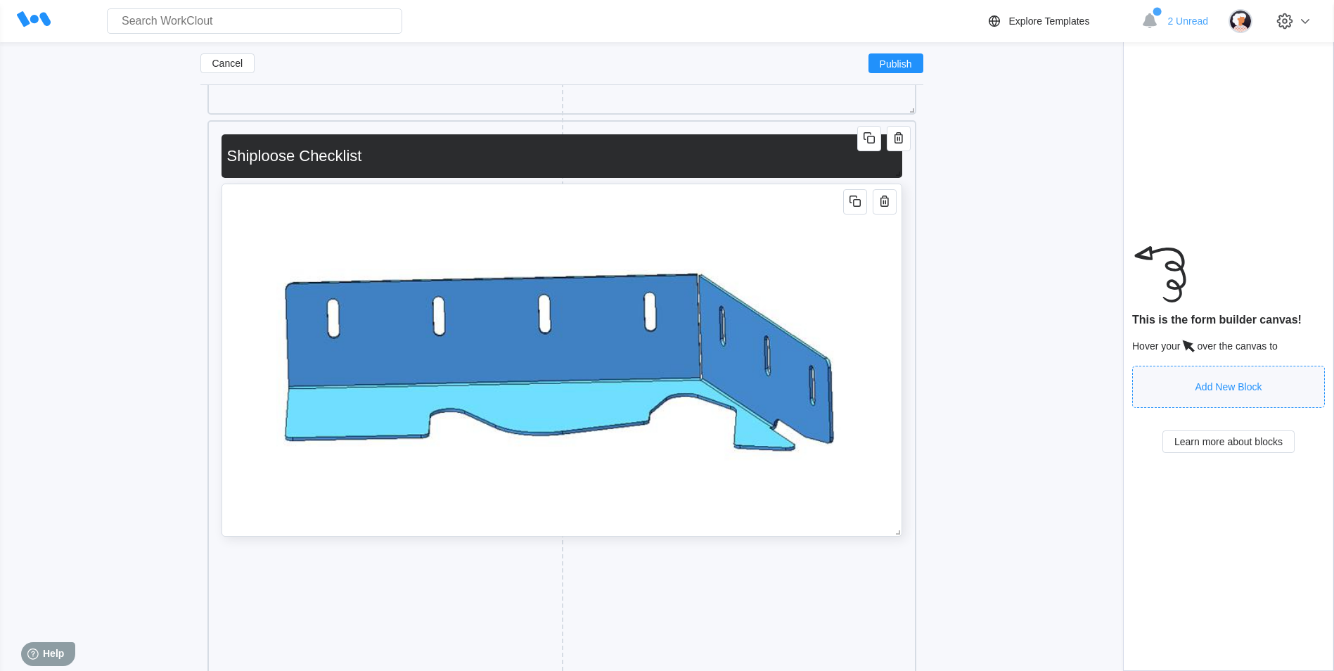
click at [860, 371] on img at bounding box center [561, 360] width 679 height 352
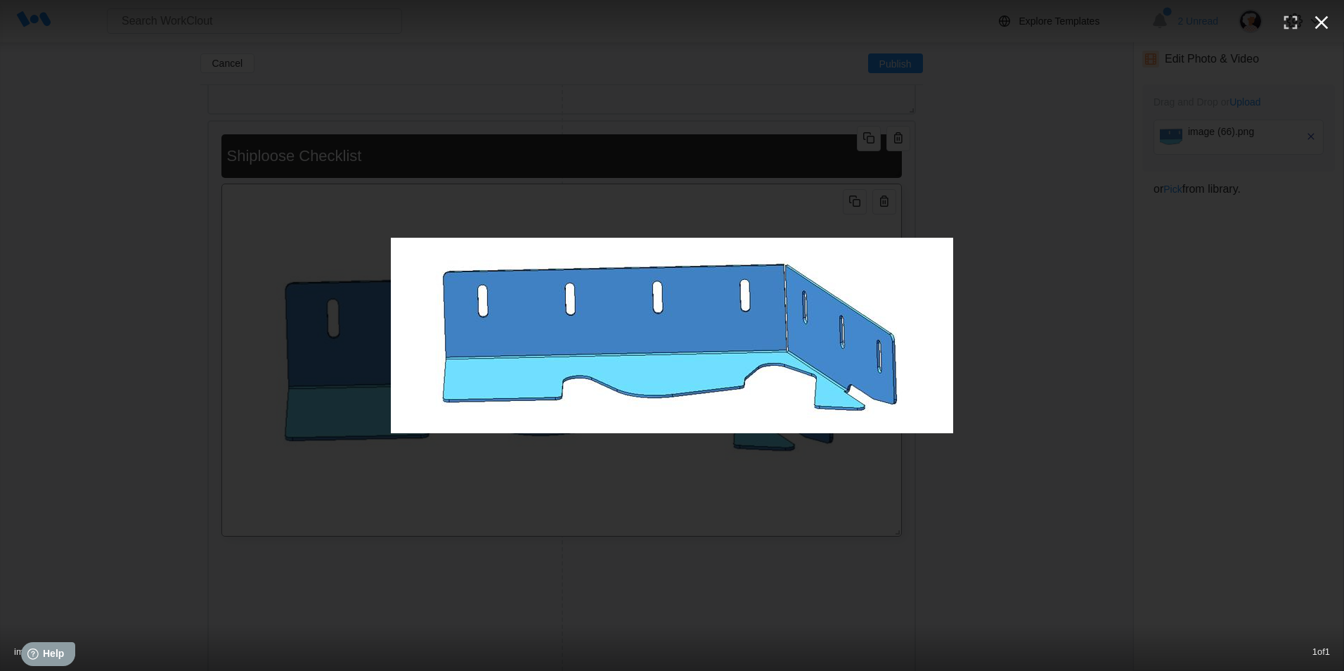
click at [1318, 22] on icon "button" at bounding box center [1322, 22] width 22 height 22
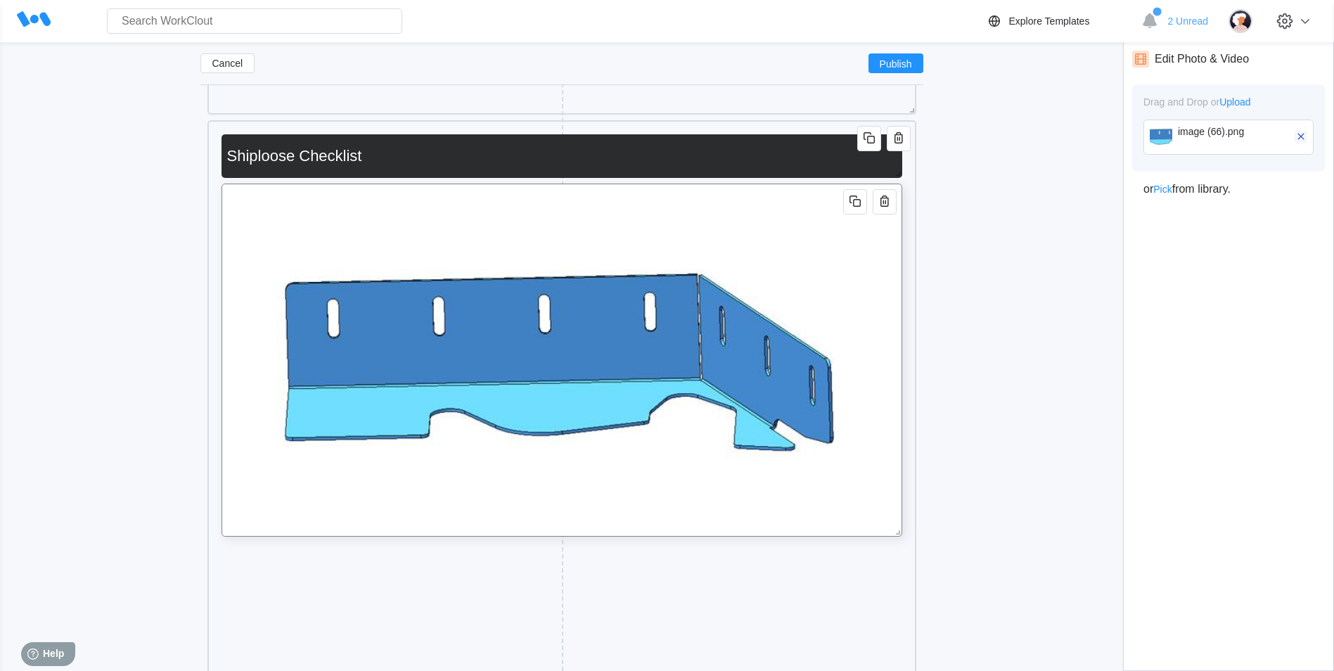
click at [1298, 134] on icon "button" at bounding box center [1300, 136] width 6 height 6
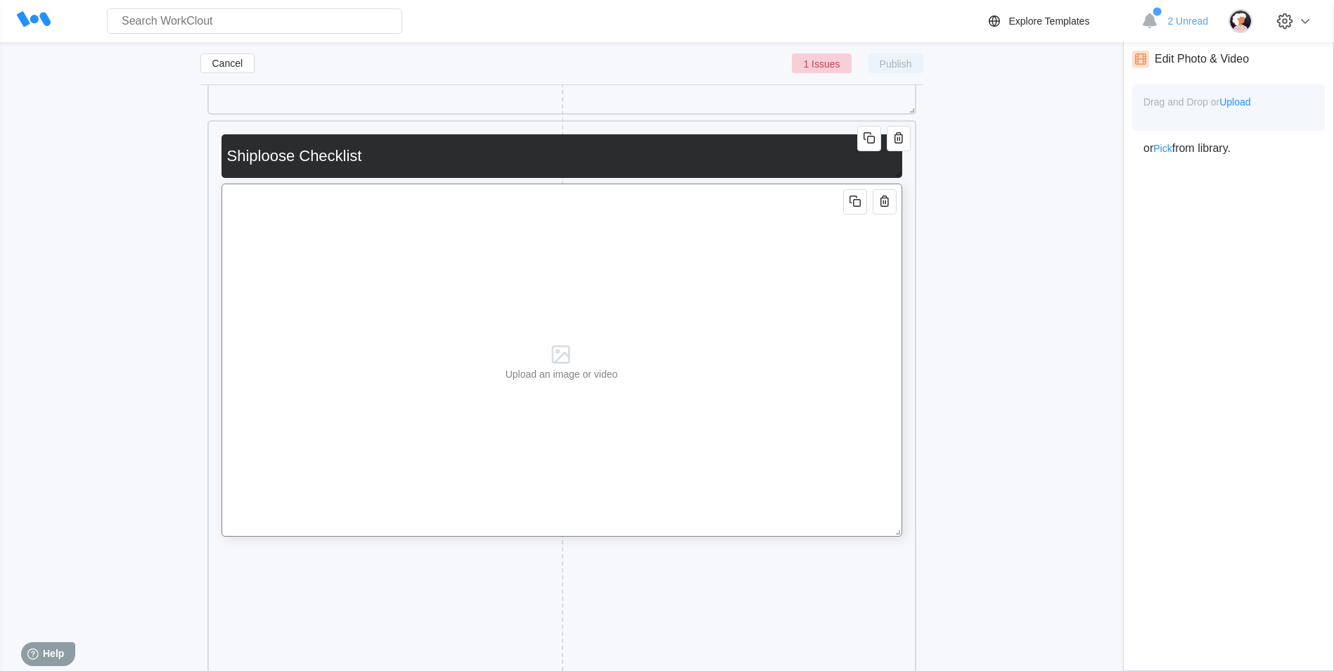
click at [1242, 105] on span "Upload" at bounding box center [1234, 101] width 31 height 11
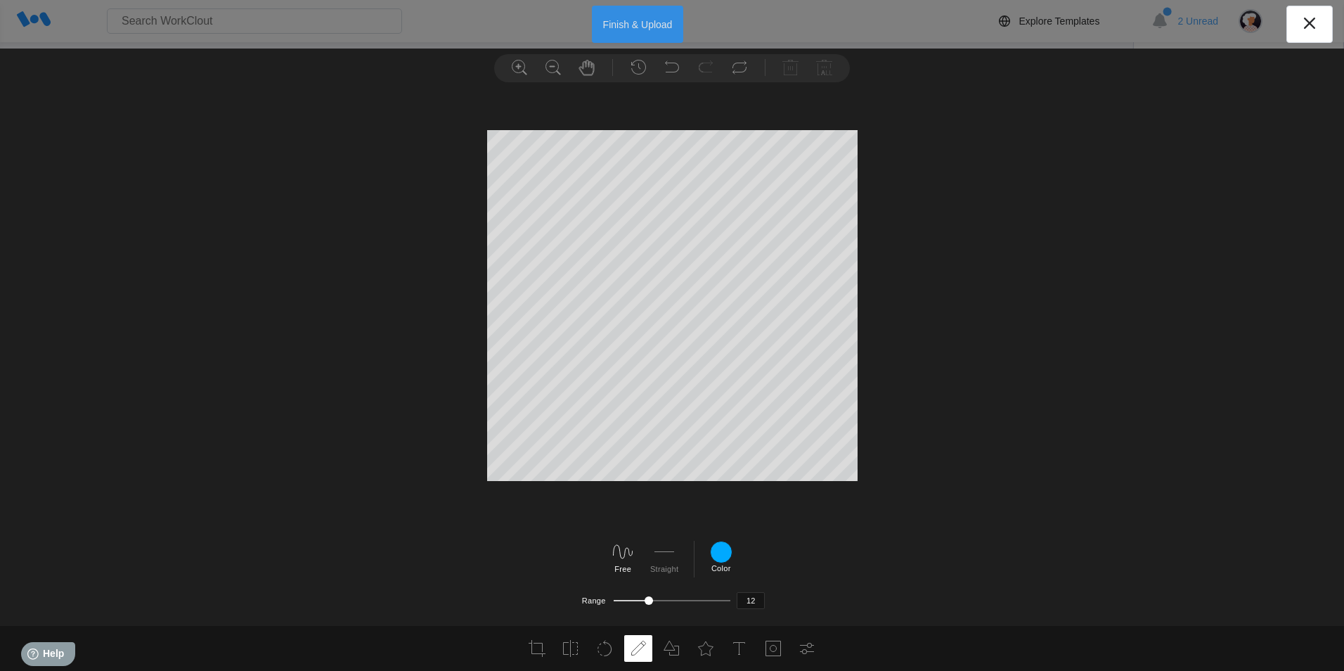
click at [617, 20] on button "Finish & Upload" at bounding box center [638, 24] width 92 height 37
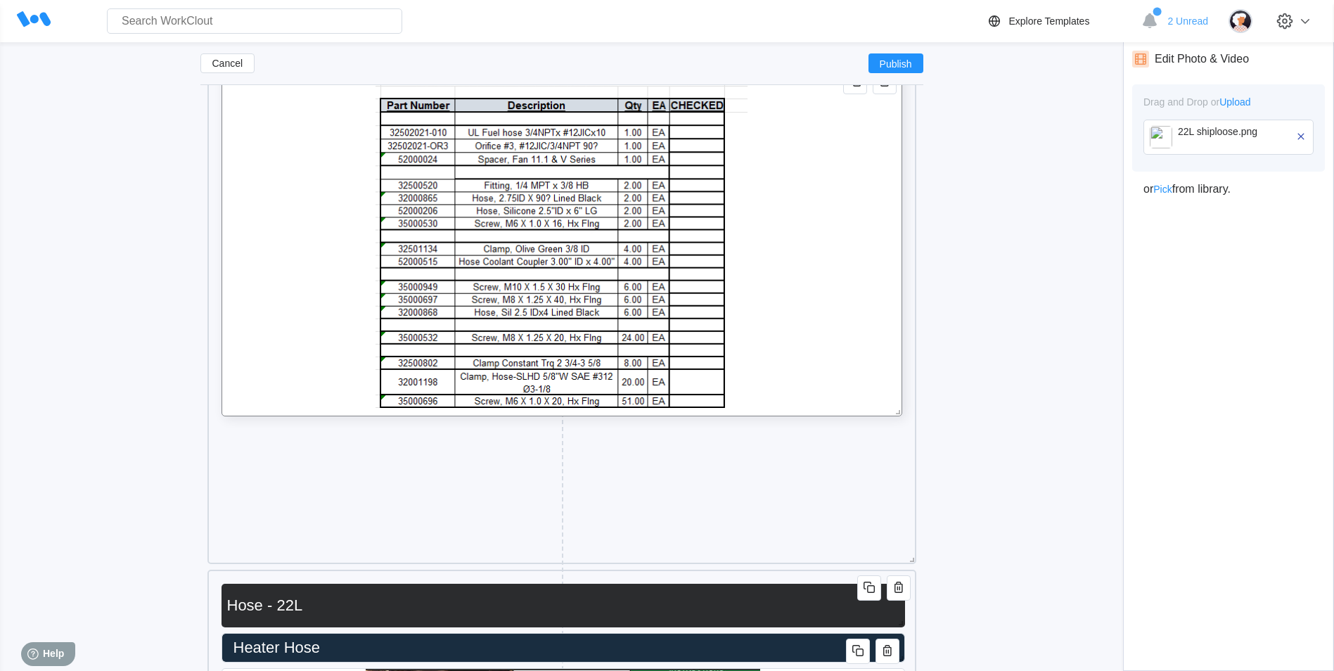
scroll to position [10747, 0]
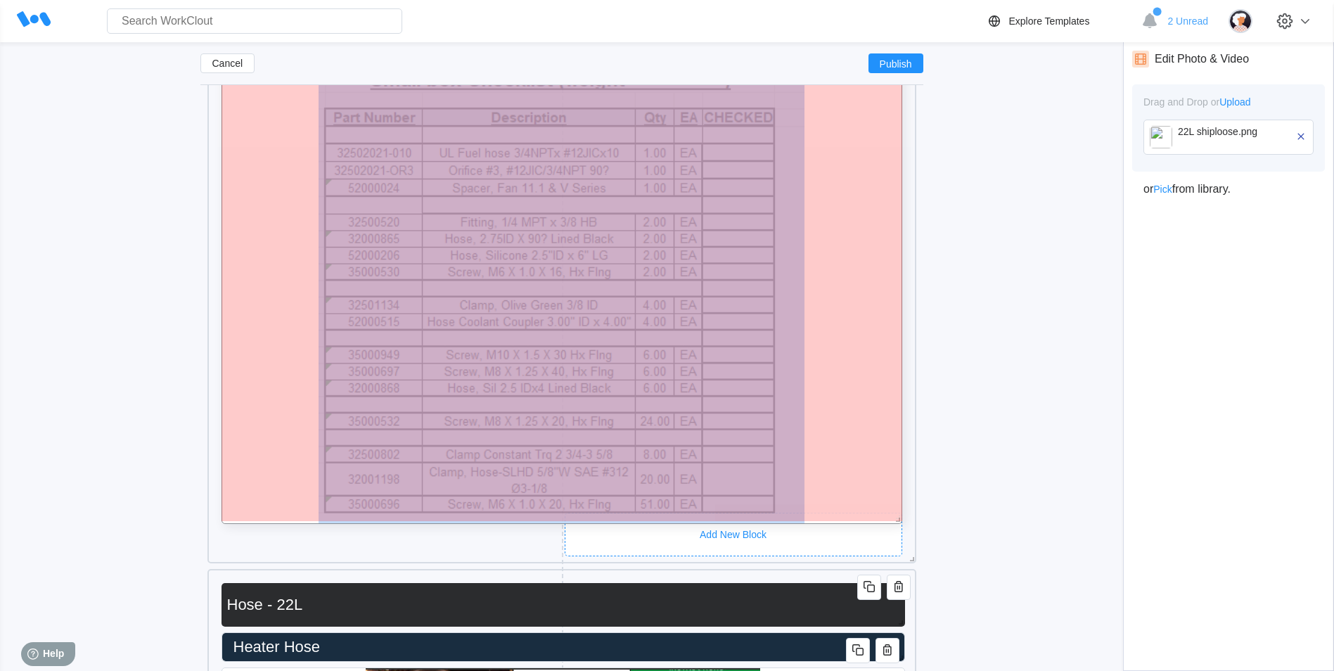
drag, startPoint x: 897, startPoint y: 414, endPoint x: 908, endPoint y: 522, distance: 108.8
click at [908, 522] on div "Shiploose Checklist" at bounding box center [561, 281] width 695 height 550
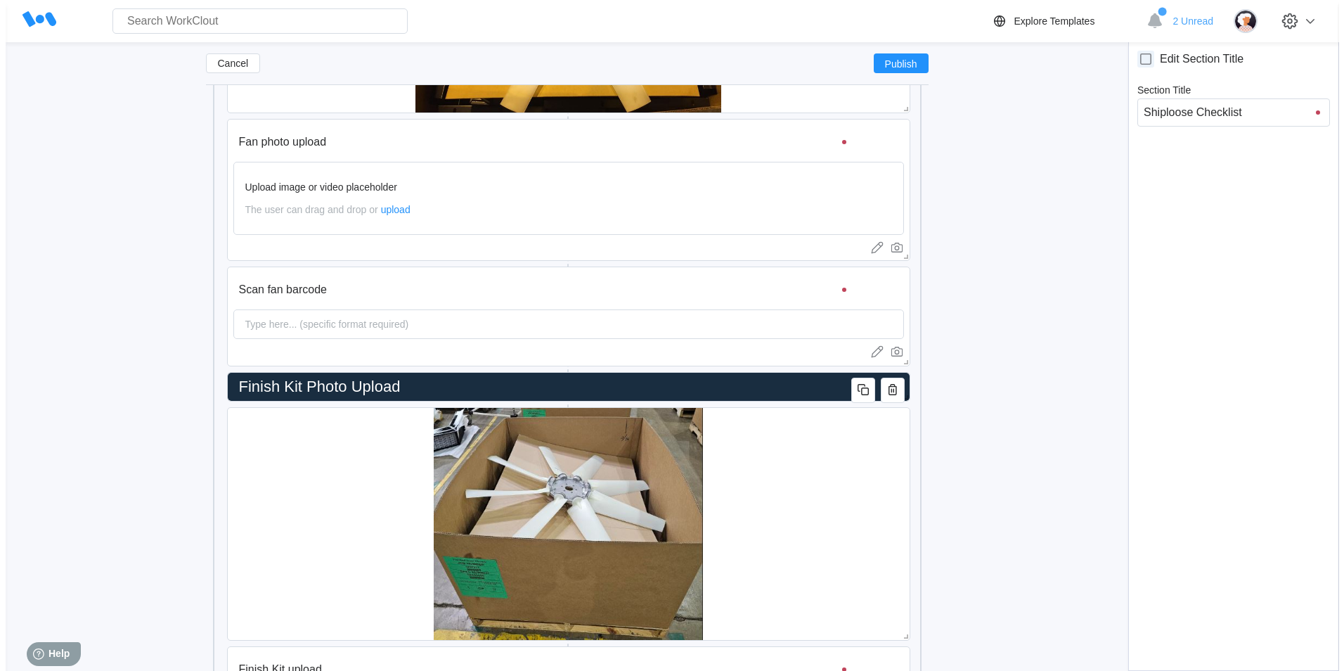
scroll to position [13084, 0]
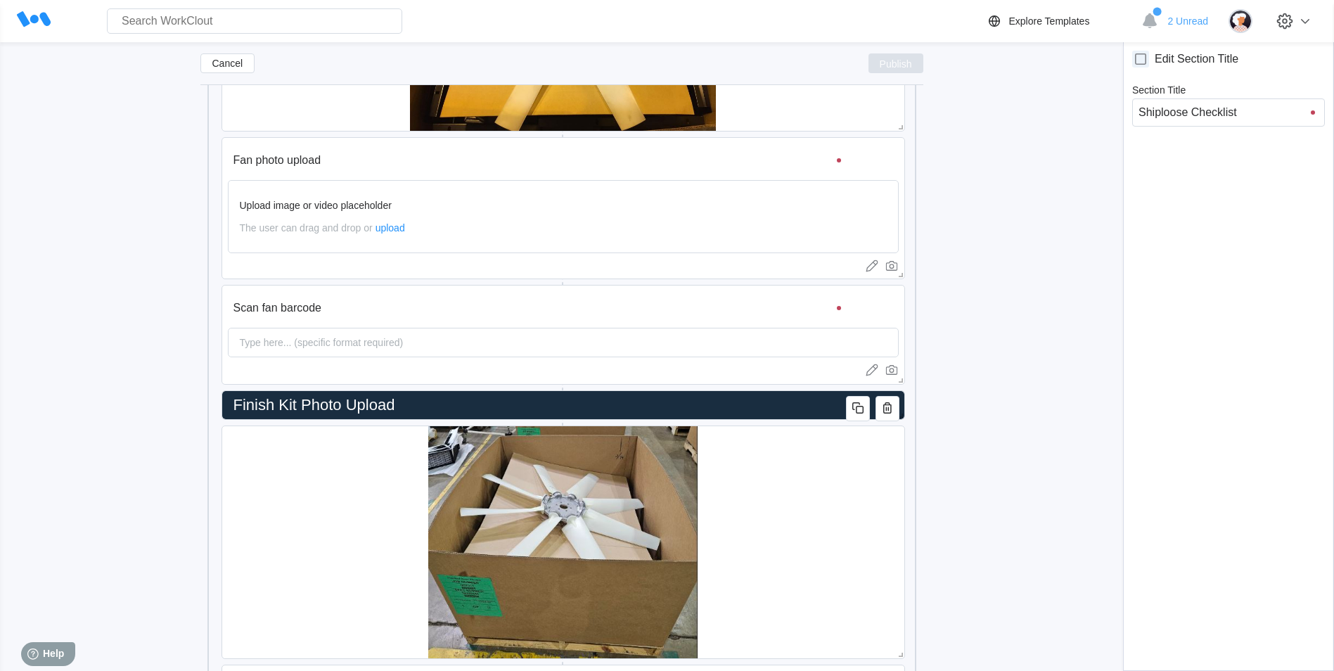
click at [887, 62] on span "Publish" at bounding box center [896, 63] width 32 height 8
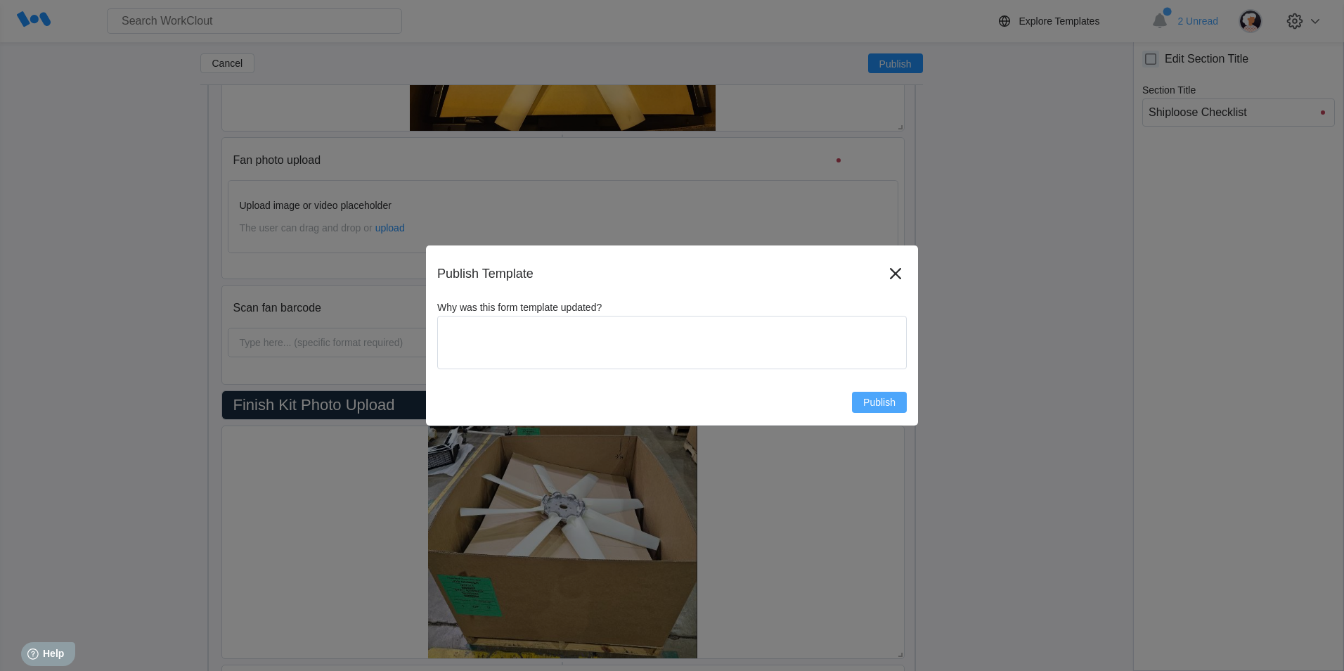
click at [873, 402] on span "Publish" at bounding box center [879, 402] width 32 height 10
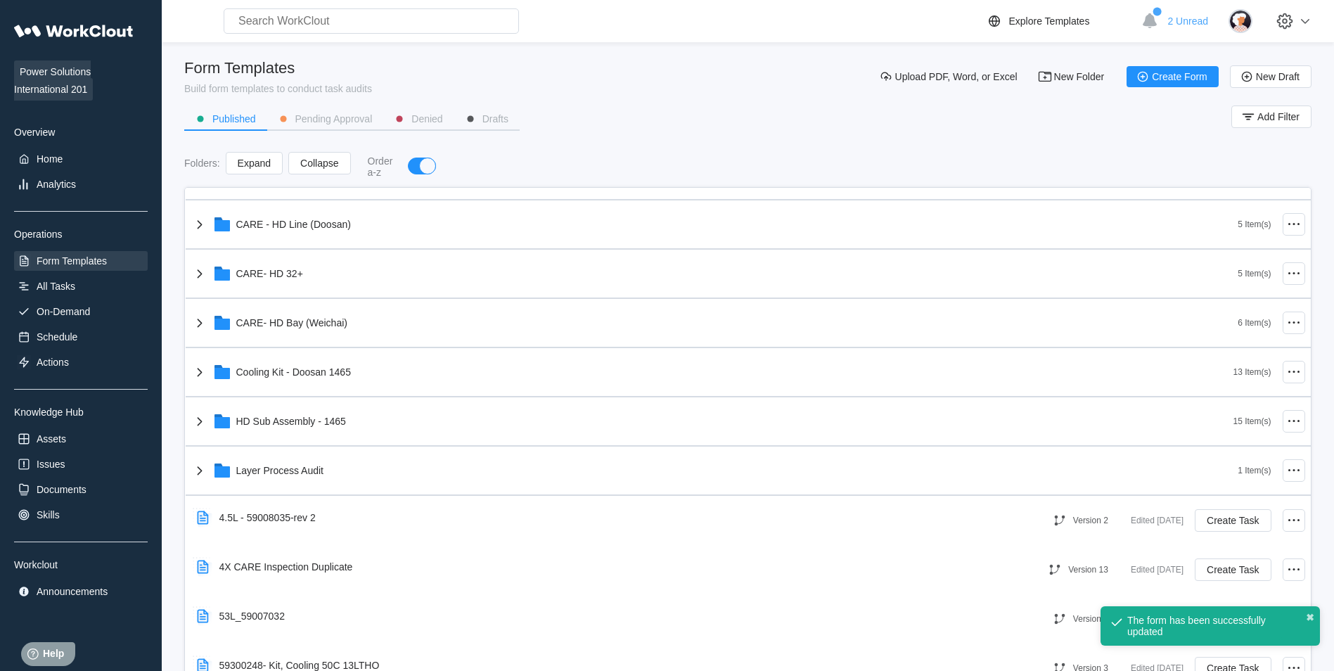
scroll to position [432, 0]
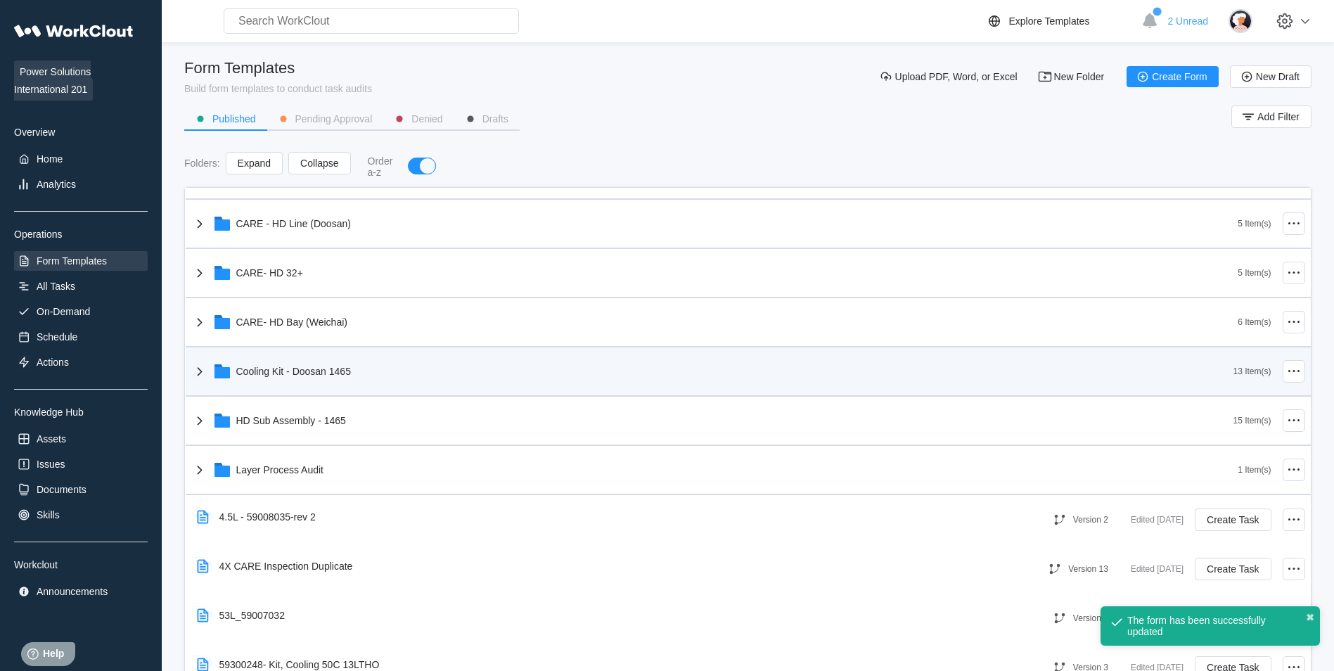
click at [607, 365] on div "Cooling Kit - Doosan 1465" at bounding box center [712, 371] width 1042 height 37
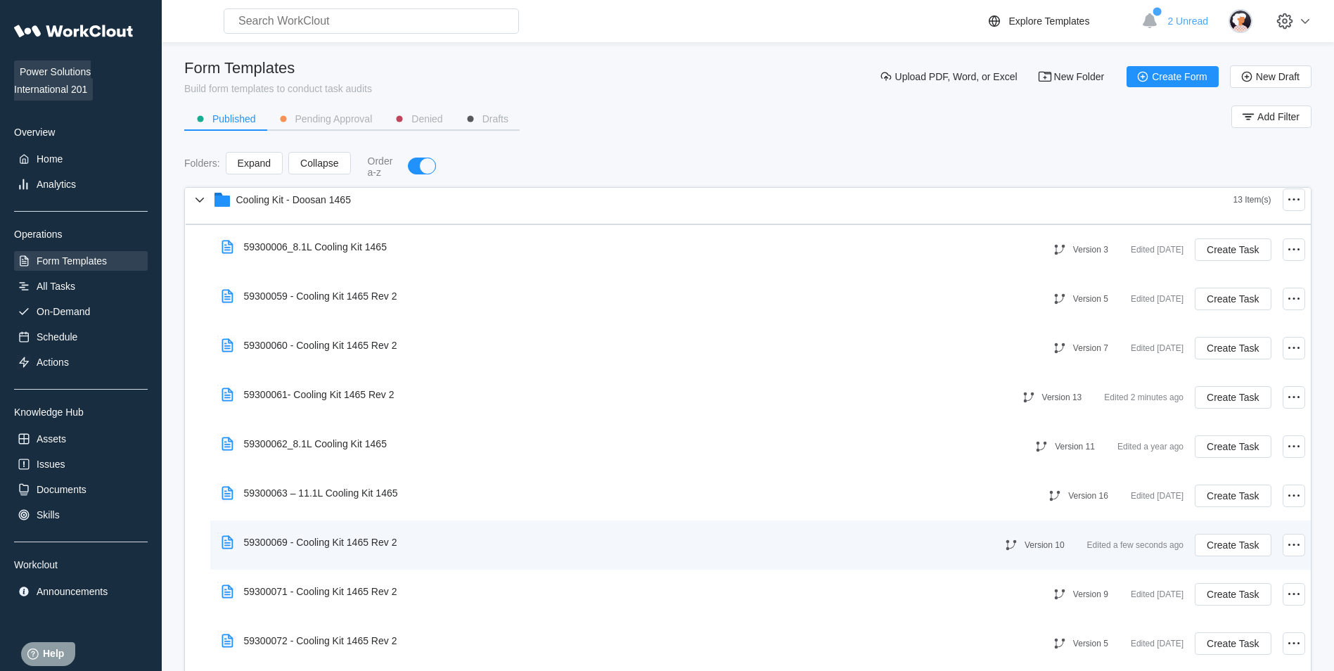
scroll to position [790, 0]
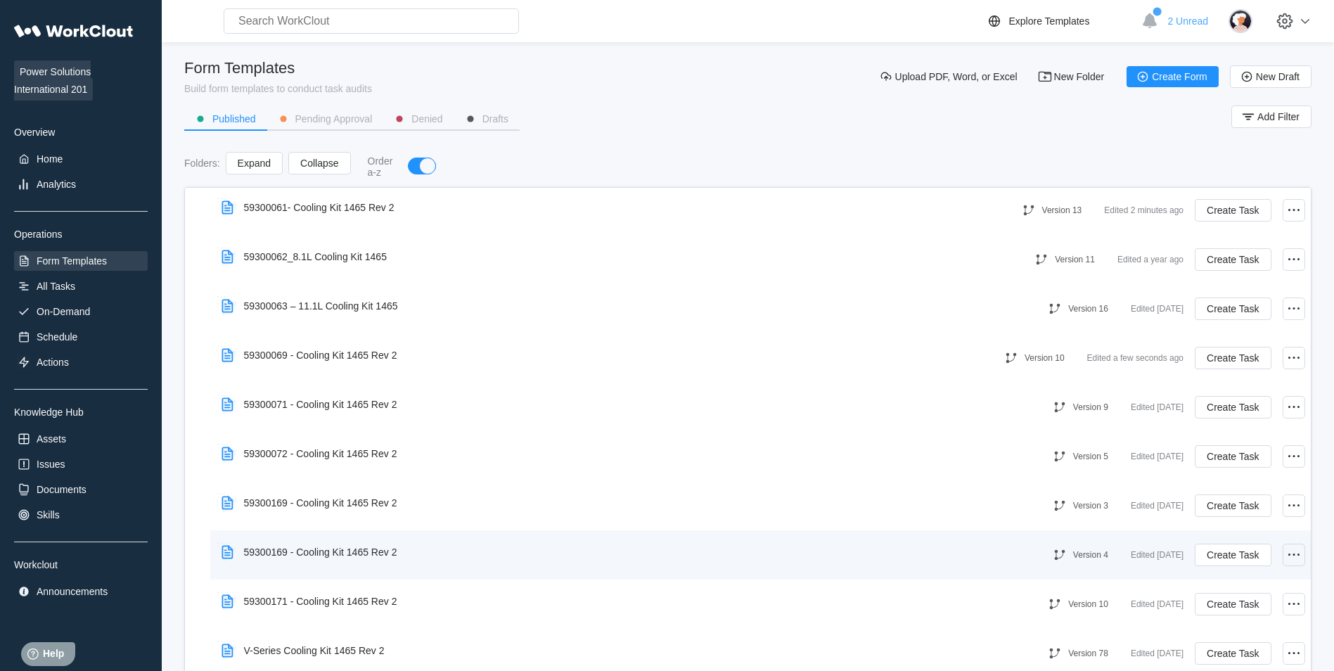
click at [1292, 554] on circle at bounding box center [1293, 554] width 2 height 2
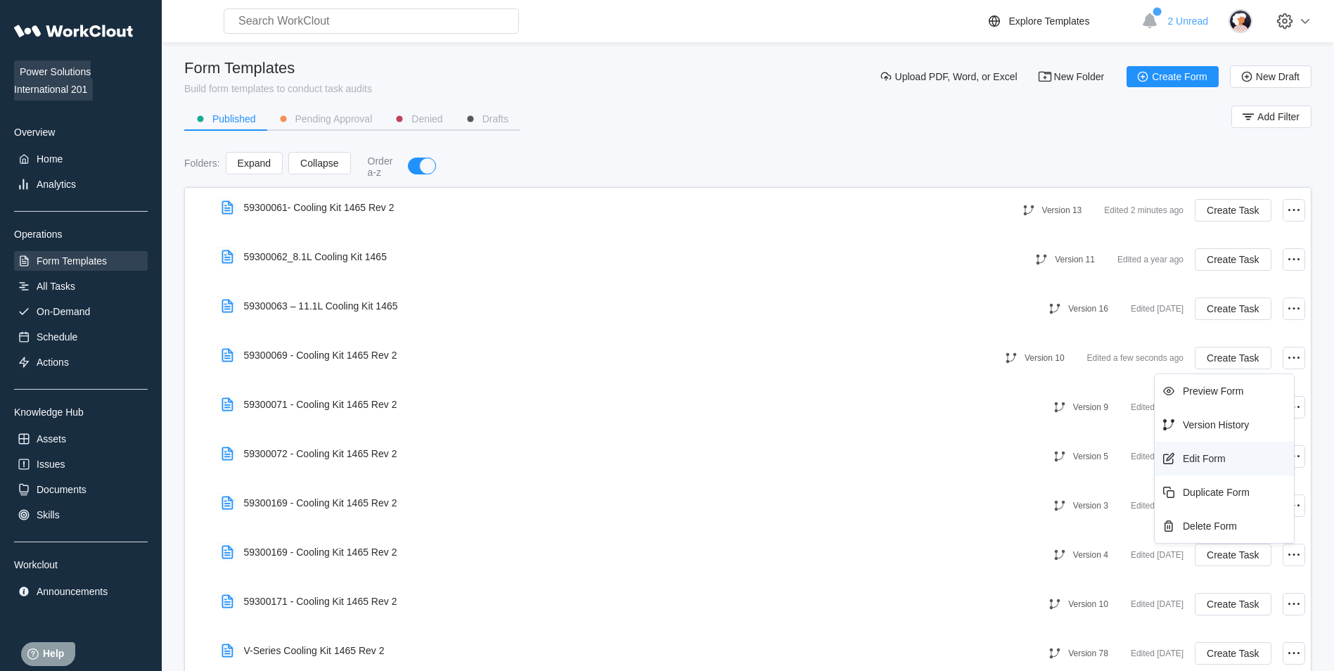
click at [1202, 465] on div "Edit Form" at bounding box center [1224, 458] width 128 height 22
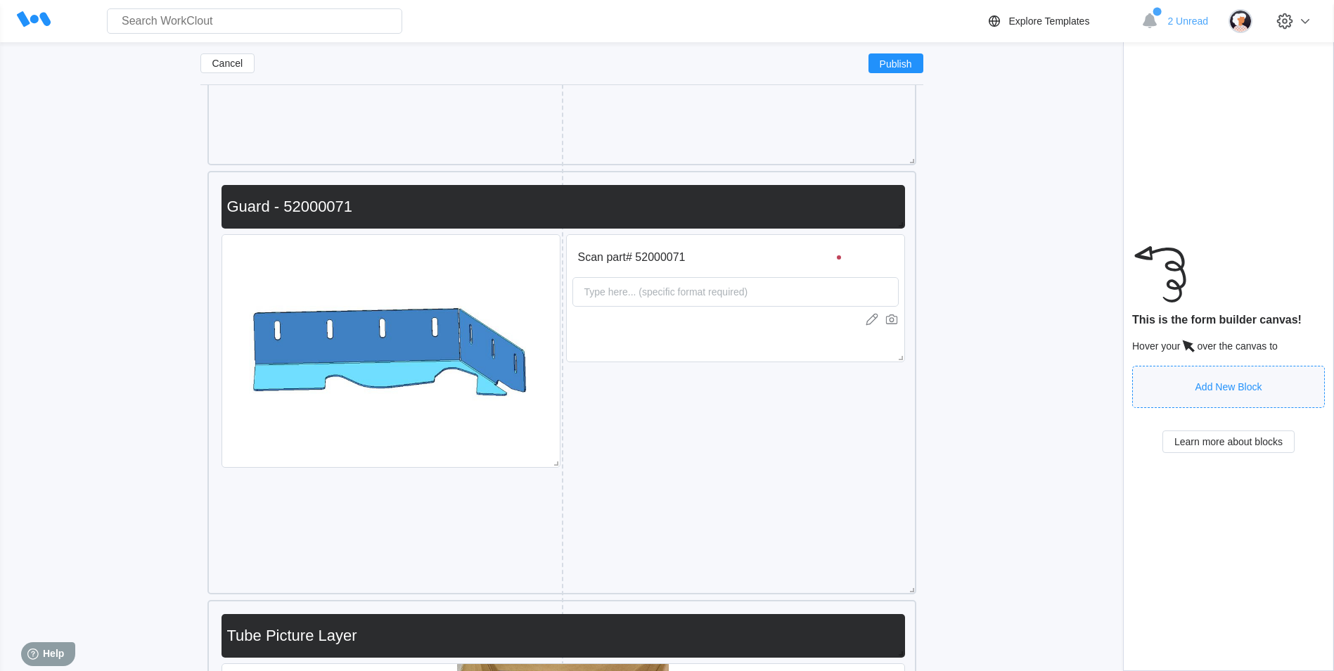
scroll to position [9485, 0]
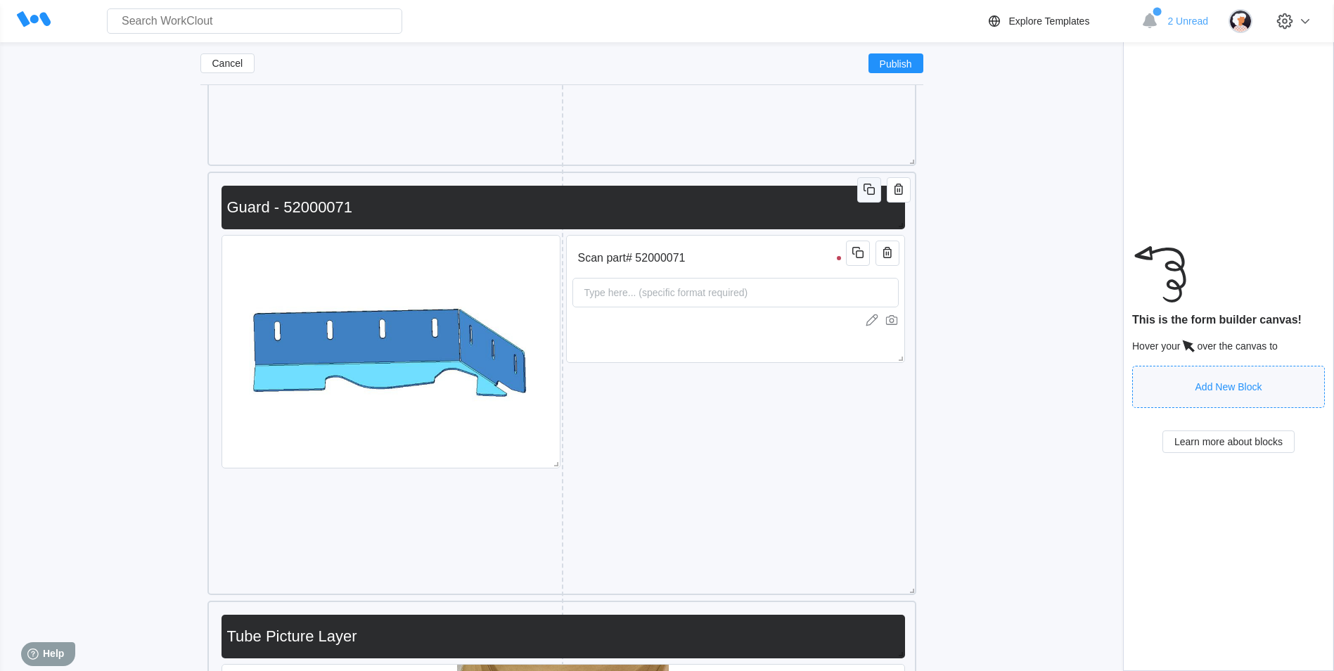
click at [870, 193] on icon "button" at bounding box center [869, 189] width 17 height 17
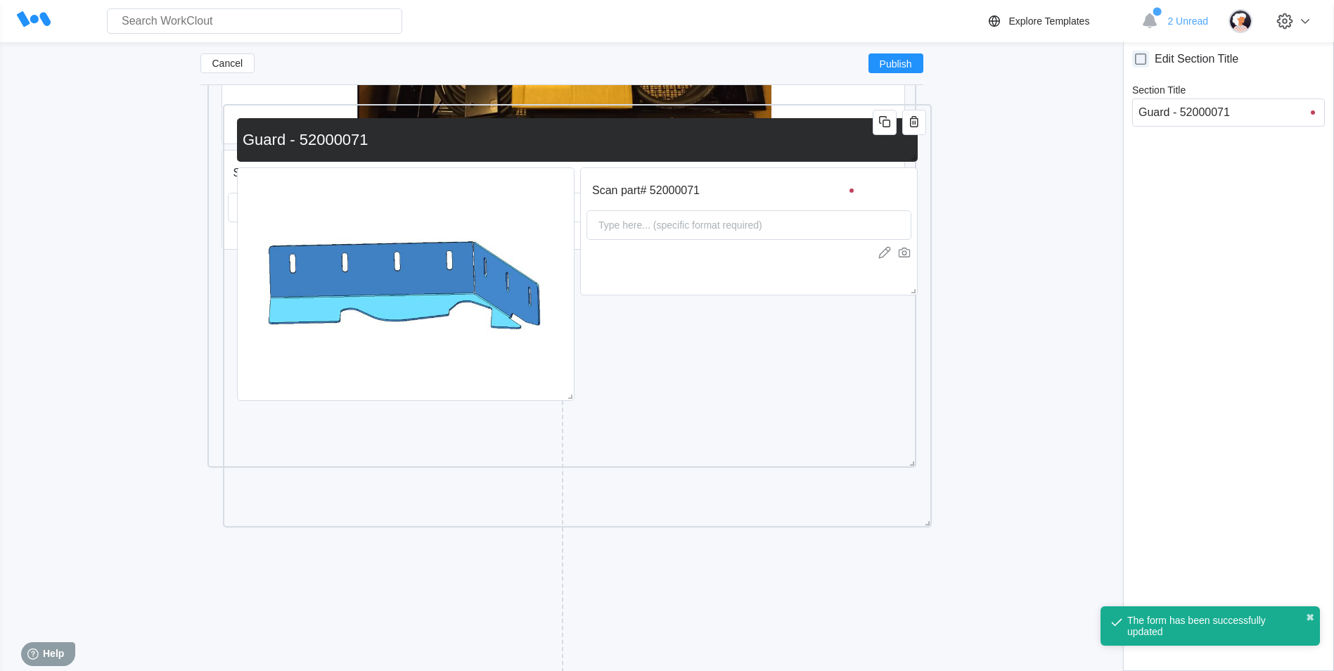
scroll to position [11386, 0]
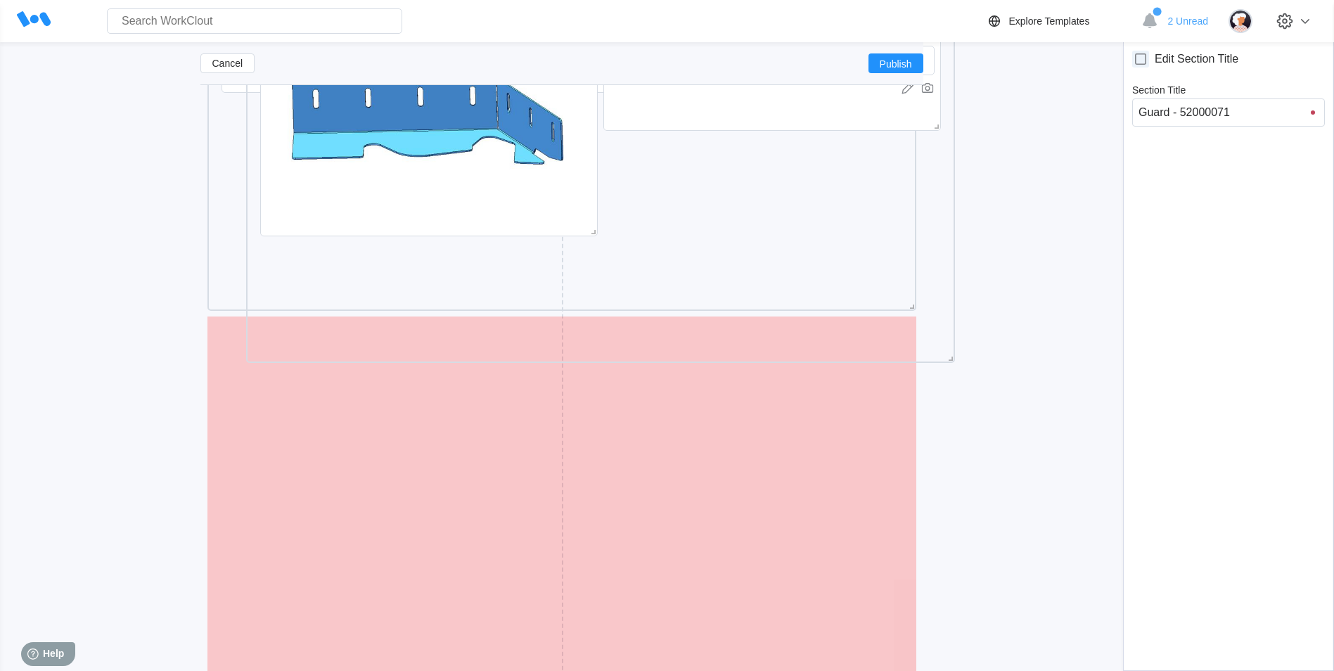
drag, startPoint x: 809, startPoint y: 220, endPoint x: 849, endPoint y: 345, distance: 130.5
click at [849, 345] on div "Scan part# 52000071 Type here... (specific format required) Guard - 52000071" at bounding box center [600, 151] width 695 height 409
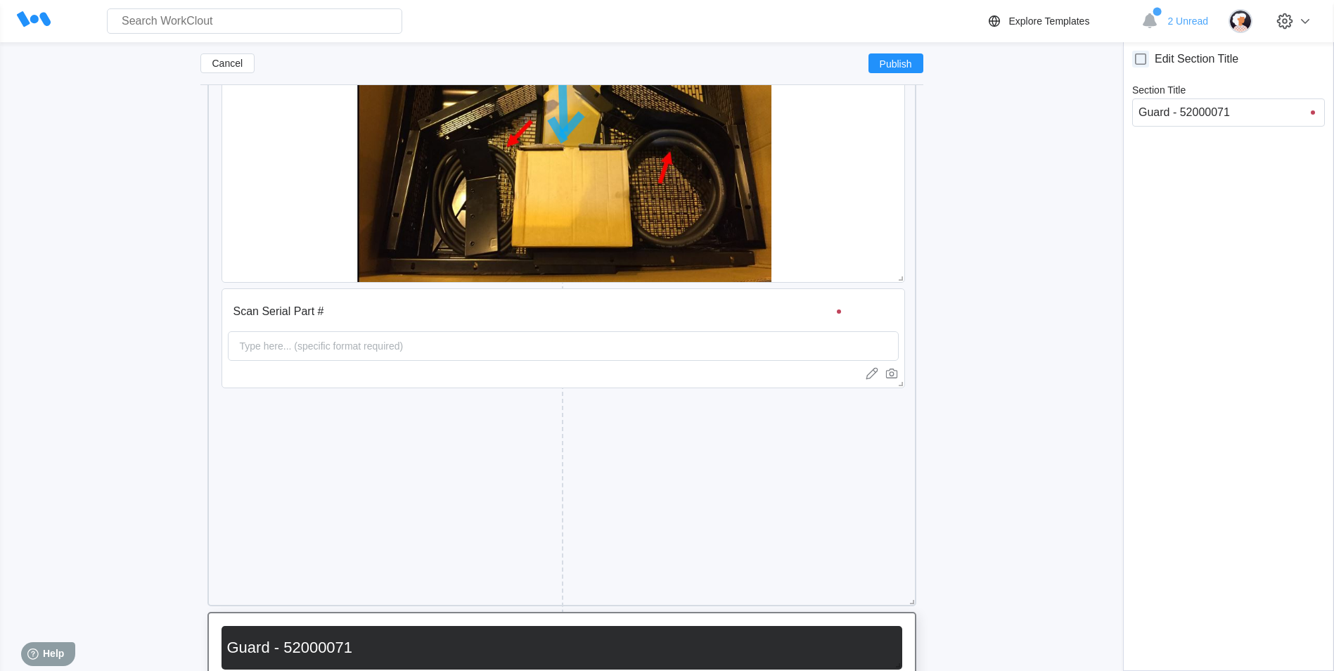
scroll to position [11090, 0]
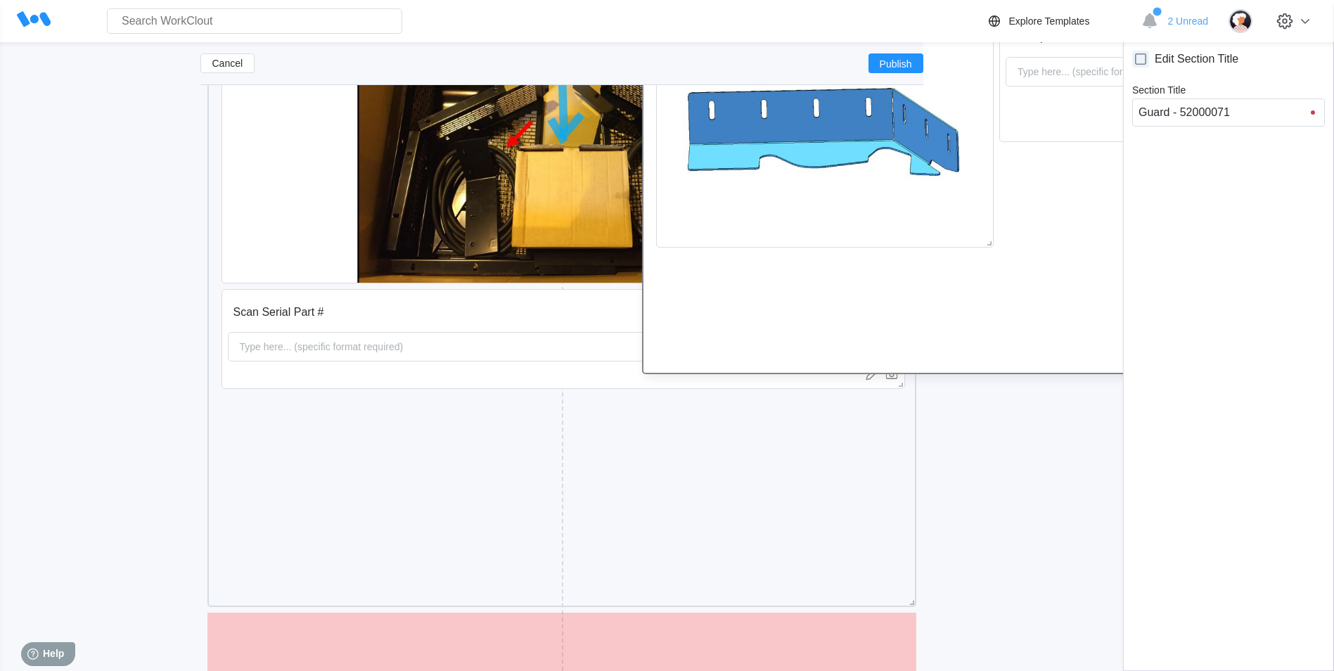
drag, startPoint x: 796, startPoint y: 622, endPoint x: 1170, endPoint y: 84, distance: 654.5
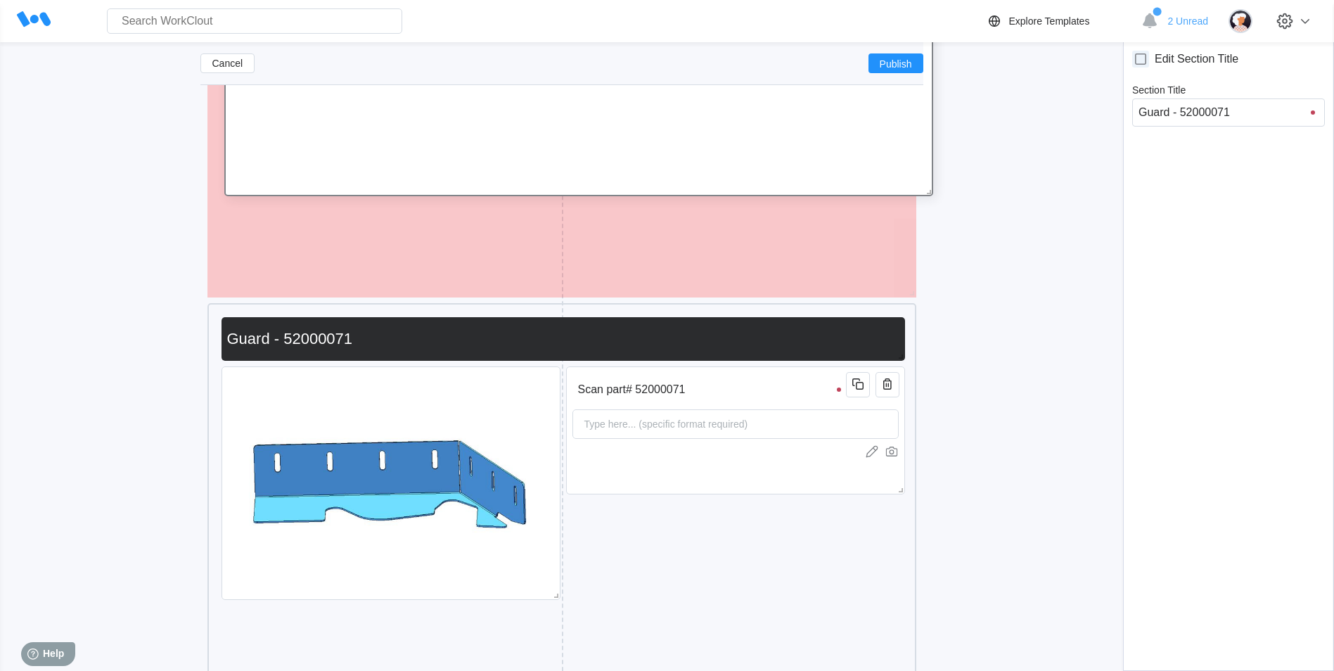
scroll to position [9523, 0]
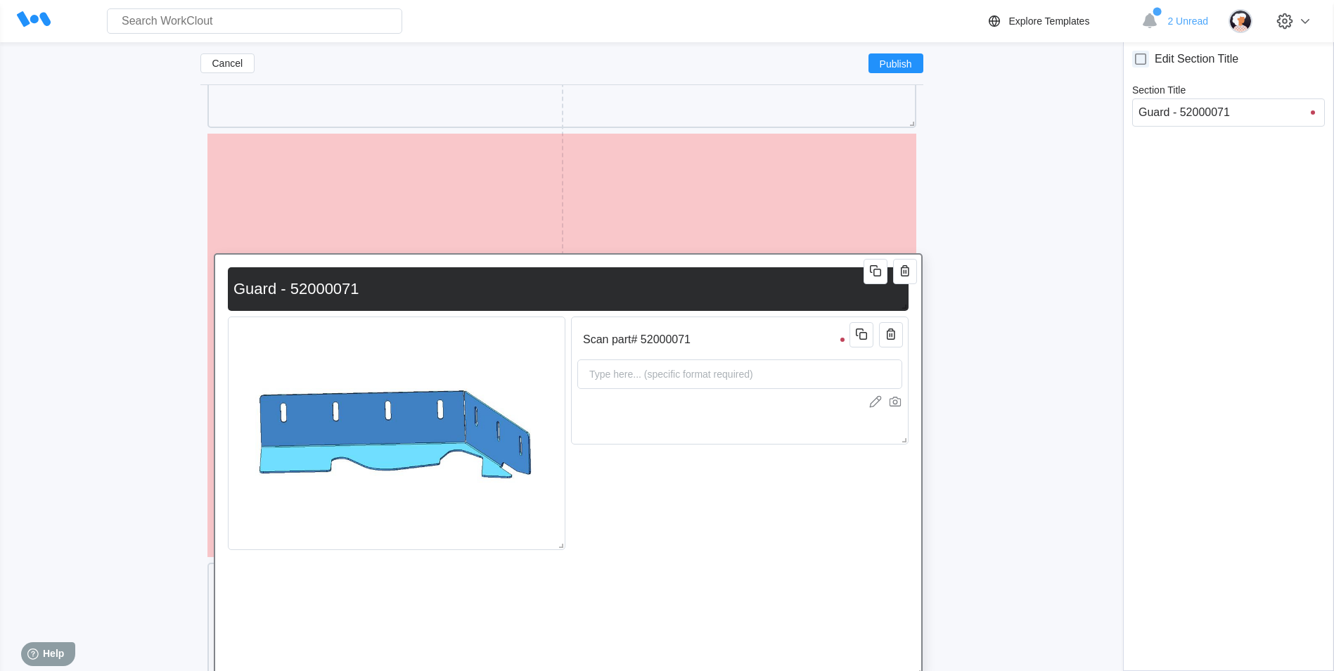
drag, startPoint x: 695, startPoint y: 395, endPoint x: 702, endPoint y: 247, distance: 147.8
click at [702, 253] on div "Scan part# 52000071 Type here... (specific format required) Guard - 52000071" at bounding box center [568, 464] width 709 height 423
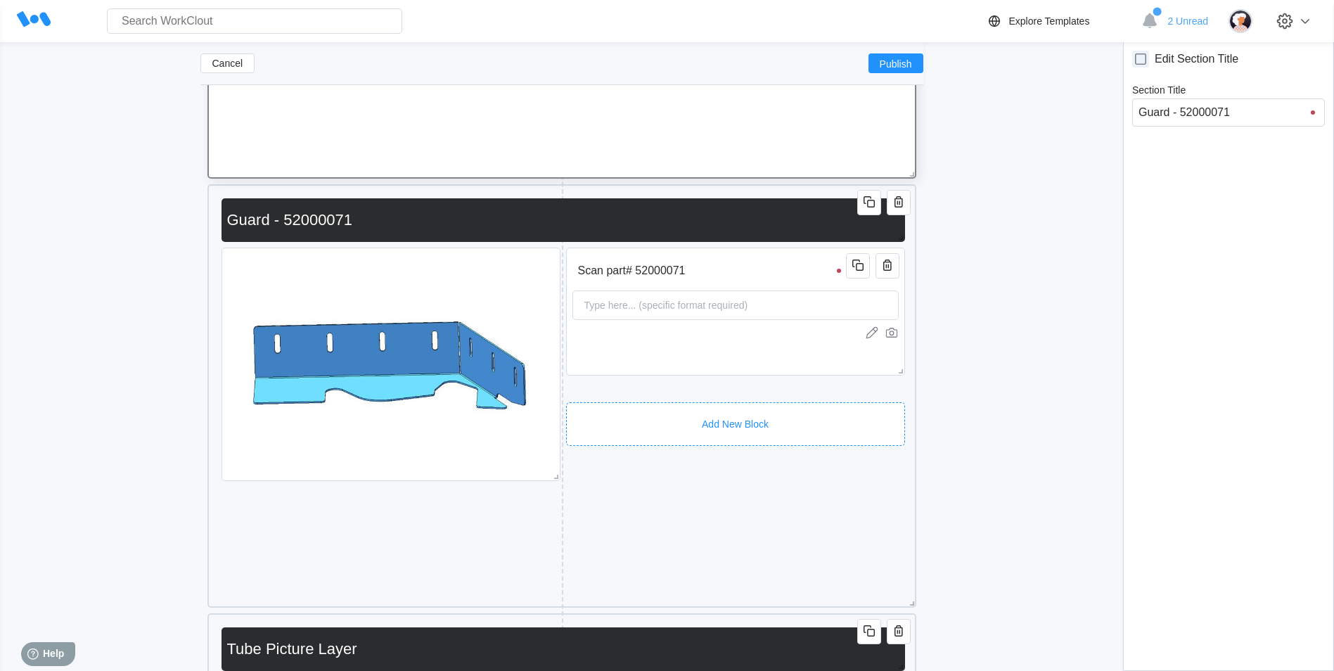
scroll to position [9901, 0]
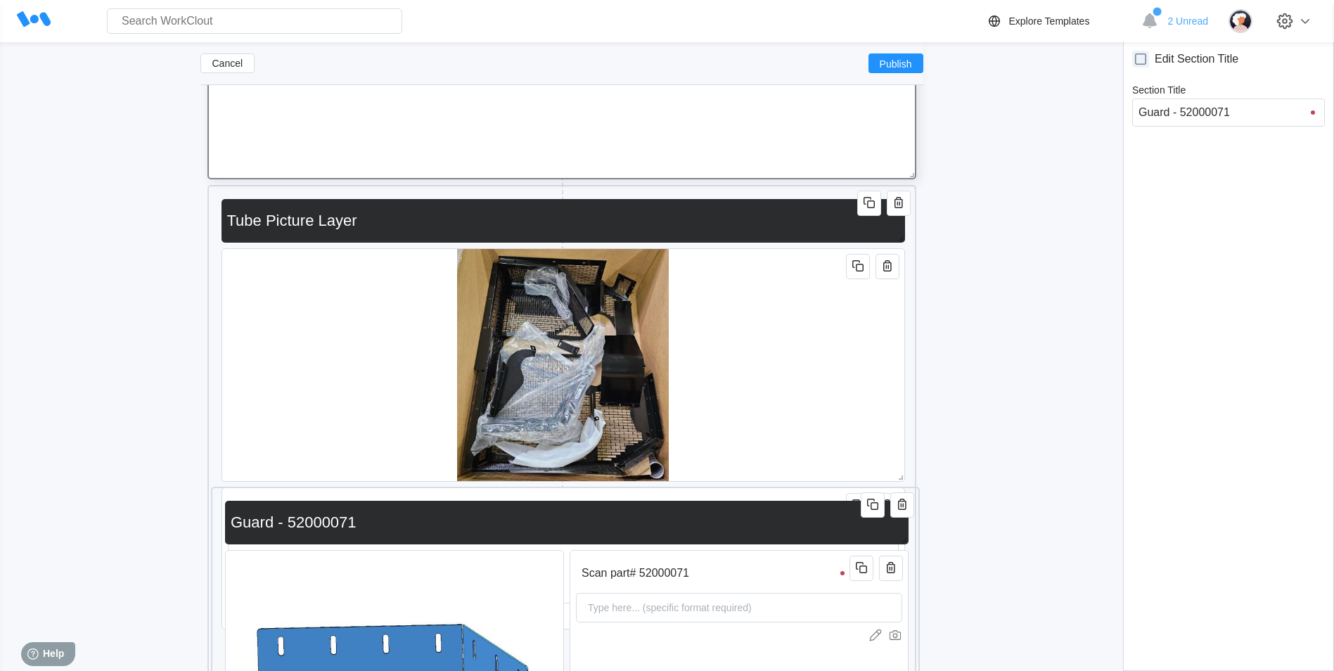
drag, startPoint x: 648, startPoint y: 191, endPoint x: 651, endPoint y: 499, distance: 308.0
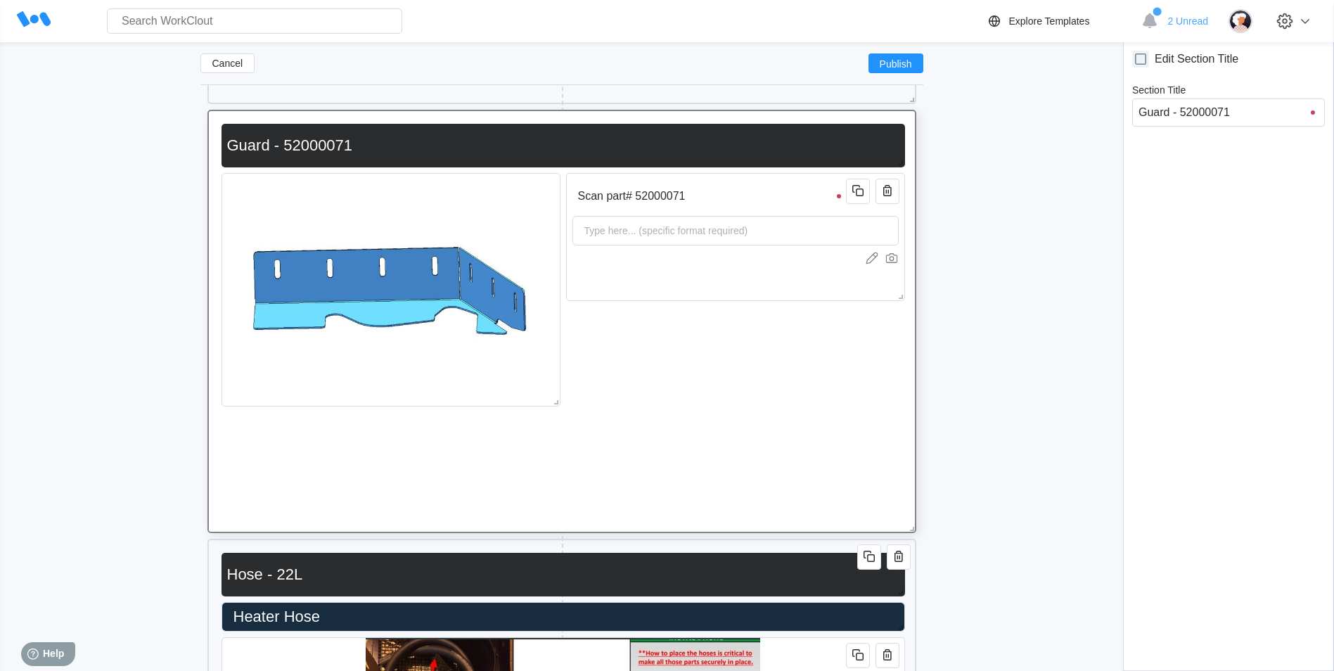
scroll to position [10510, 0]
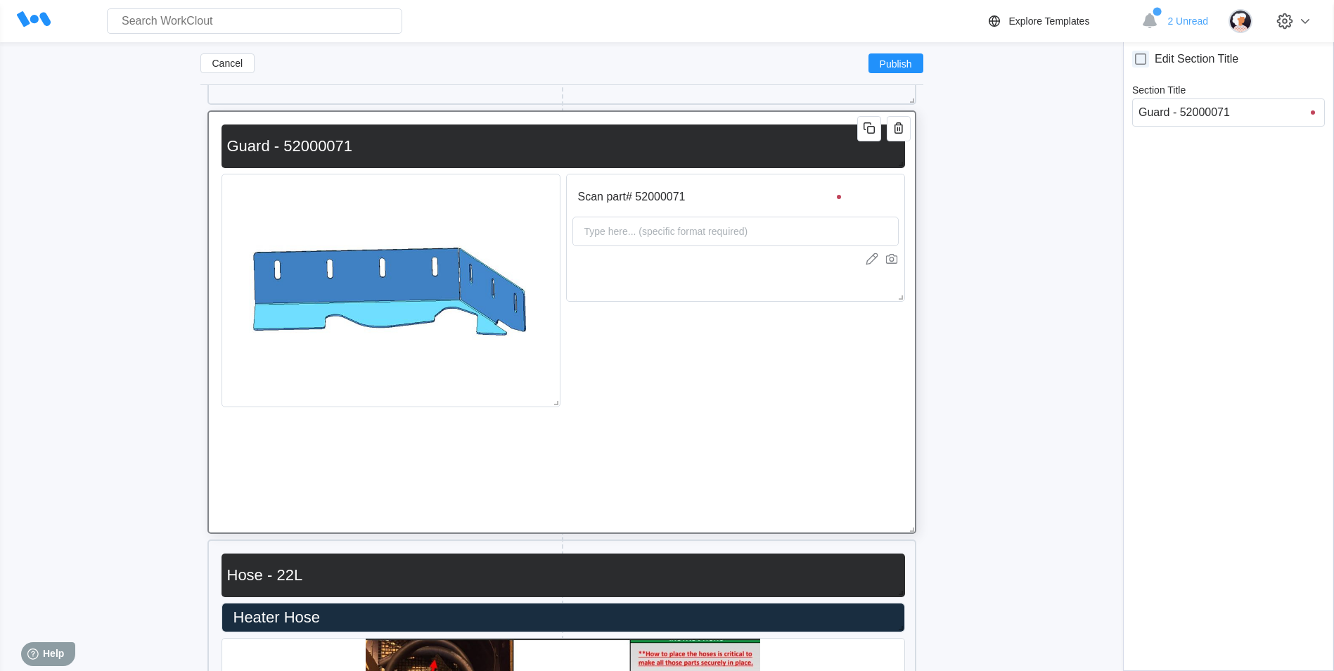
click at [594, 160] on div "Guard - 52000071" at bounding box center [562, 146] width 683 height 44
click at [558, 150] on input "Guard - 52000071" at bounding box center [560, 146] width 678 height 28
type input "Guard - 5200007"
type input "G"
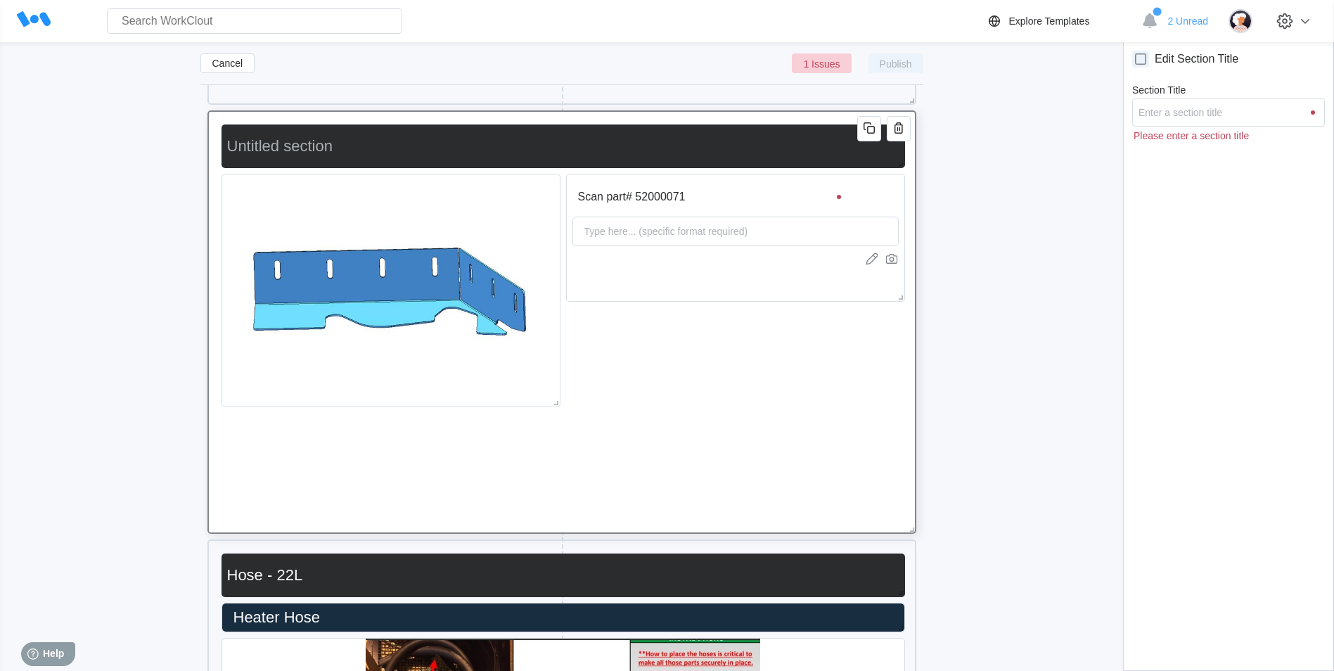
type input "S"
type input "Sh"
type input "Shi"
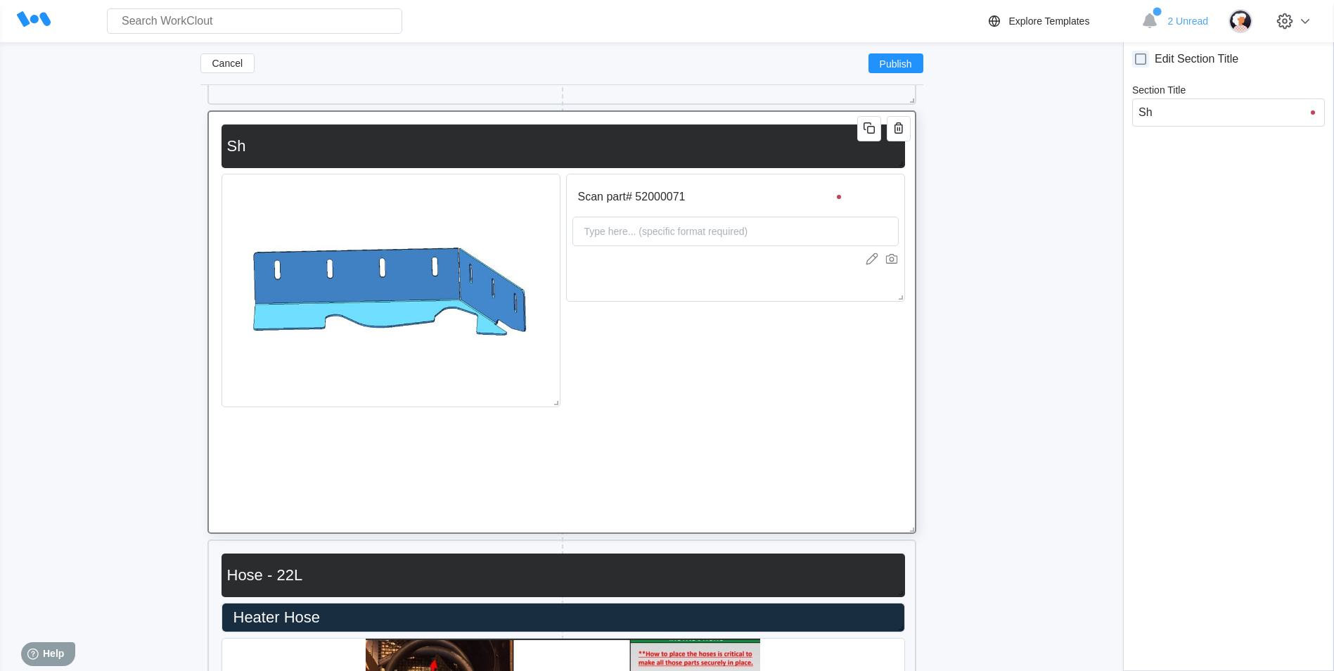
type input "Shi"
type input "Ship"
type input "Shipl"
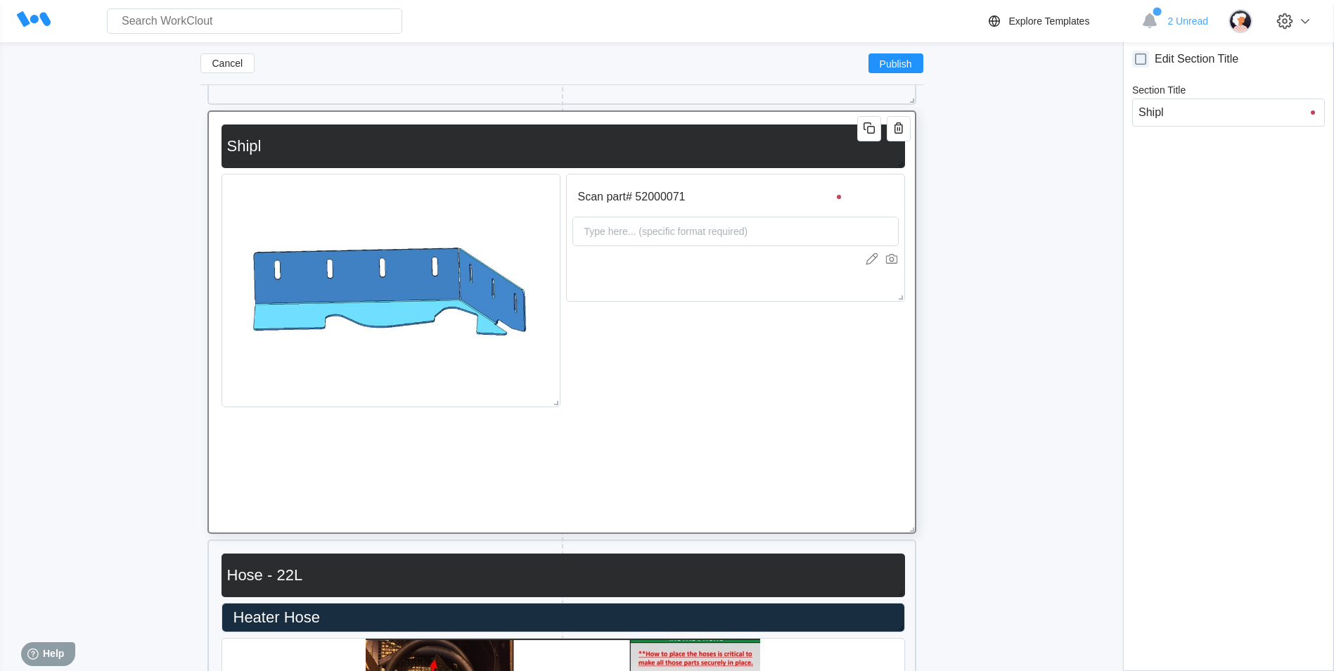
type input "Shiplo"
type input "Shiploo"
type input "Shiplooe"
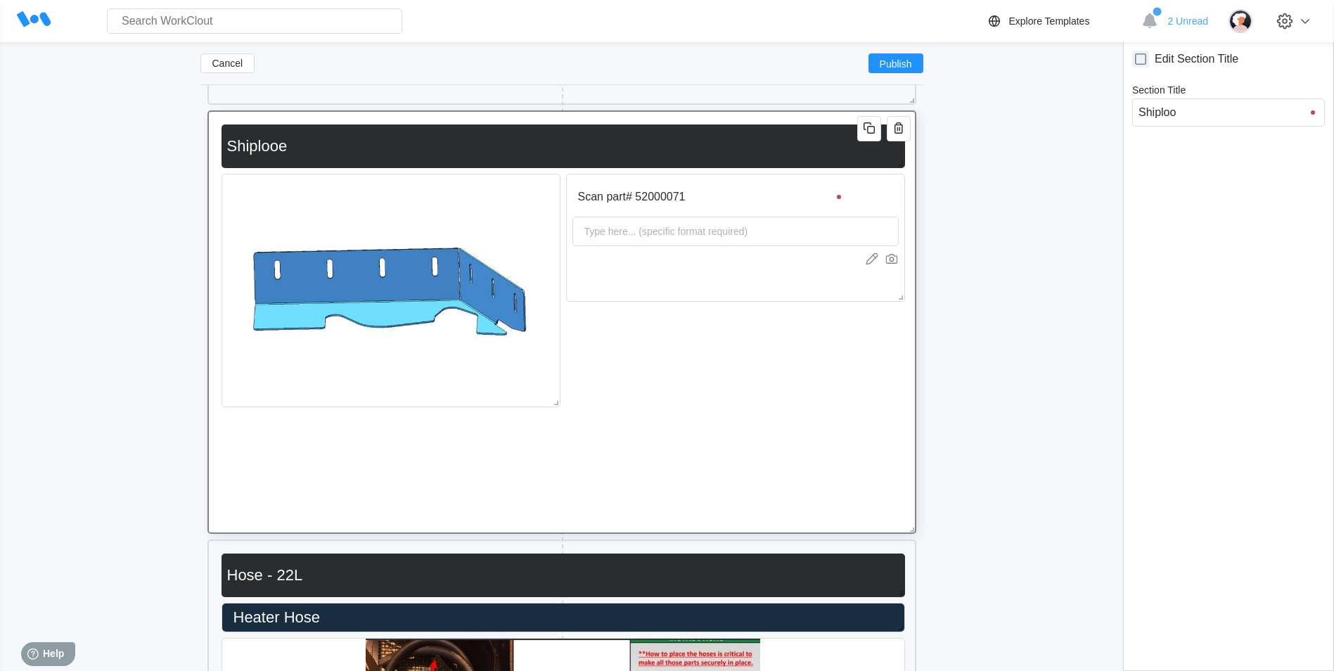
type input "Shiplooe"
type input "Shiploos"
type input "Shiploose"
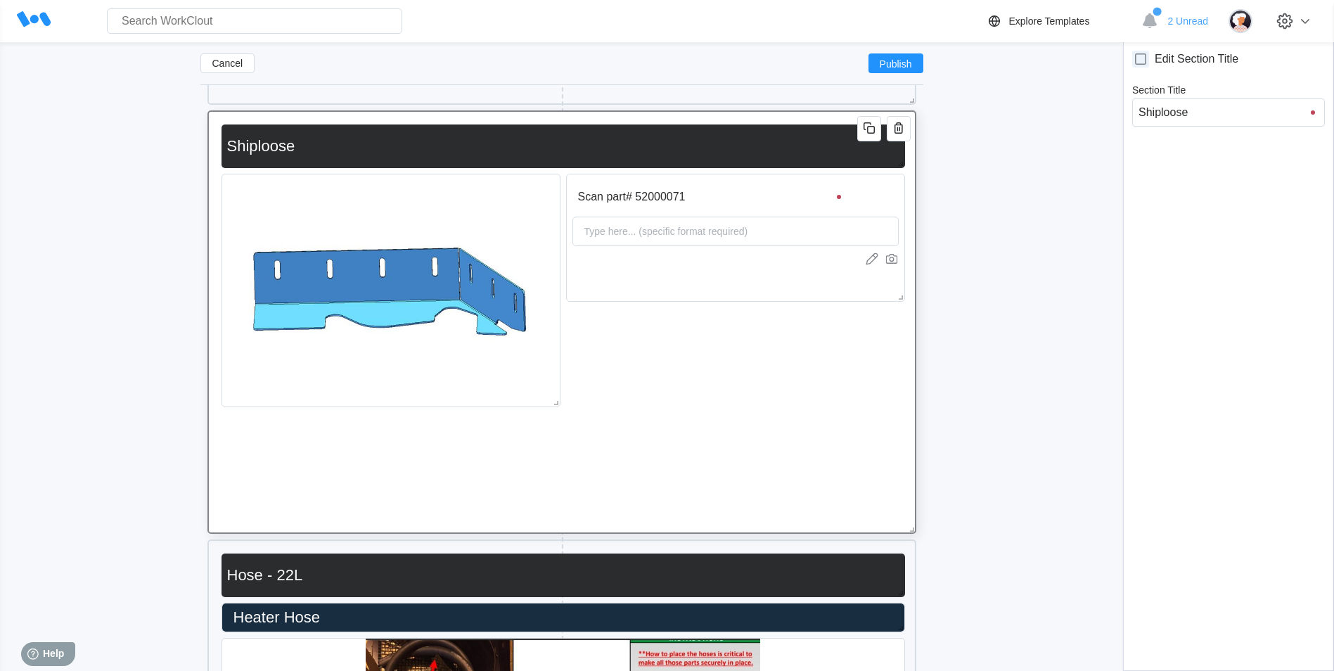
type input "Shiploose"
type input "Shiploose C"
type input "Shiploose Ch"
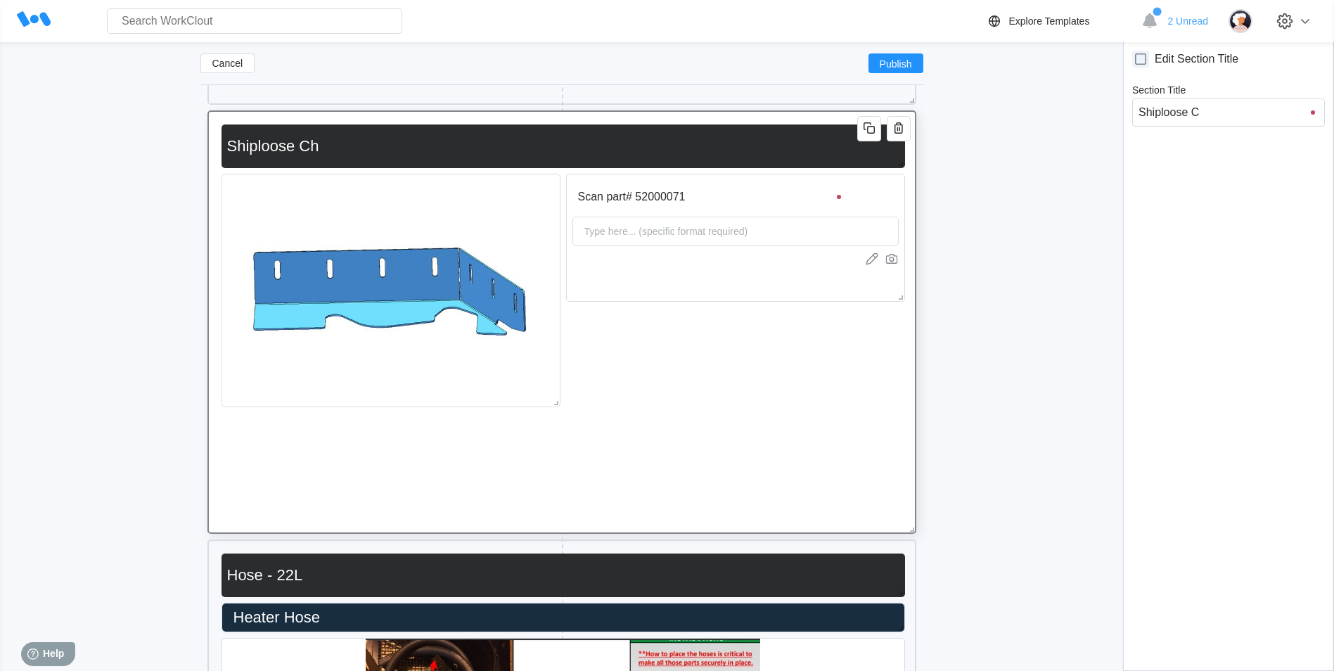
type input "Shiploose Ch"
type input "Shiploose Chc"
type input "Shiploose Chce"
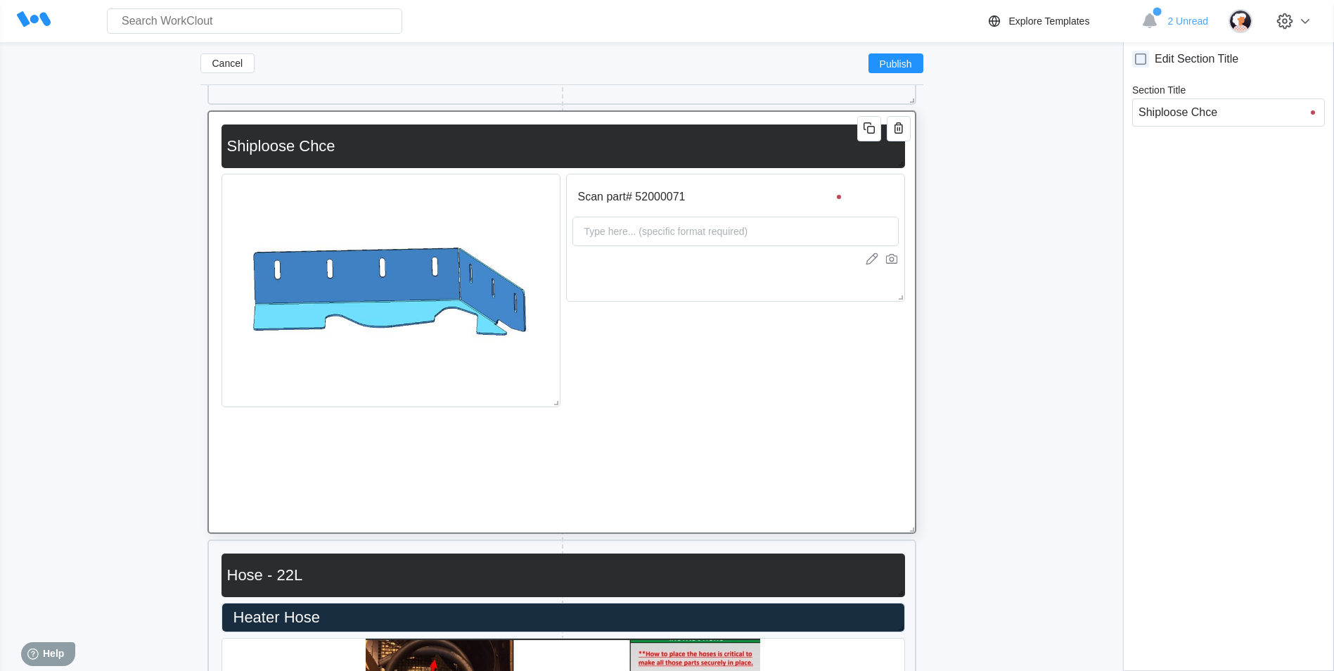
type input "Shiploose Chc"
type input "Shiploose Ch"
type input "Shiploose Che"
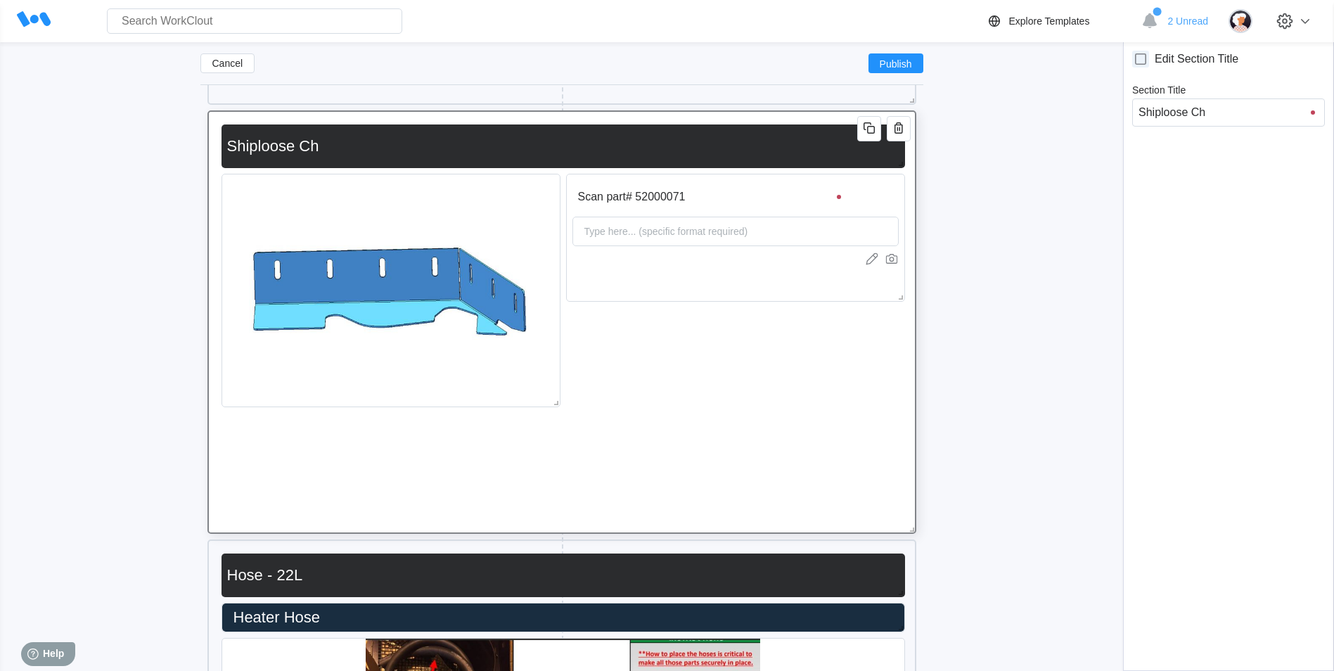
type input "Shiploose Che"
type input "Shiploose Chec"
type input "Shiploose Check"
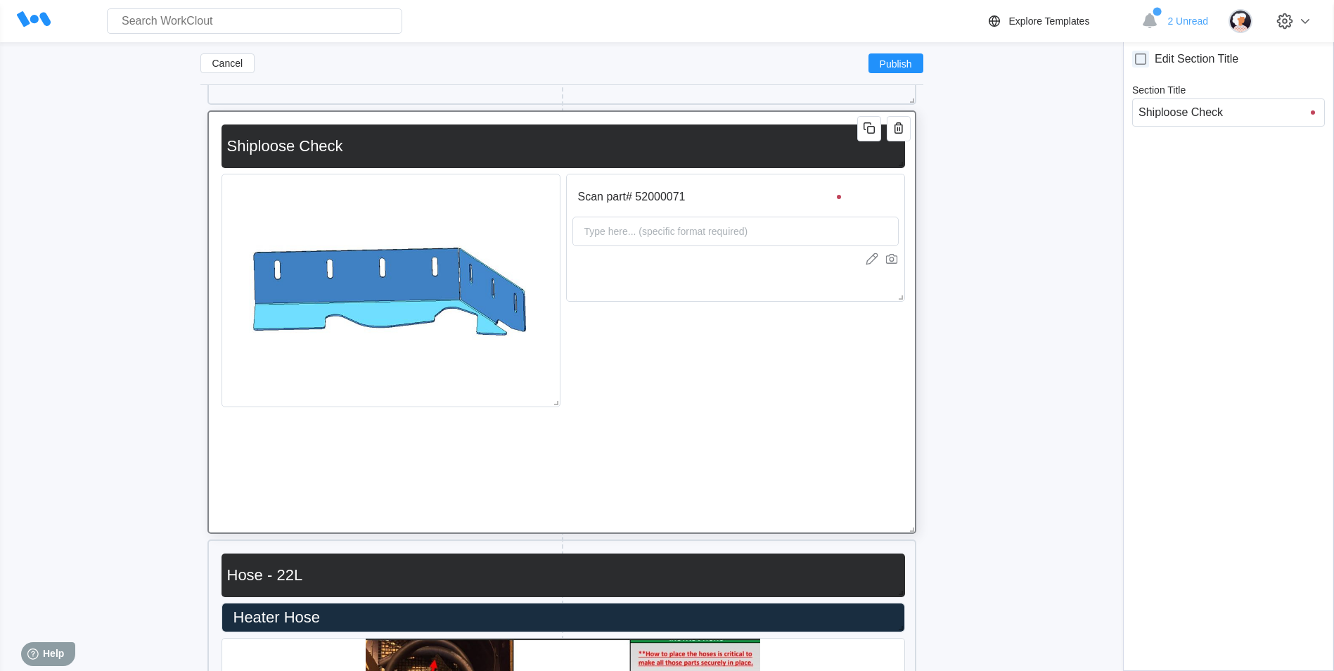
type input "Shiploose Checkl"
type input "Shiploose Checklis"
type input "Shiploose Checklist"
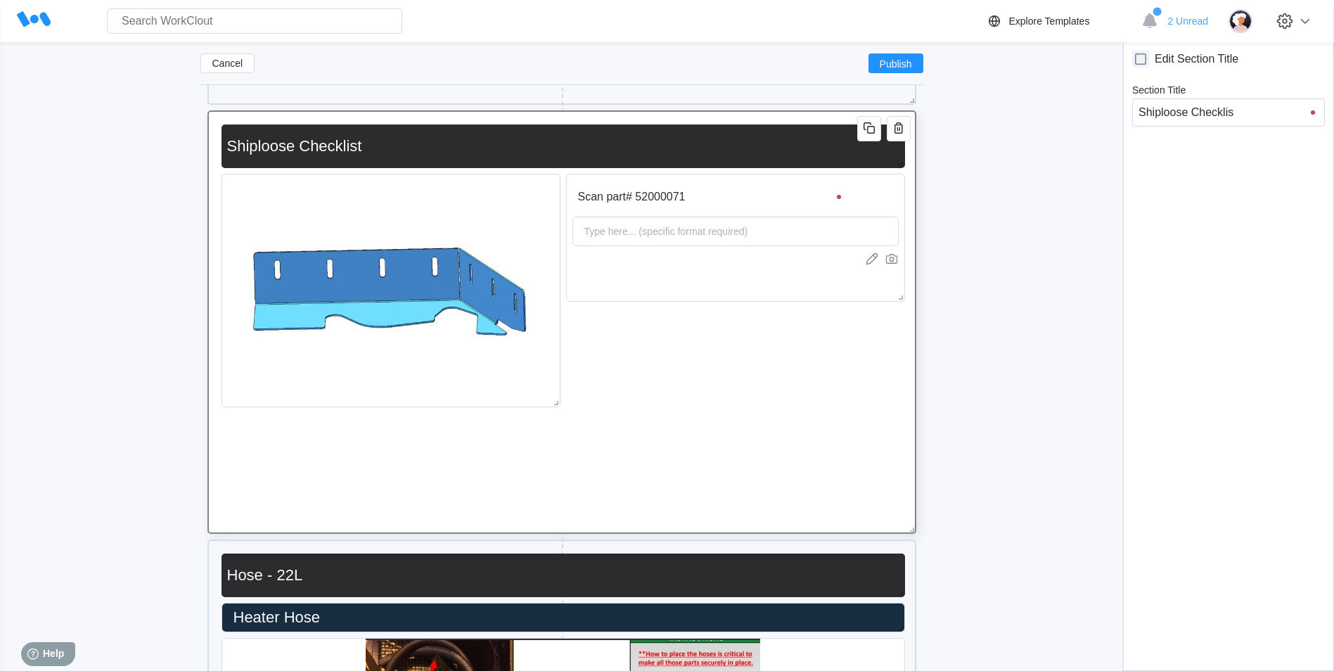
type input "Shiploose Checklist"
click at [667, 186] on input "Scan part# 52000071" at bounding box center [711, 197] width 278 height 28
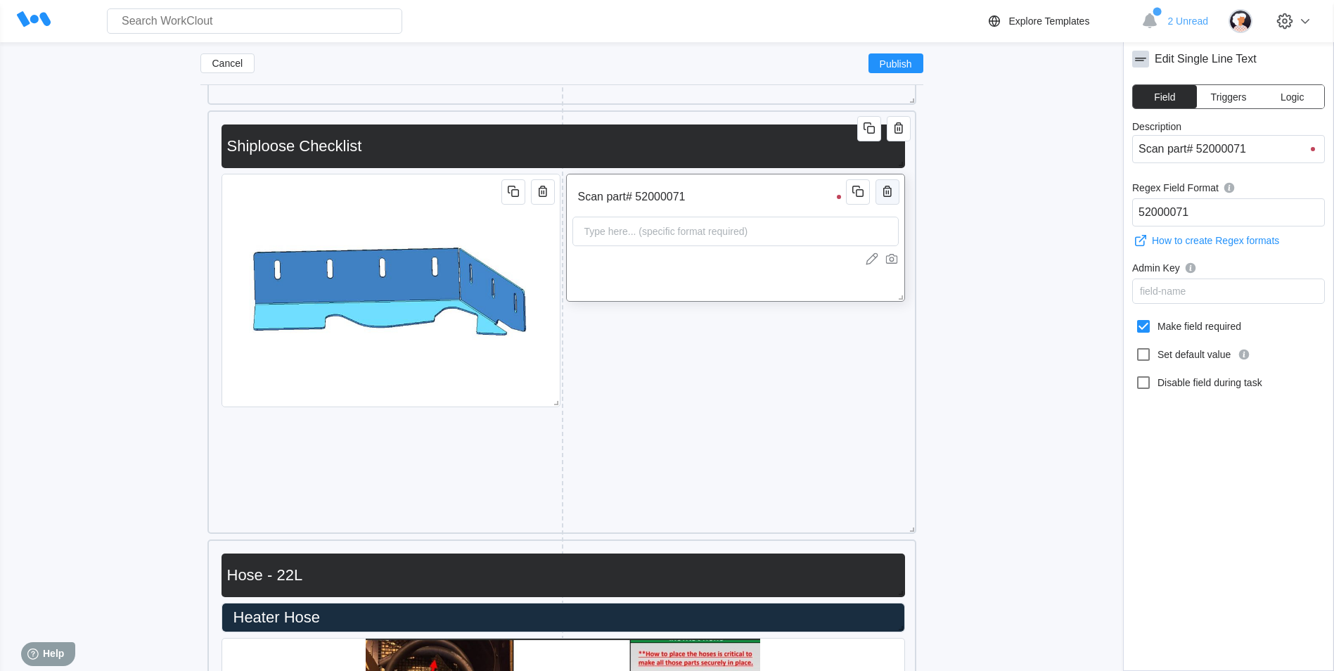
click at [879, 195] on icon "button" at bounding box center [887, 191] width 17 height 17
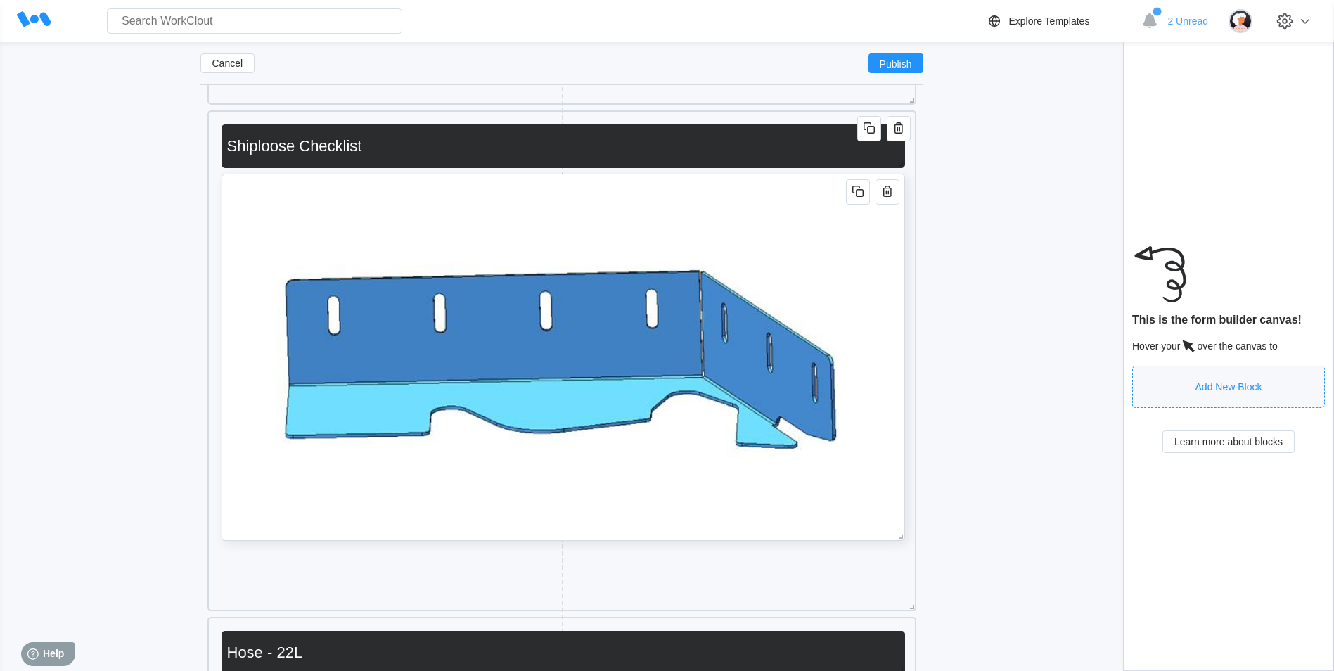
click at [842, 288] on img at bounding box center [563, 357] width 682 height 366
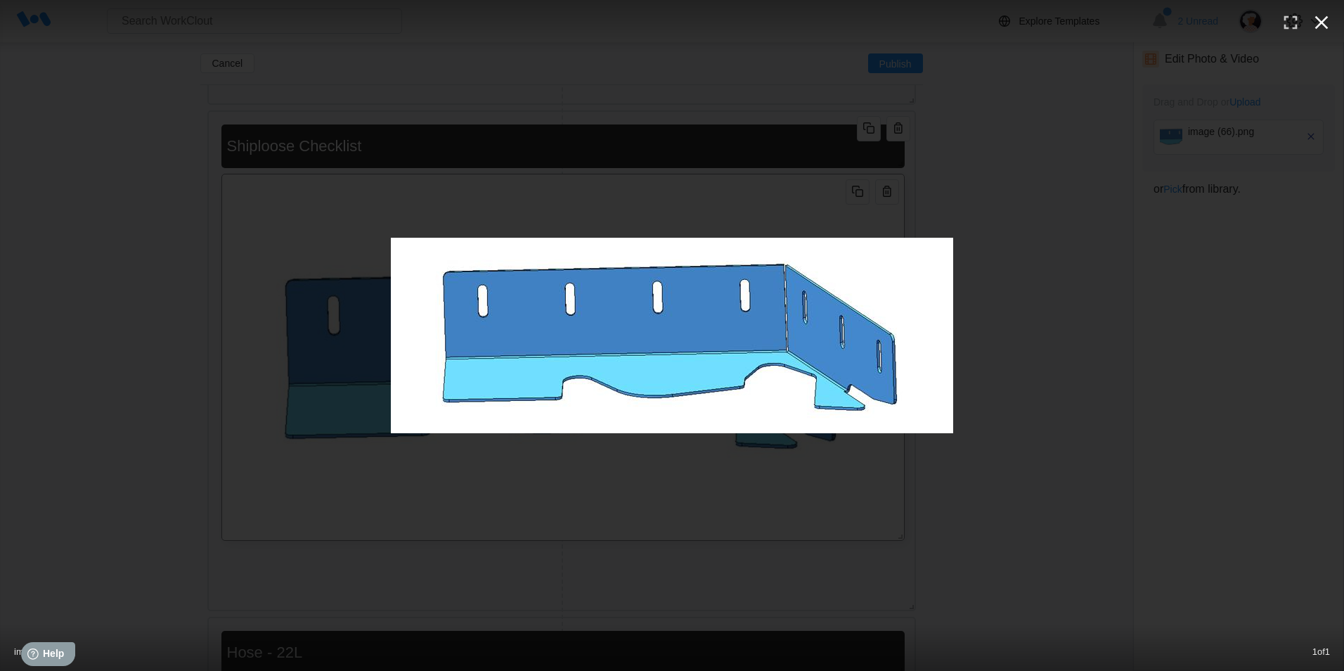
click at [1322, 18] on icon "button" at bounding box center [1322, 22] width 22 height 22
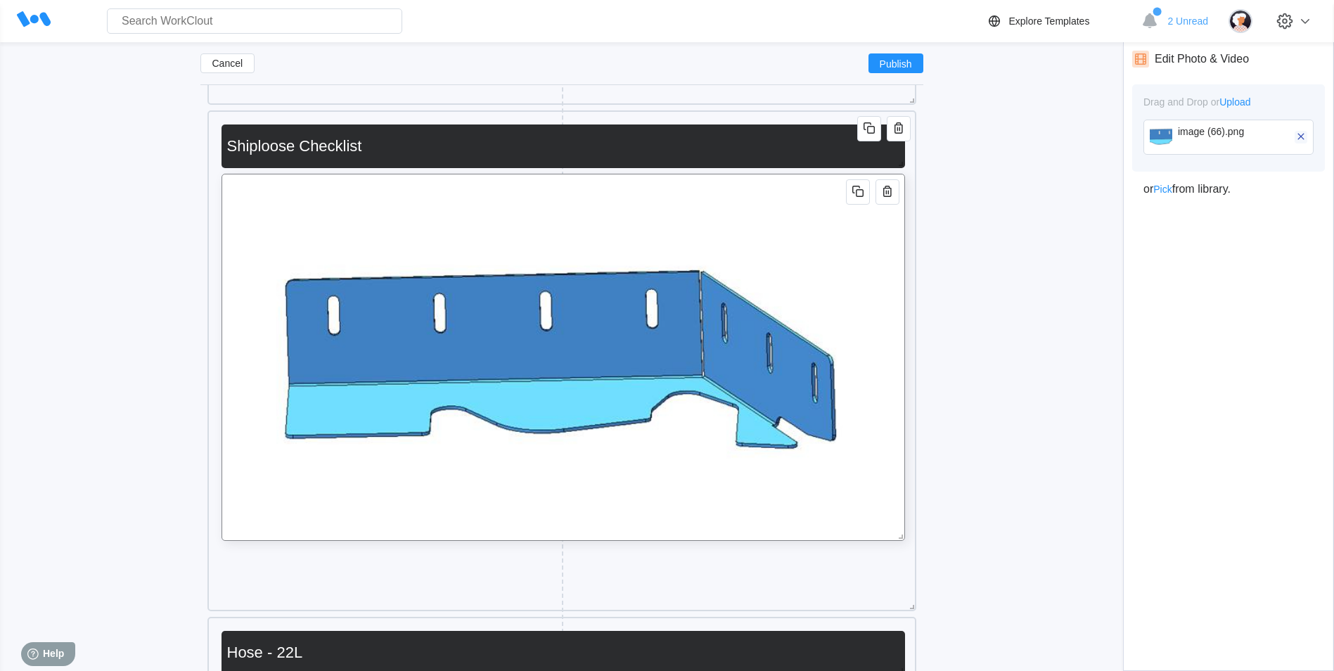
click at [1300, 134] on icon "button" at bounding box center [1300, 136] width 13 height 13
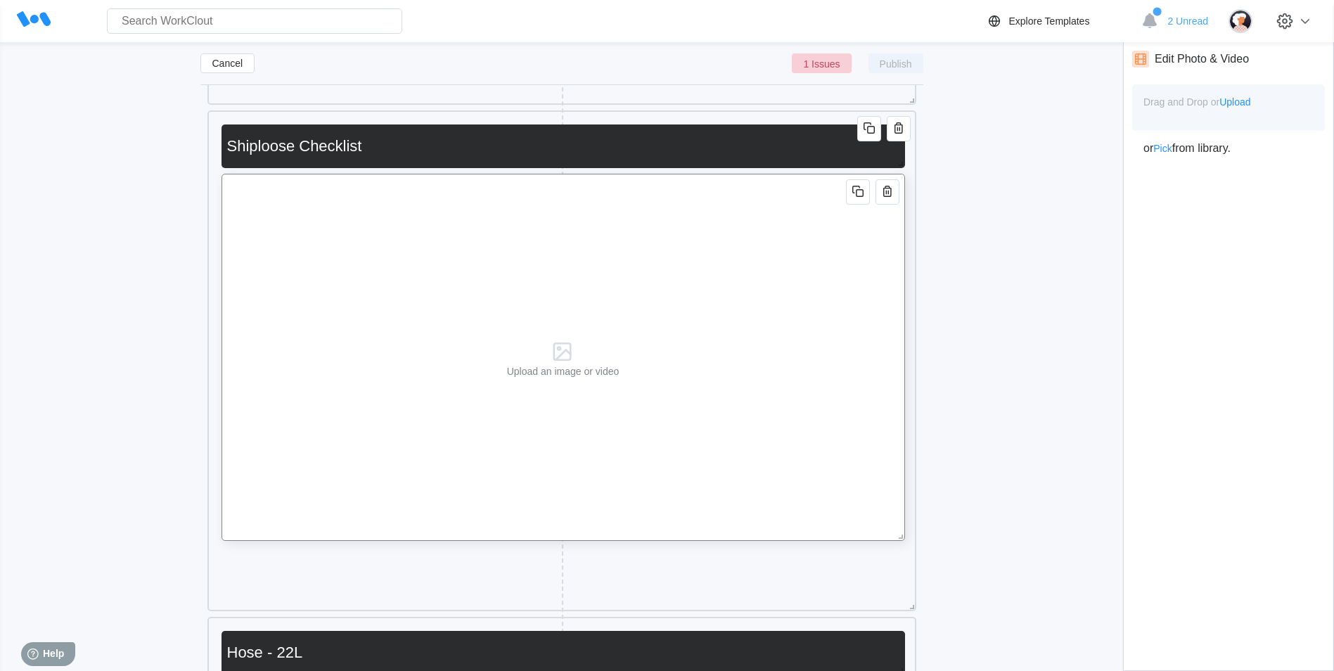
click at [1250, 106] on span "Upload" at bounding box center [1234, 101] width 31 height 11
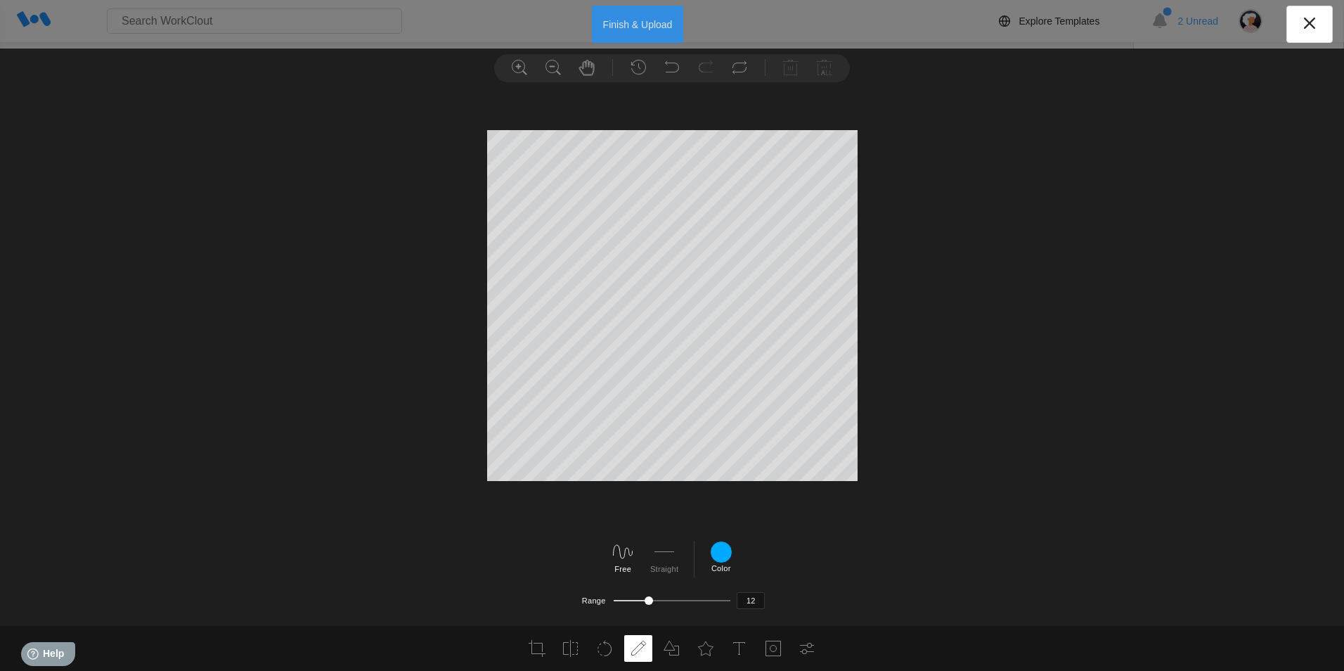
click at [621, 21] on button "Finish & Upload" at bounding box center [638, 24] width 92 height 37
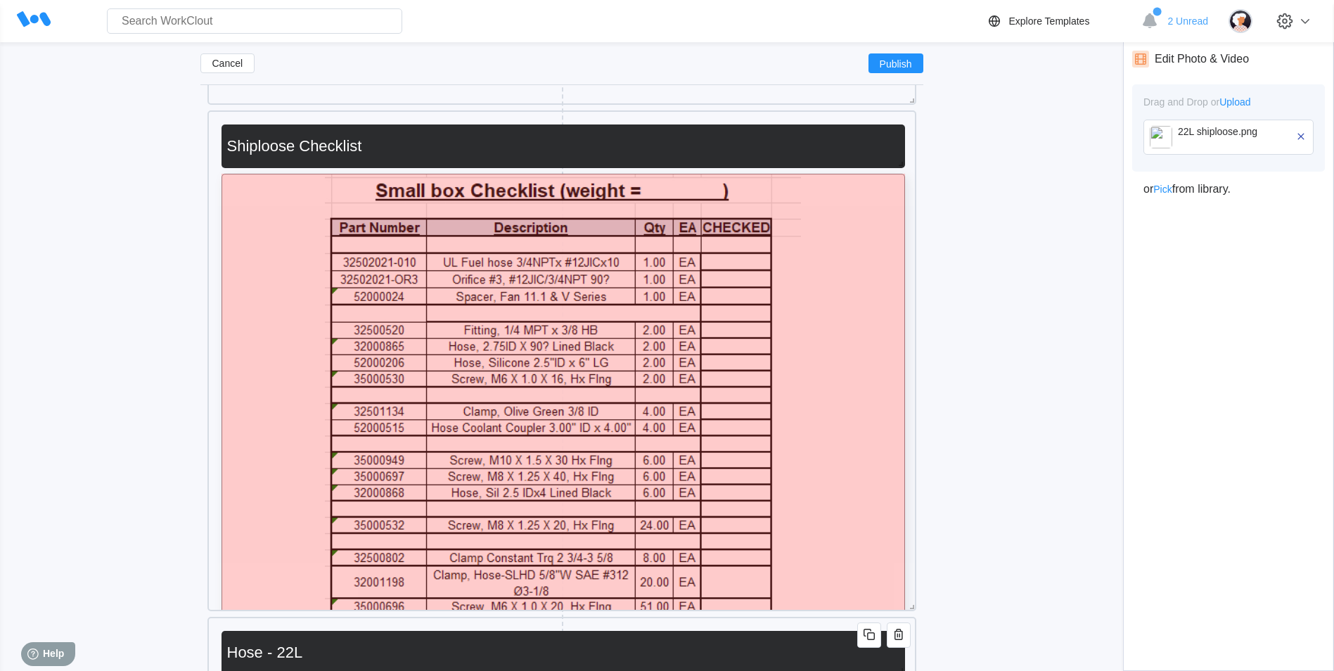
drag, startPoint x: 901, startPoint y: 539, endPoint x: 912, endPoint y: 624, distance: 85.8
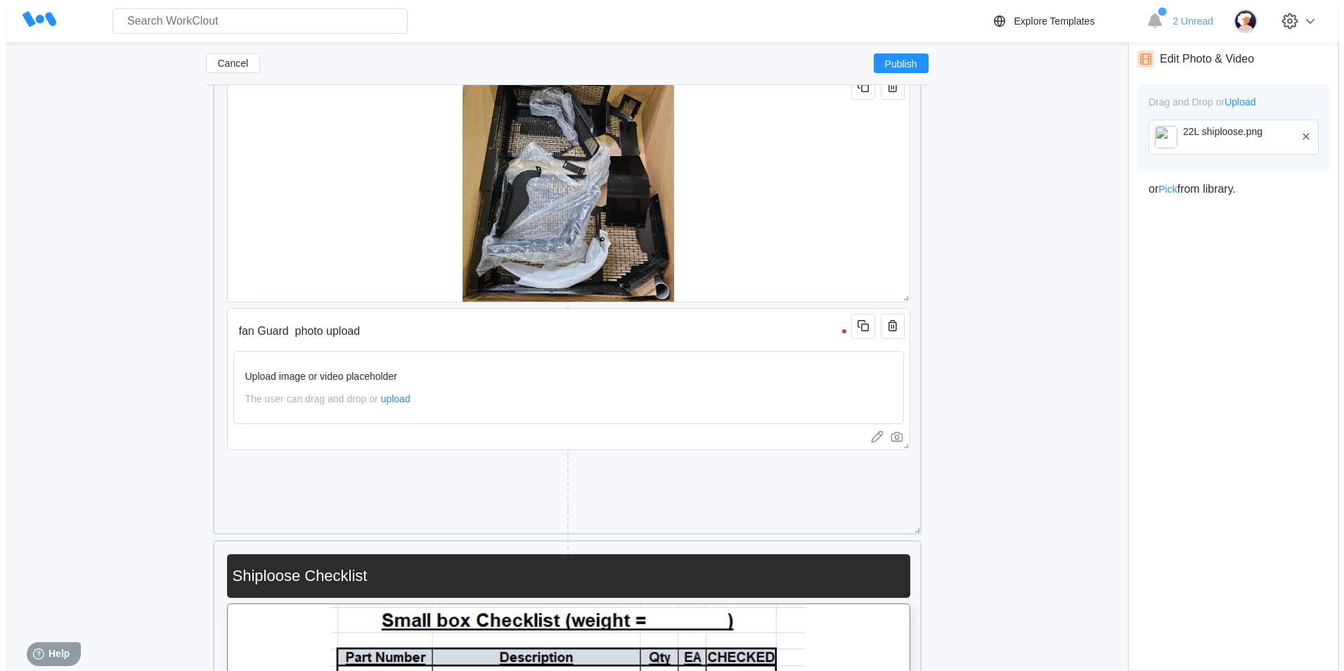
scroll to position [10079, 0]
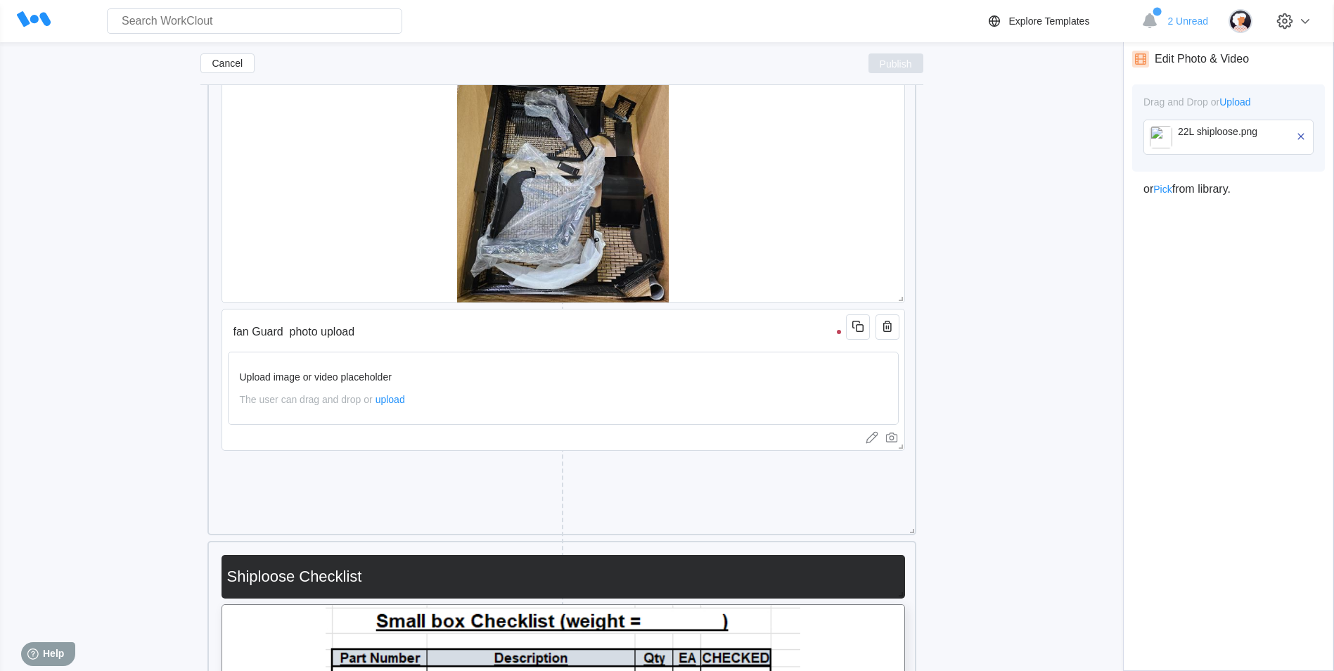
click at [903, 67] on span "Publish" at bounding box center [896, 63] width 32 height 8
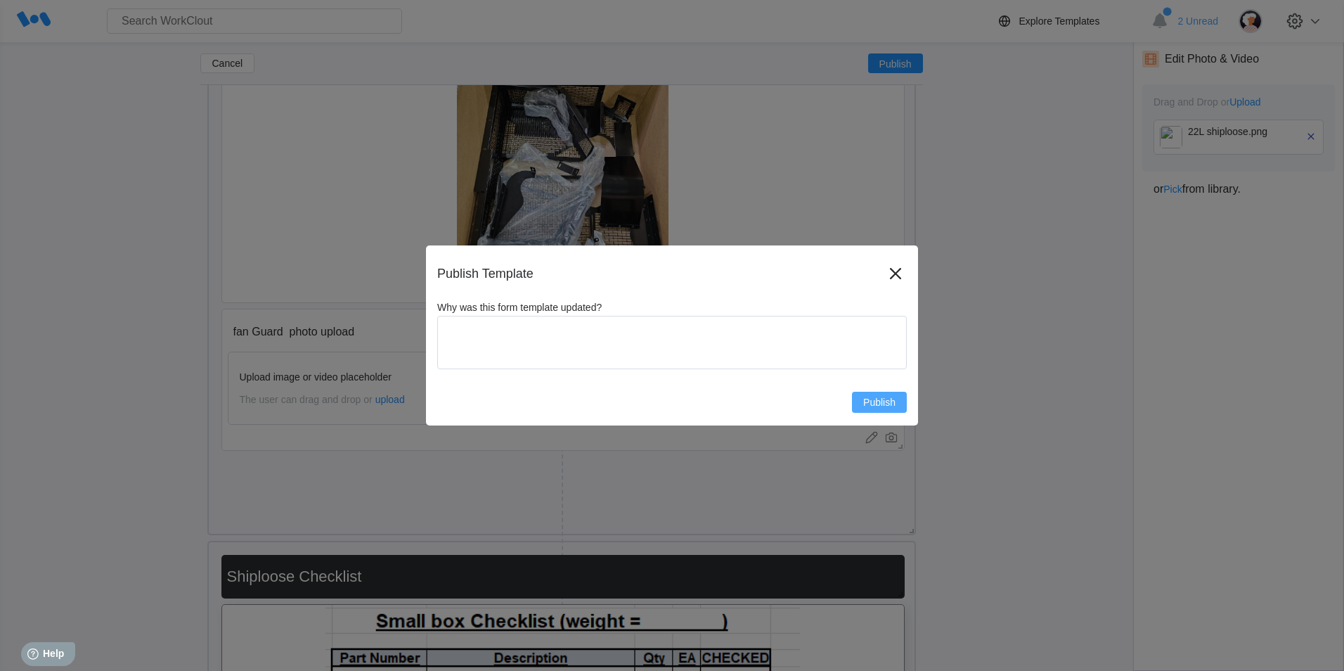
click at [882, 396] on button "Publish" at bounding box center [879, 402] width 55 height 21
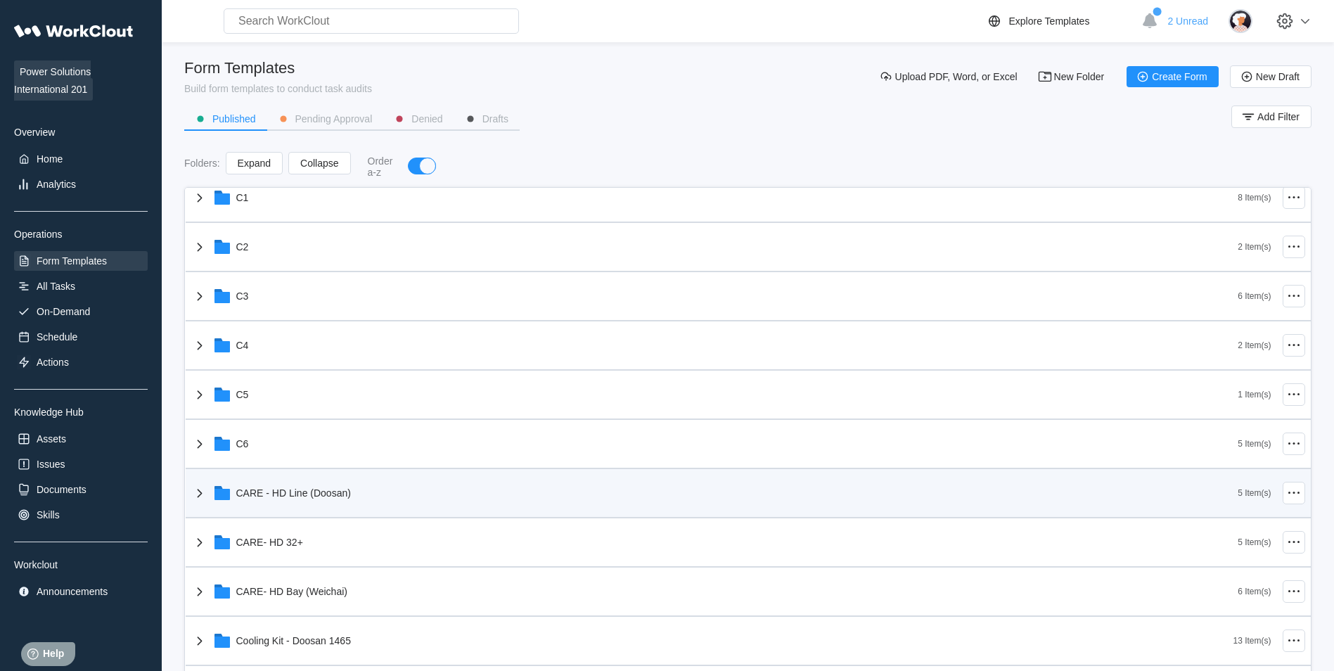
scroll to position [231, 0]
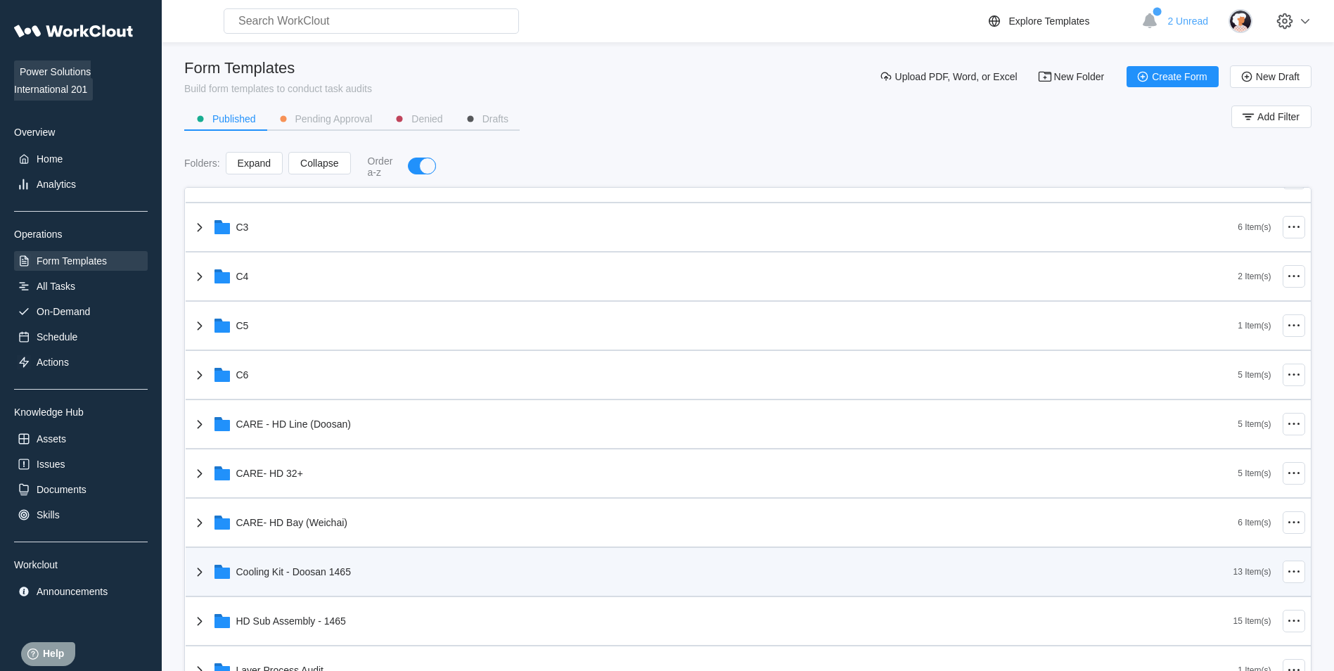
click at [546, 553] on div "Cooling Kit - Doosan 1465" at bounding box center [712, 571] width 1042 height 37
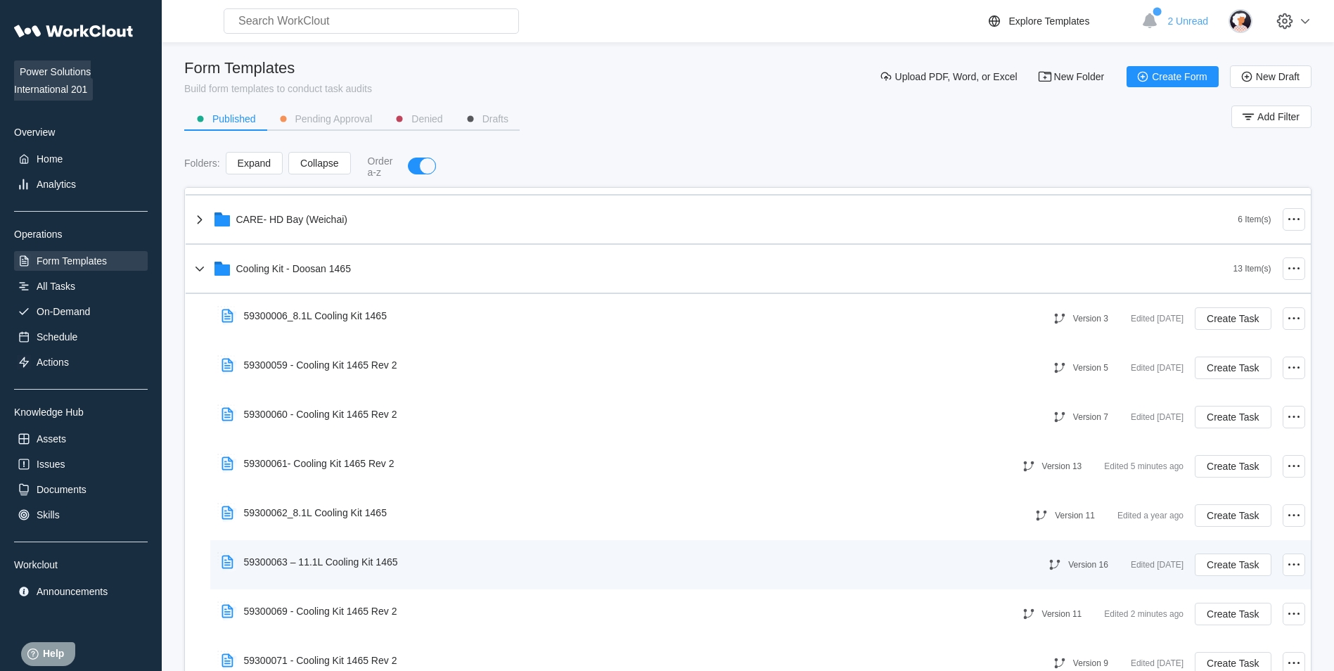
scroll to position [532, 0]
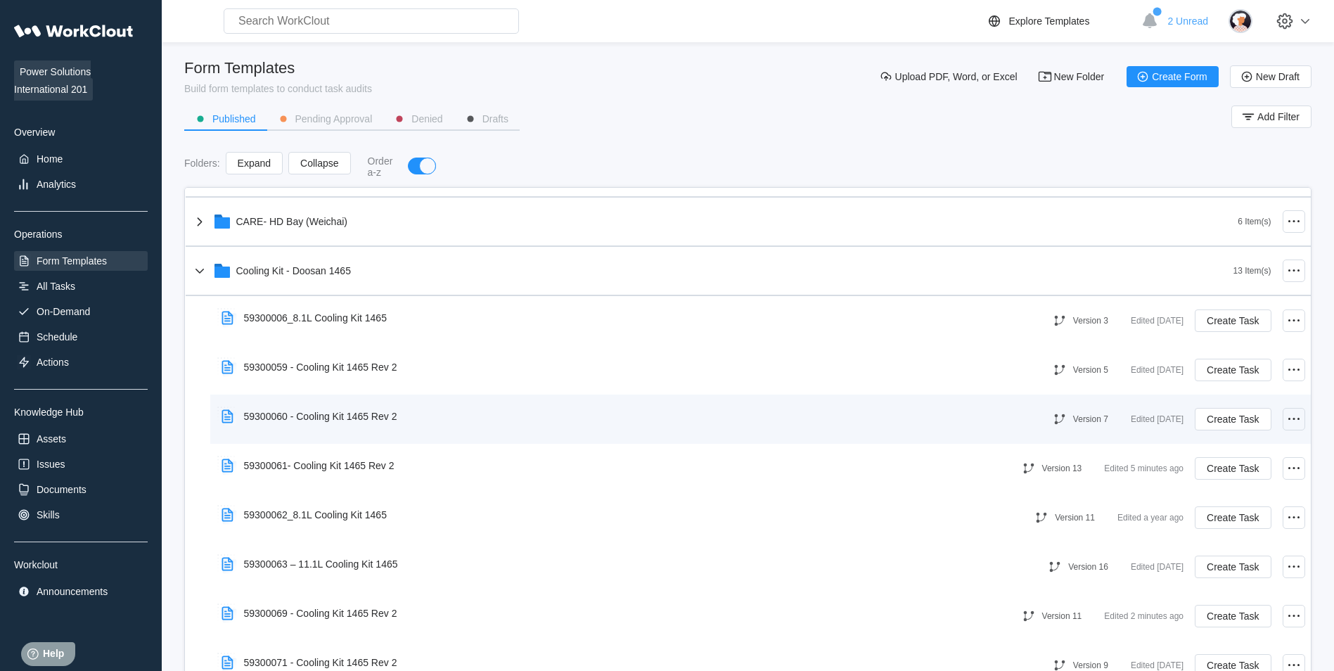
click at [1285, 421] on icon at bounding box center [1293, 419] width 17 height 17
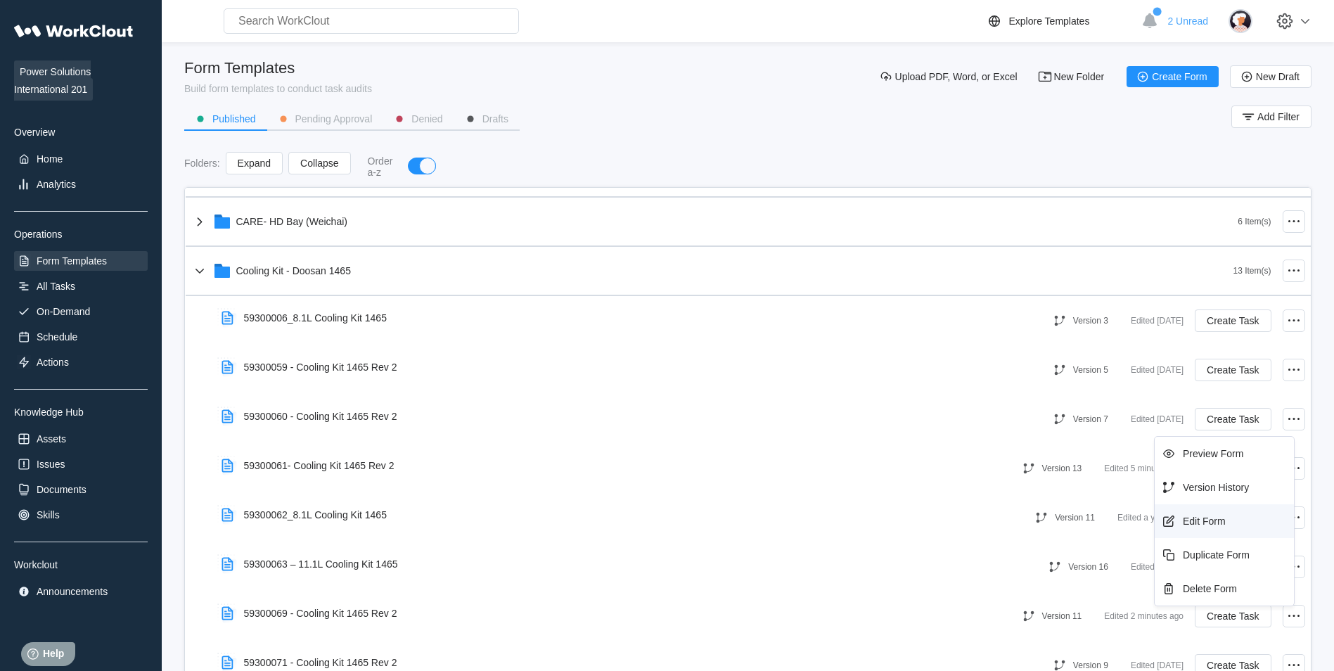
click at [1225, 519] on div "Edit Form" at bounding box center [1204, 520] width 43 height 11
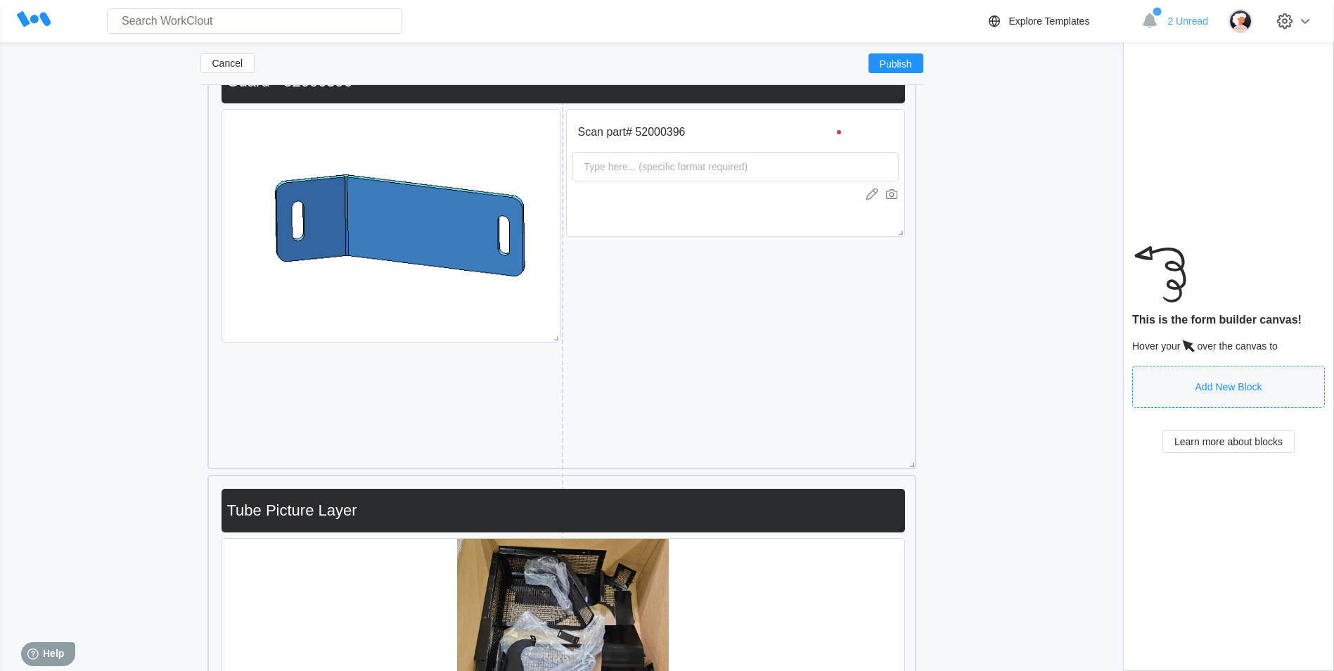
scroll to position [9137, 0]
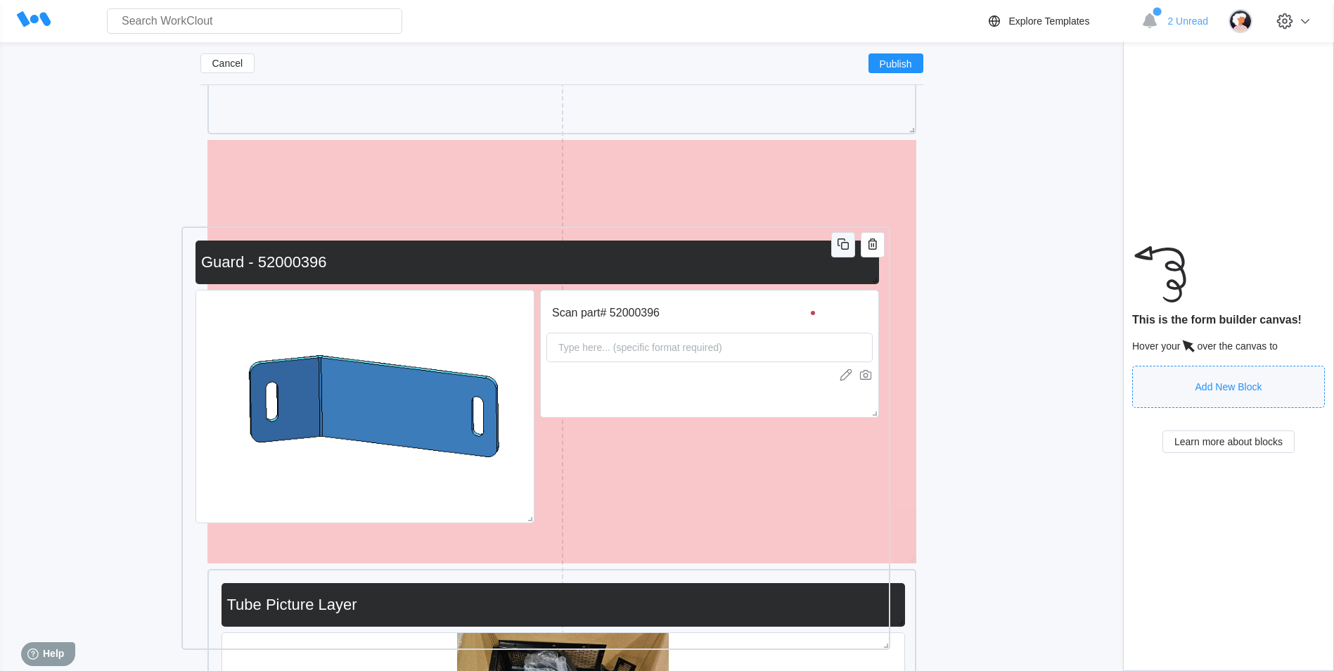
drag, startPoint x: 865, startPoint y: 156, endPoint x: 839, endPoint y: 212, distance: 61.7
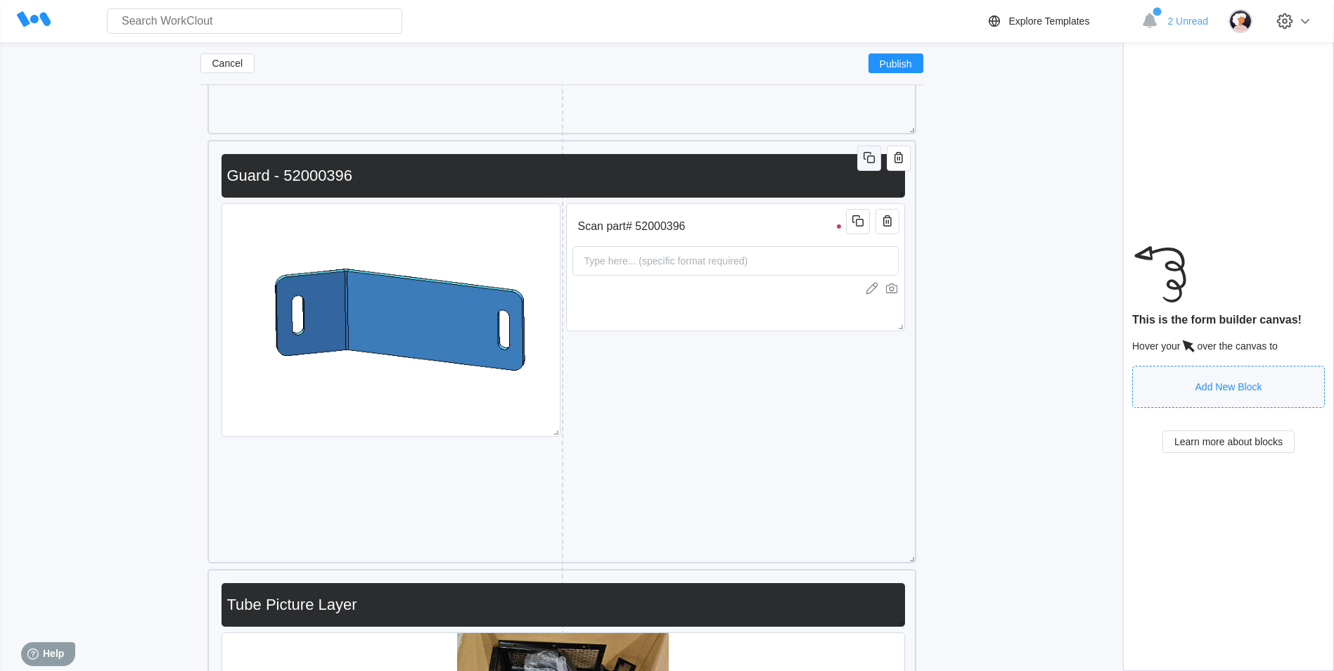
click at [868, 157] on icon "button" at bounding box center [871, 159] width 8 height 8
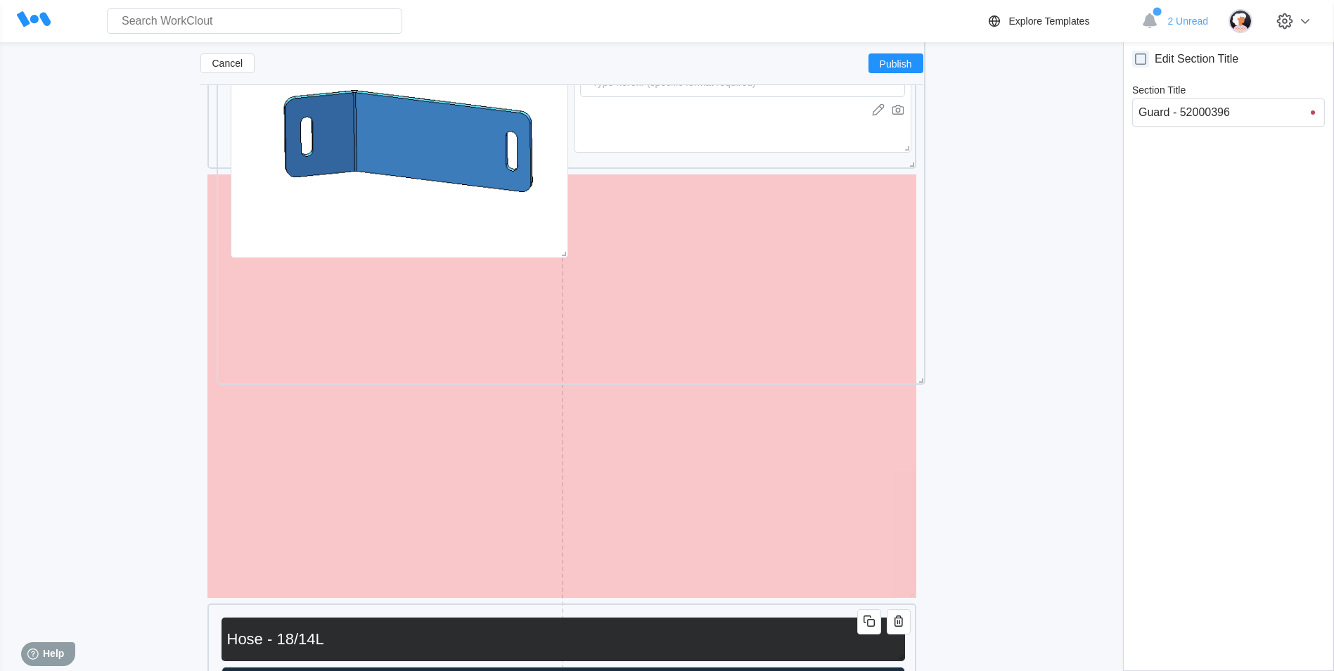
scroll to position [9907, 0]
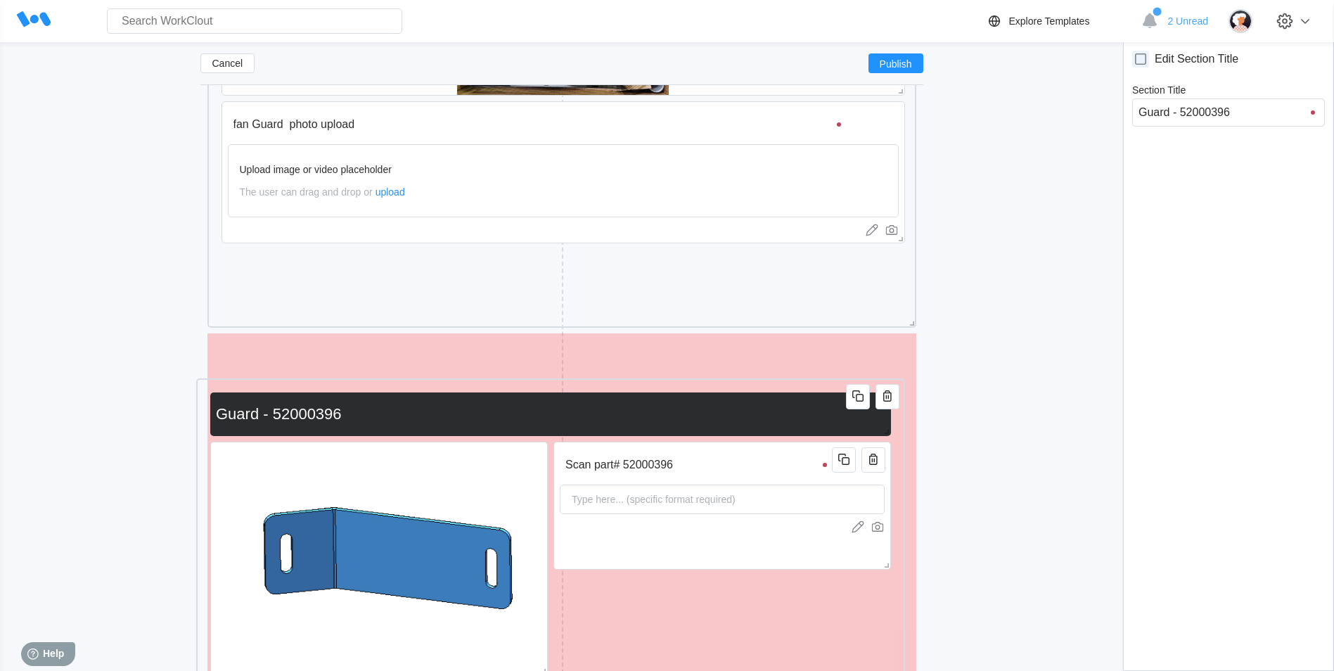
drag, startPoint x: 779, startPoint y: 279, endPoint x: 764, endPoint y: 368, distance: 90.6
click at [764, 385] on div "Scan part# 52000396 Type here... (specific format required) Guard - 52000396" at bounding box center [550, 589] width 695 height 409
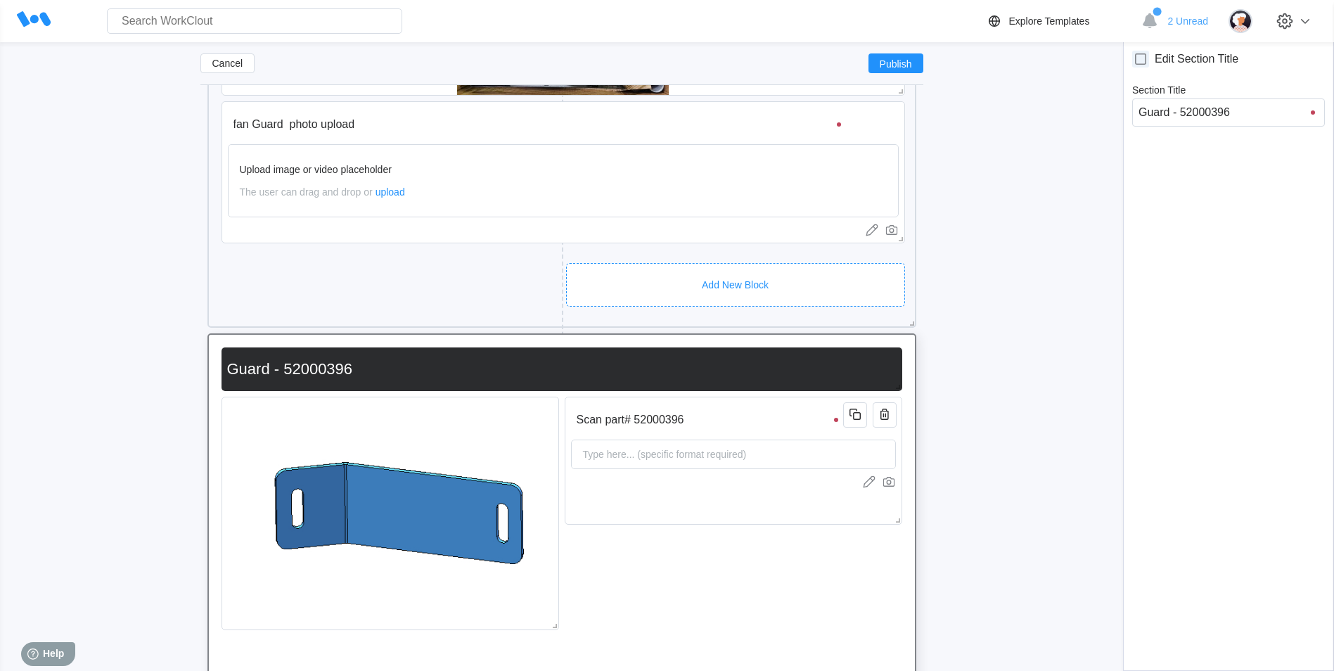
click at [1311, 113] on div at bounding box center [1313, 112] width 4 height 4
click at [1268, 110] on input "Guard - 52000396" at bounding box center [1228, 112] width 193 height 28
type input "S"
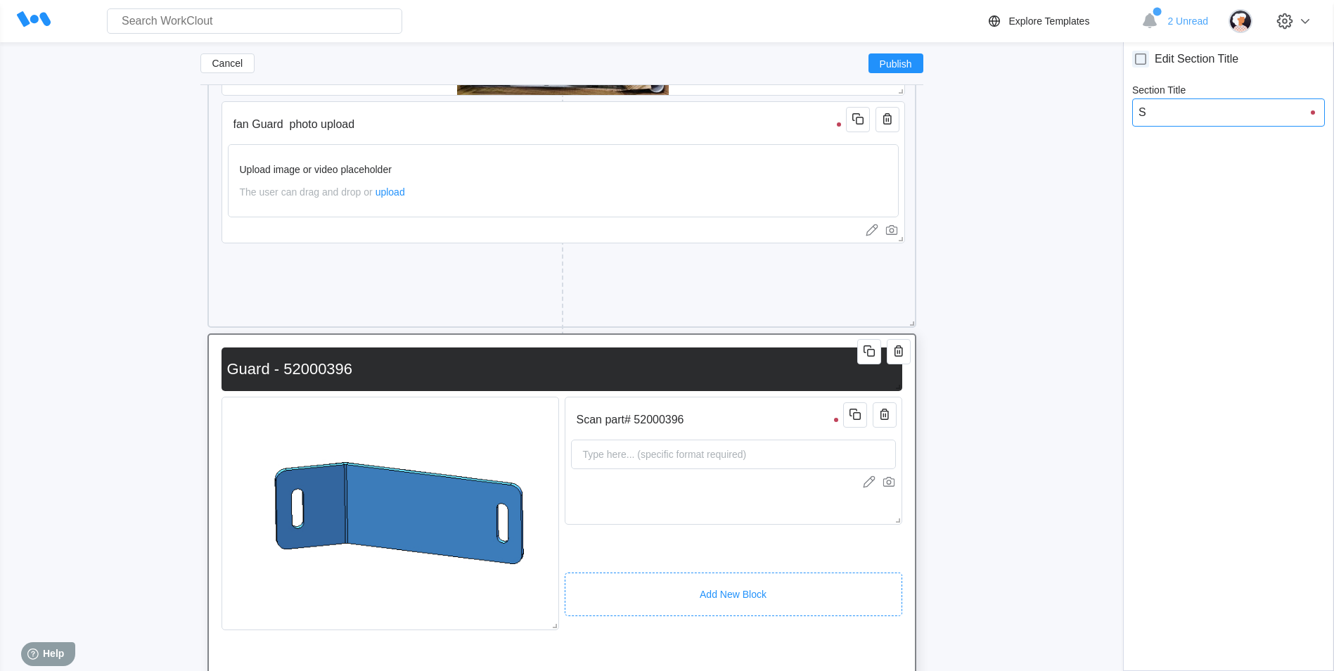
type input "S"
type input "Sh"
type input "Shu"
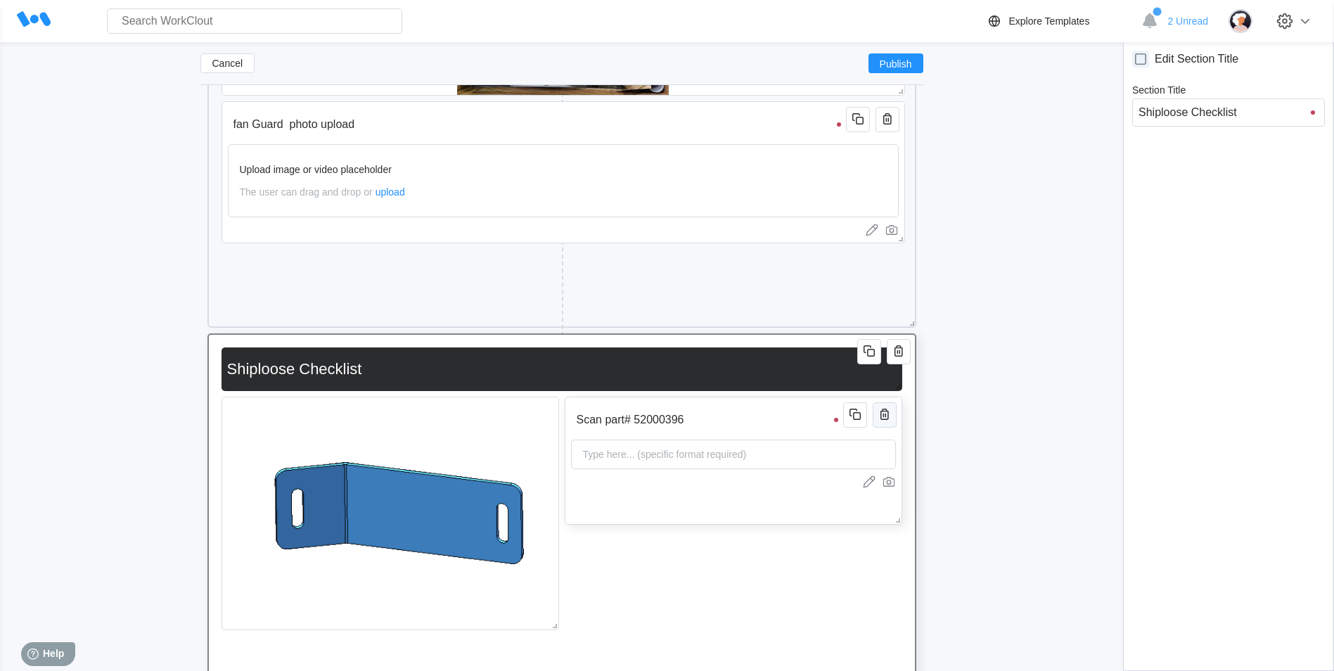
click at [888, 413] on icon "button" at bounding box center [884, 413] width 8 height 11
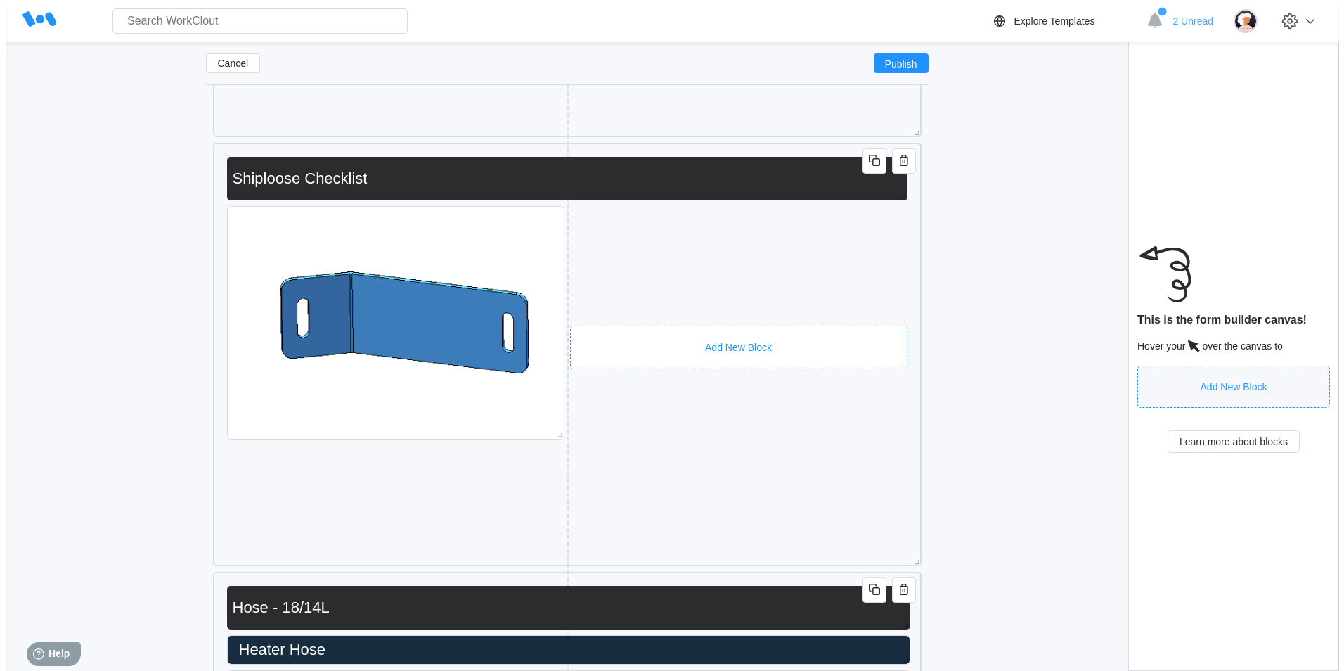
scroll to position [10100, 0]
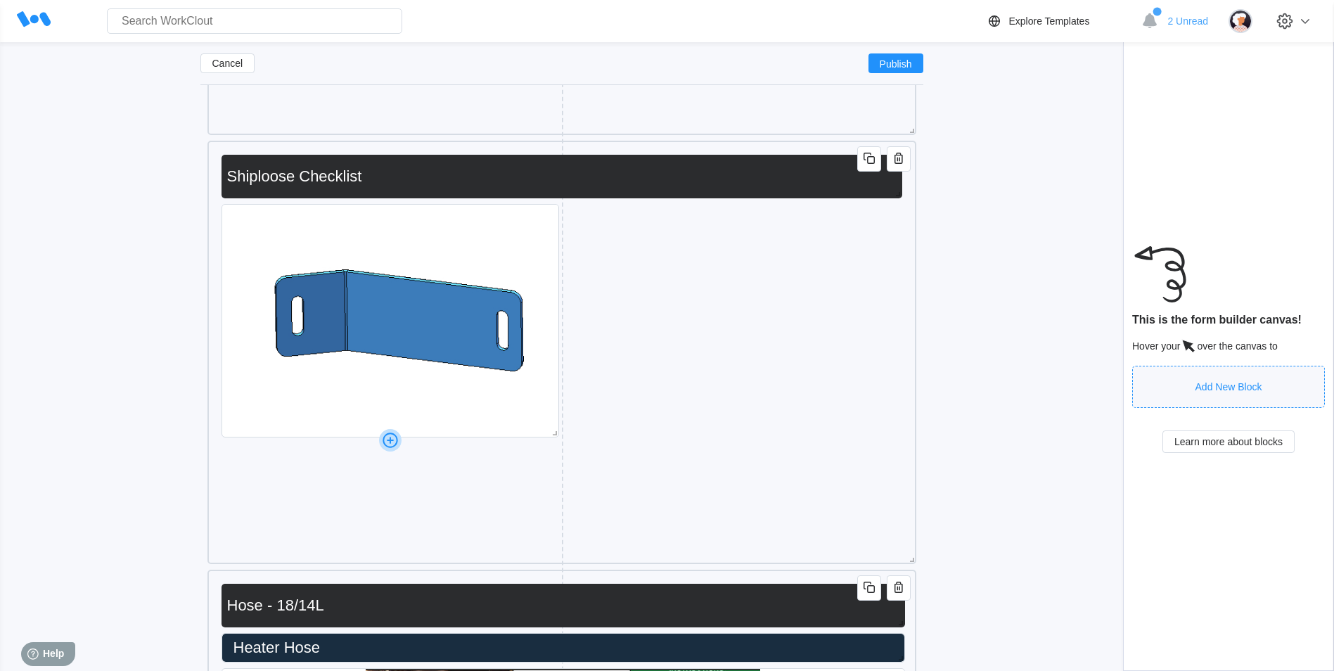
click at [557, 440] on div at bounding box center [389, 440] width 337 height 6
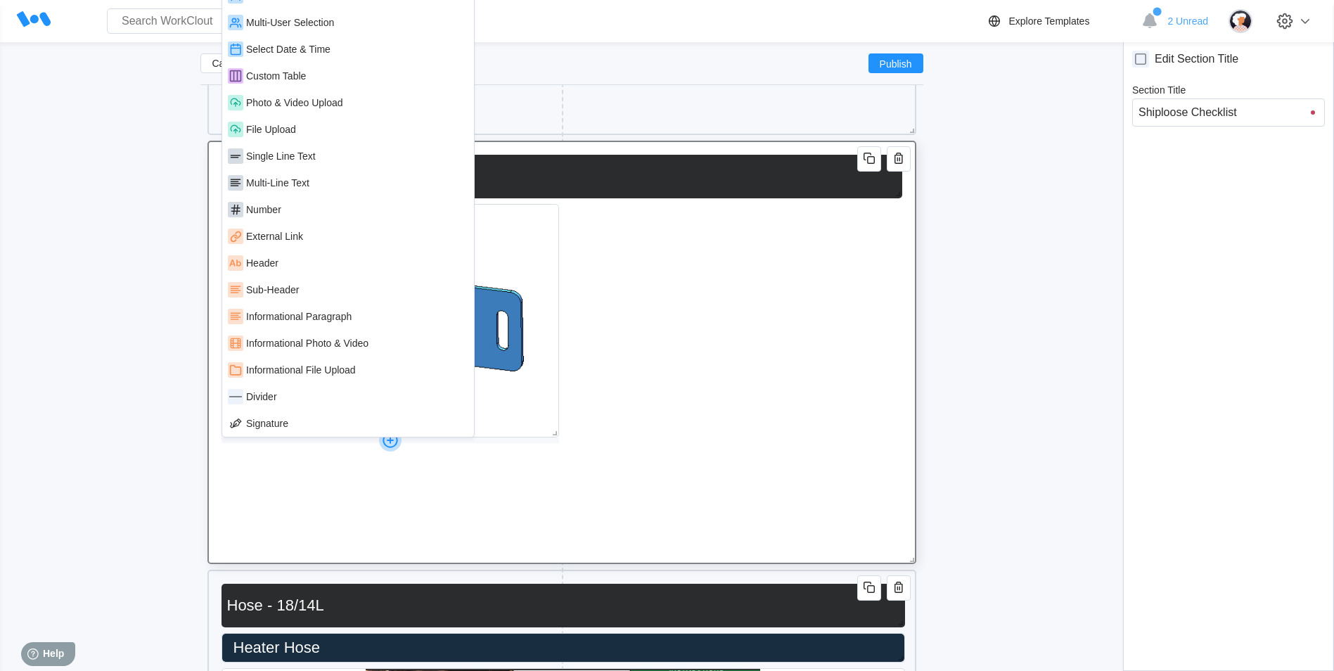
click at [603, 458] on div "Shiploose Checklist" at bounding box center [561, 352] width 695 height 409
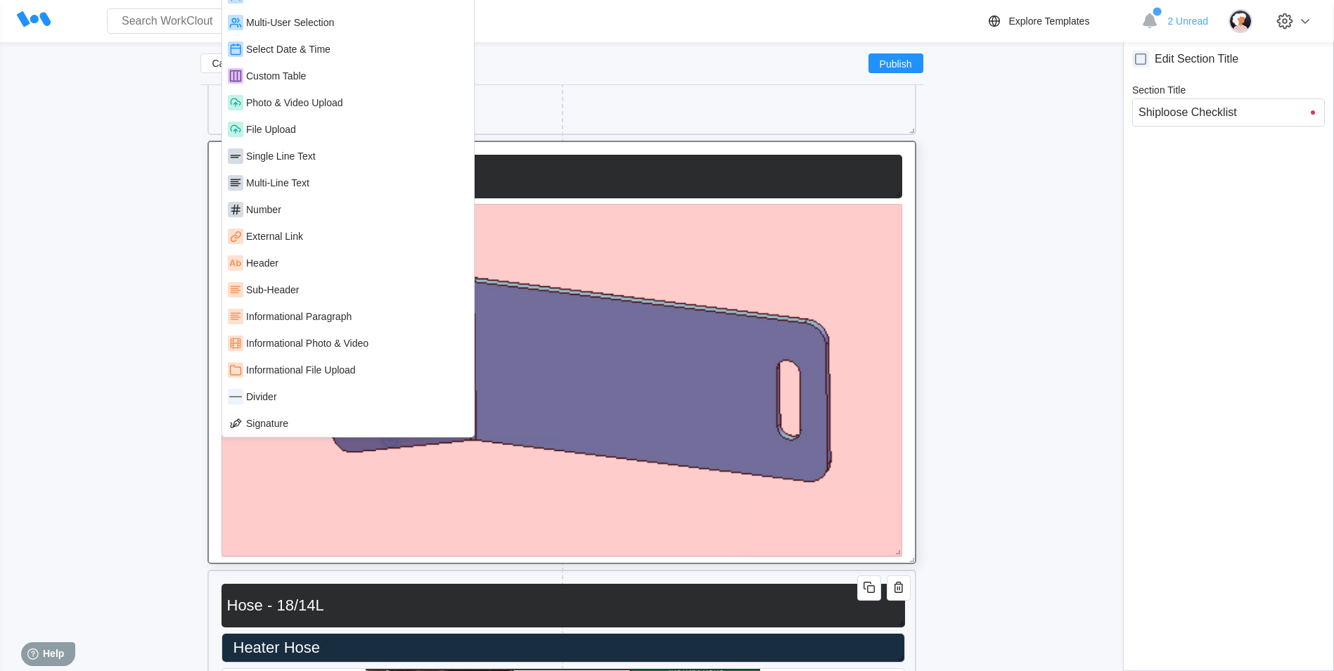
drag, startPoint x: 558, startPoint y: 434, endPoint x: 900, endPoint y: 543, distance: 358.7
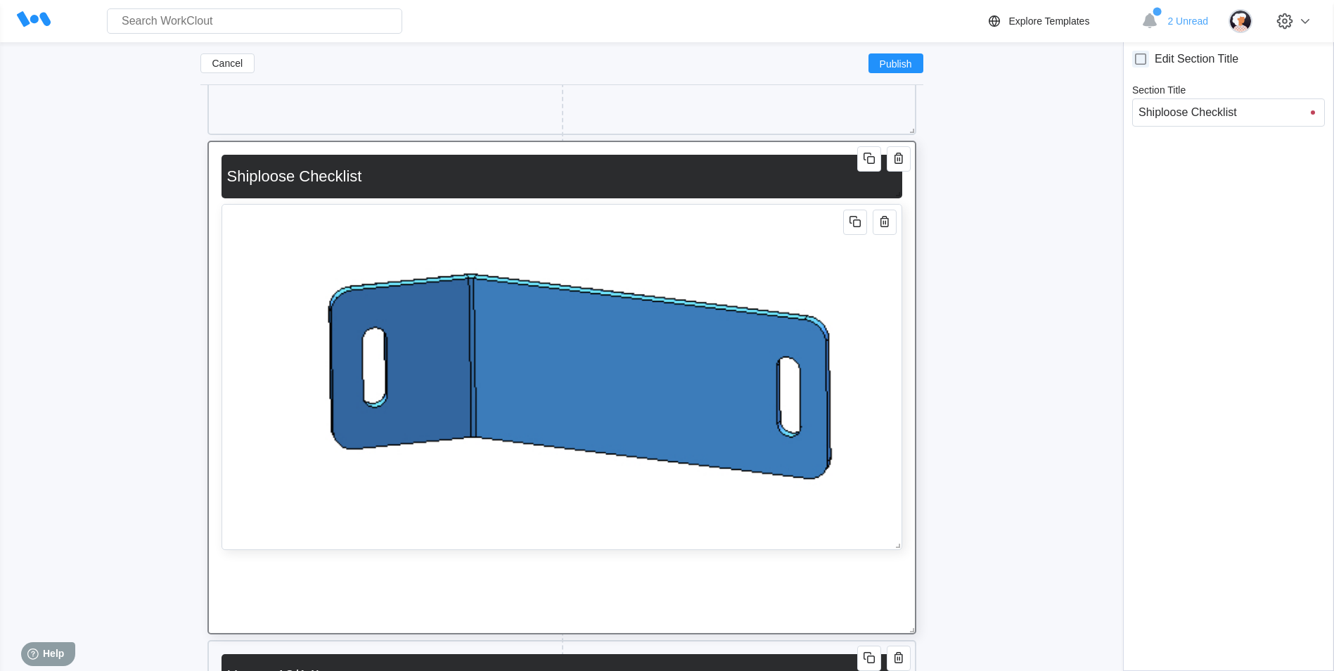
click at [877, 543] on img at bounding box center [561, 377] width 679 height 345
